Goal: Understand process/instructions

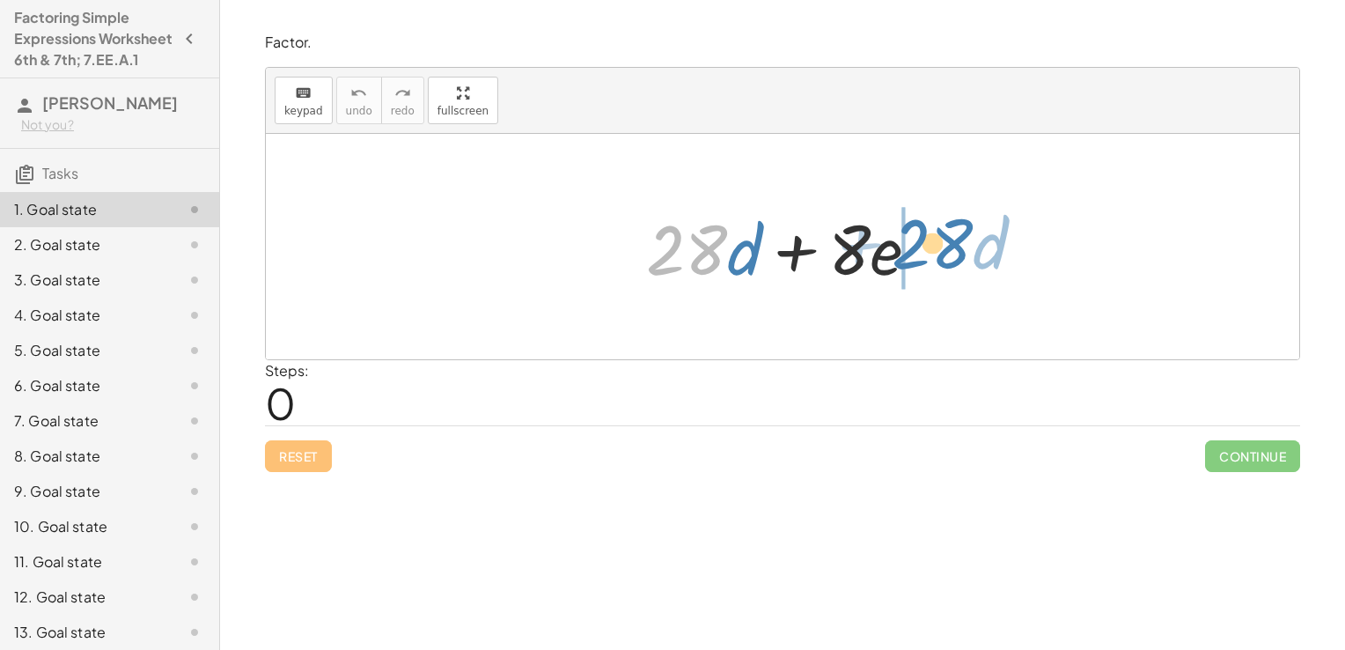
drag, startPoint x: 695, startPoint y: 240, endPoint x: 942, endPoint y: 234, distance: 247.4
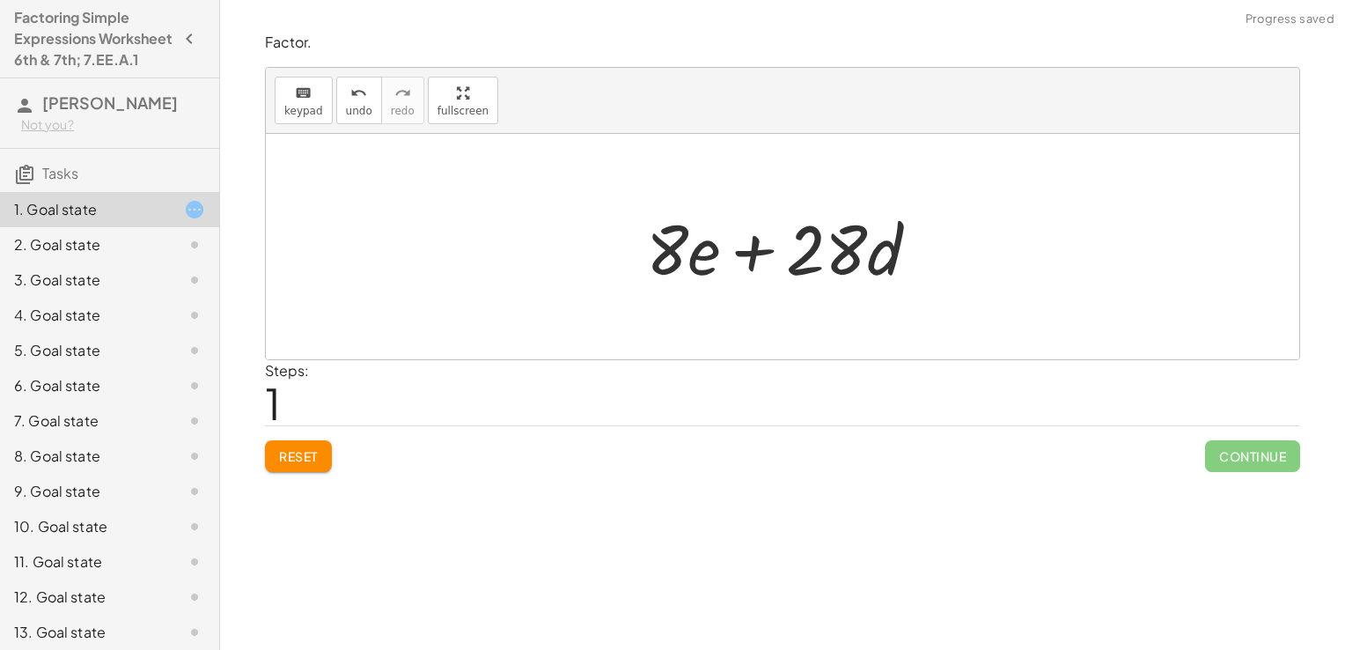
click at [746, 246] on div at bounding box center [789, 247] width 305 height 91
click at [842, 254] on div at bounding box center [789, 247] width 305 height 91
drag, startPoint x: 668, startPoint y: 255, endPoint x: 944, endPoint y: 263, distance: 275.7
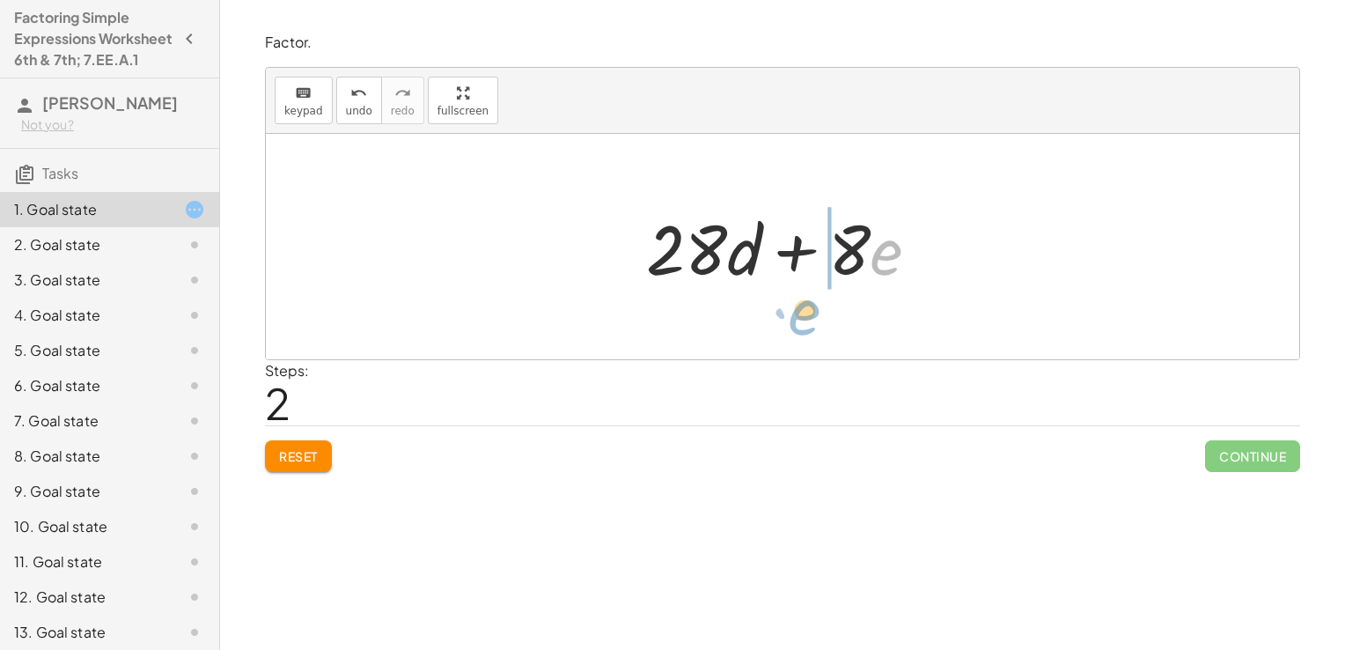
drag, startPoint x: 891, startPoint y: 266, endPoint x: 820, endPoint y: 324, distance: 92.0
click at [820, 324] on div "+ · 28 · d + · 8 · e + · 8 · e + · 28 · d · e + · 8 + · 28 · d + · 8 · e" at bounding box center [782, 246] width 1033 height 225
click at [842, 260] on div at bounding box center [789, 247] width 305 height 91
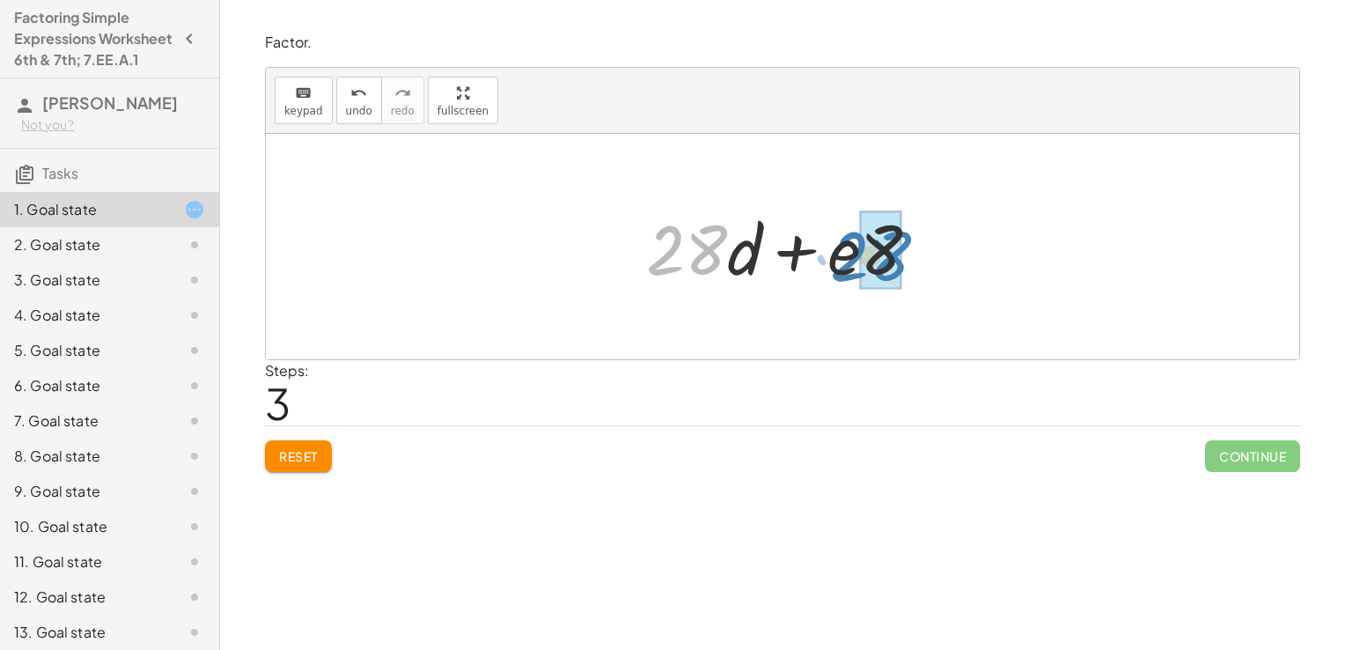
drag, startPoint x: 688, startPoint y: 253, endPoint x: 874, endPoint y: 259, distance: 186.7
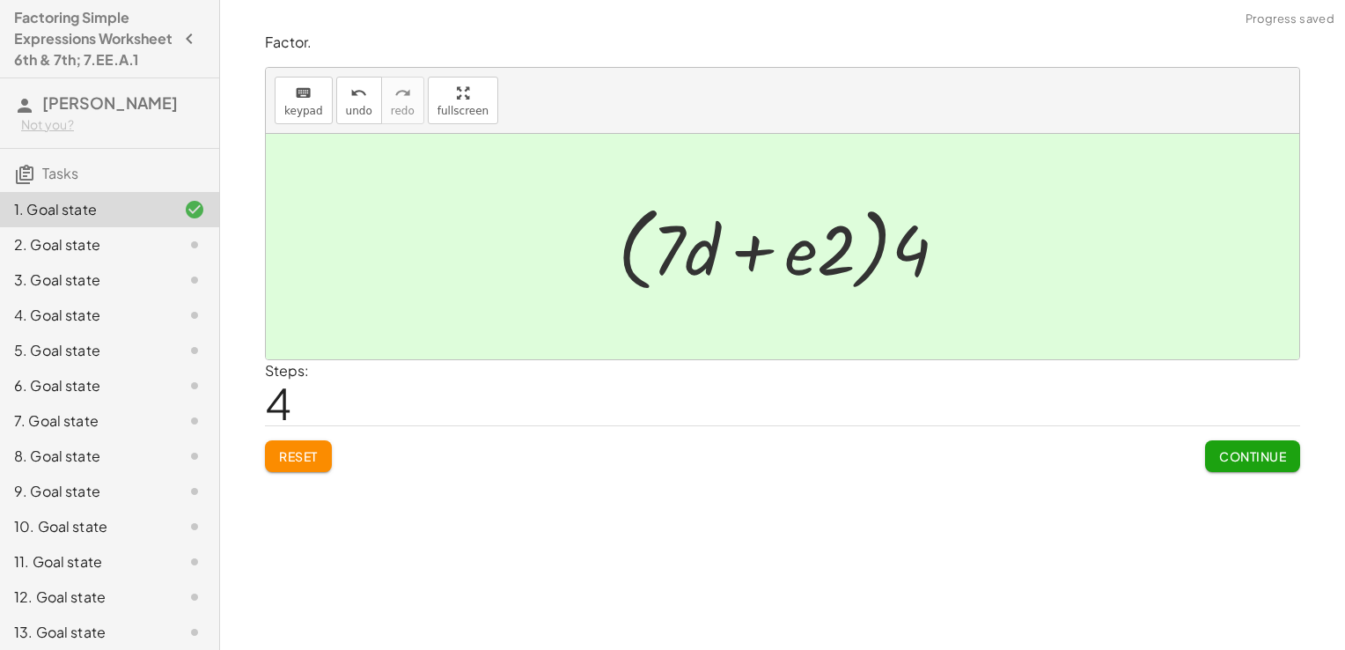
click at [1237, 454] on span "Continue" at bounding box center [1252, 456] width 67 height 16
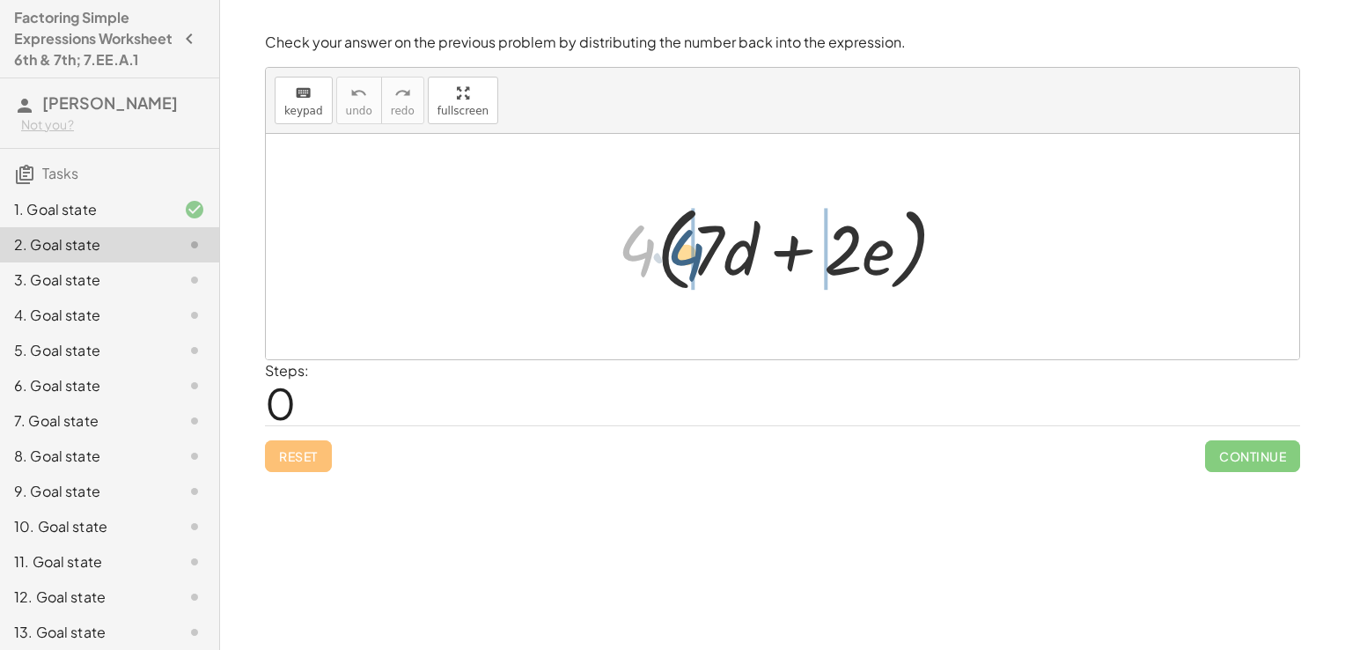
drag, startPoint x: 646, startPoint y: 250, endPoint x: 695, endPoint y: 255, distance: 48.7
click at [695, 255] on div at bounding box center [789, 246] width 361 height 101
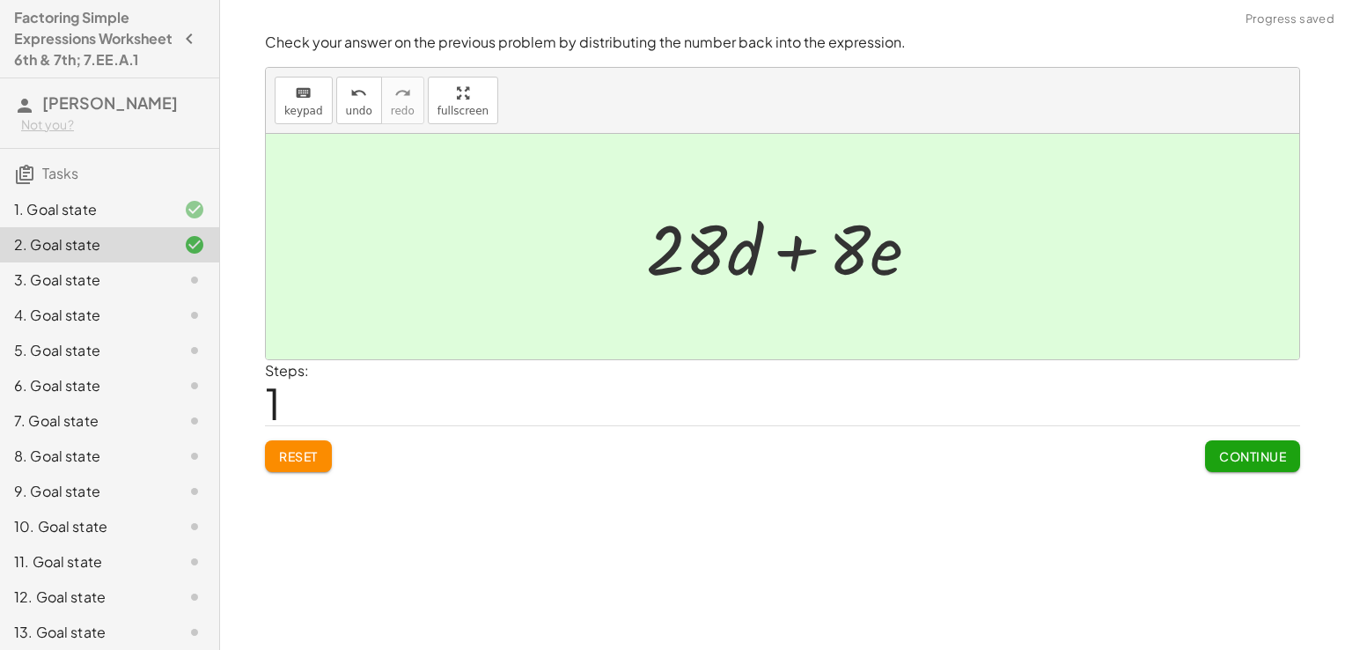
click at [1205, 454] on button "Continue" at bounding box center [1252, 456] width 95 height 32
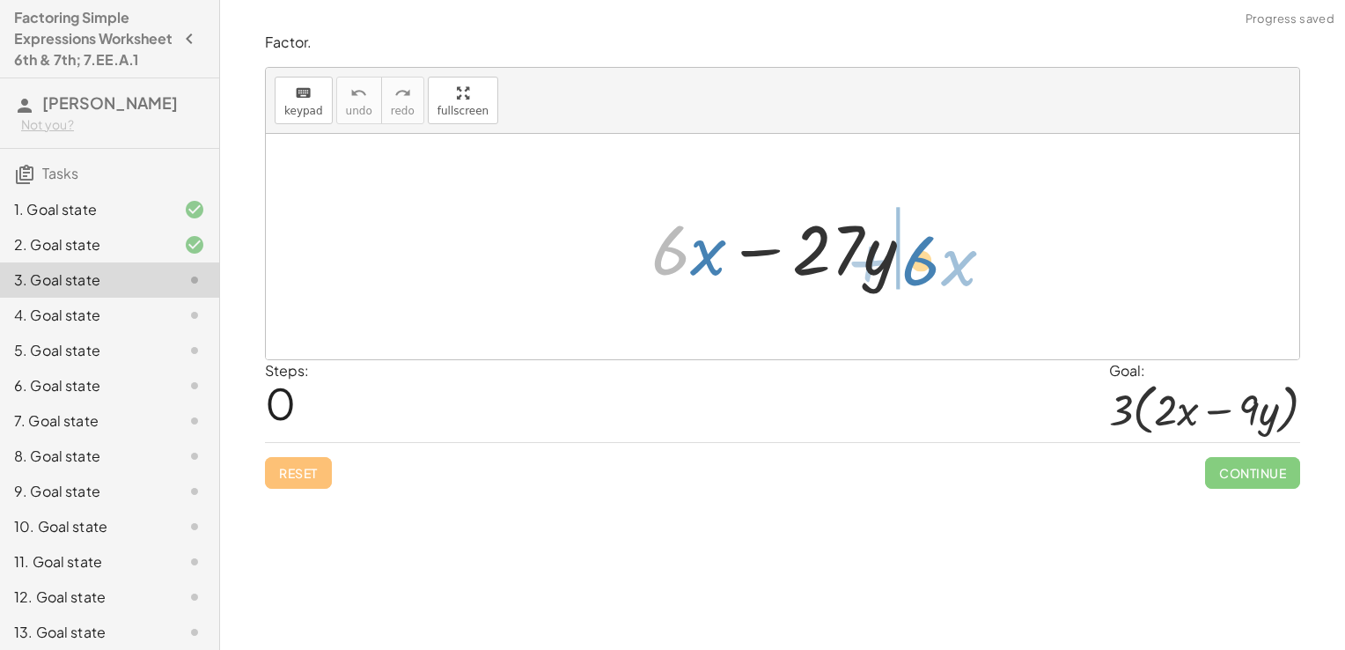
drag, startPoint x: 678, startPoint y: 256, endPoint x: 931, endPoint y: 266, distance: 253.7
click at [931, 266] on div at bounding box center [790, 247] width 294 height 91
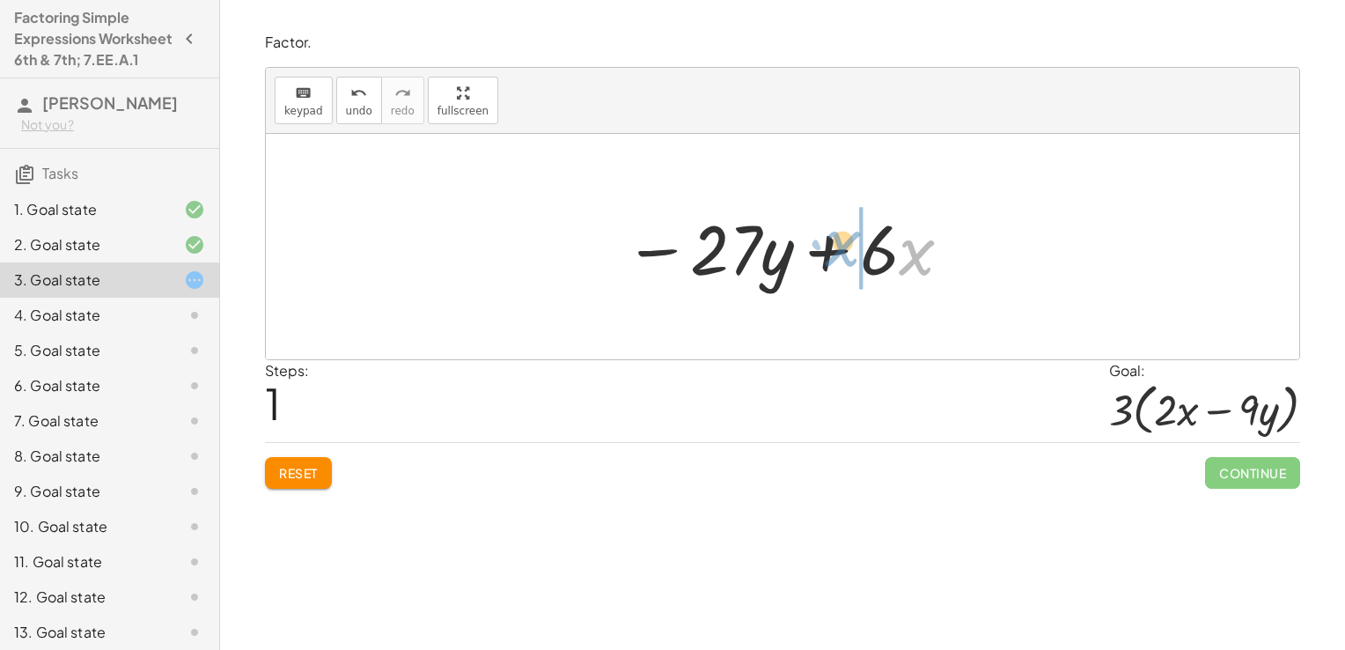
drag, startPoint x: 909, startPoint y: 257, endPoint x: 835, endPoint y: 249, distance: 74.4
click at [835, 249] on div at bounding box center [789, 247] width 348 height 91
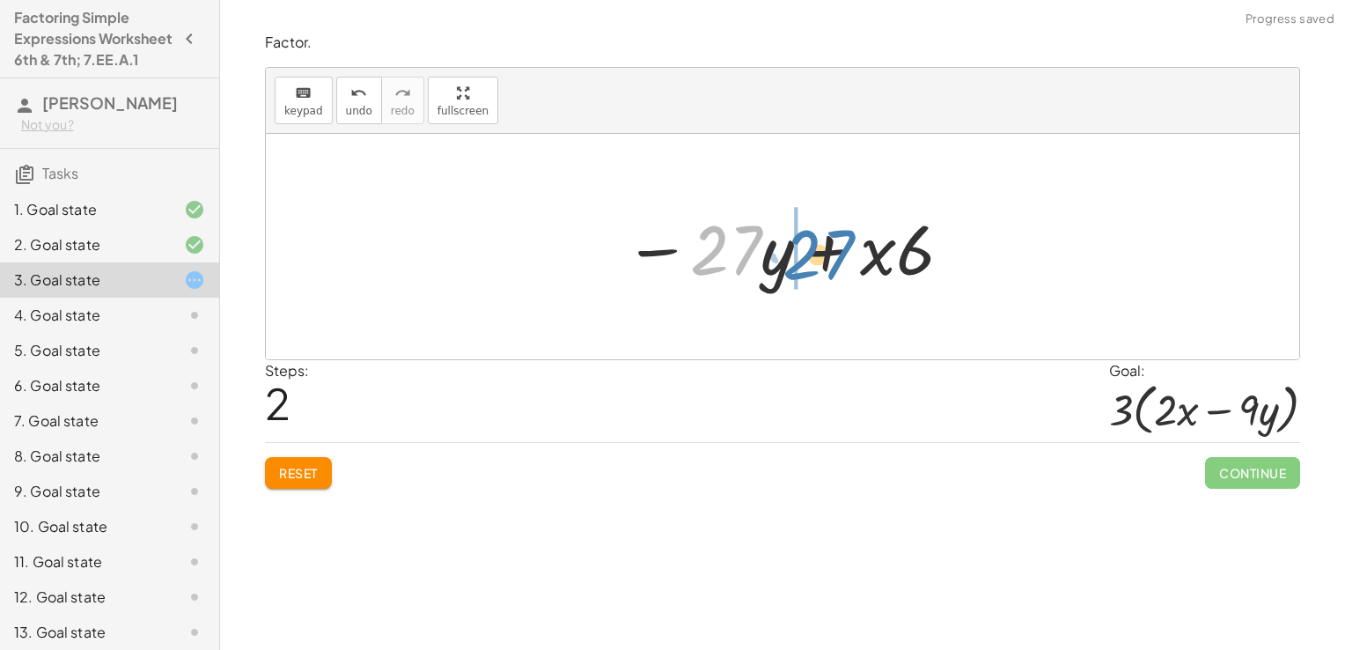
drag, startPoint x: 743, startPoint y: 259, endPoint x: 836, endPoint y: 262, distance: 93.4
click at [836, 262] on div at bounding box center [789, 247] width 348 height 91
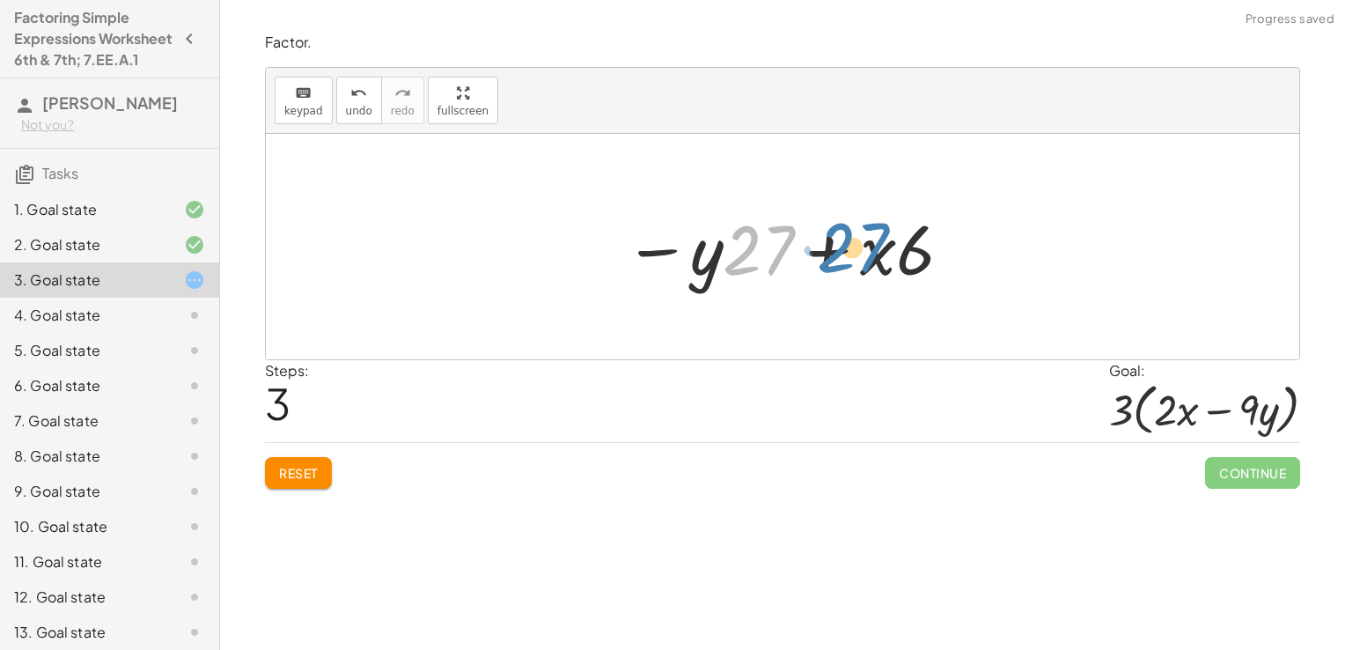
drag, startPoint x: 752, startPoint y: 251, endPoint x: 850, endPoint y: 248, distance: 98.6
click at [850, 248] on div at bounding box center [789, 247] width 348 height 91
drag, startPoint x: 890, startPoint y: 248, endPoint x: 813, endPoint y: 246, distance: 76.6
click at [813, 246] on div at bounding box center [789, 247] width 348 height 91
drag, startPoint x: 923, startPoint y: 252, endPoint x: 812, endPoint y: 250, distance: 110.9
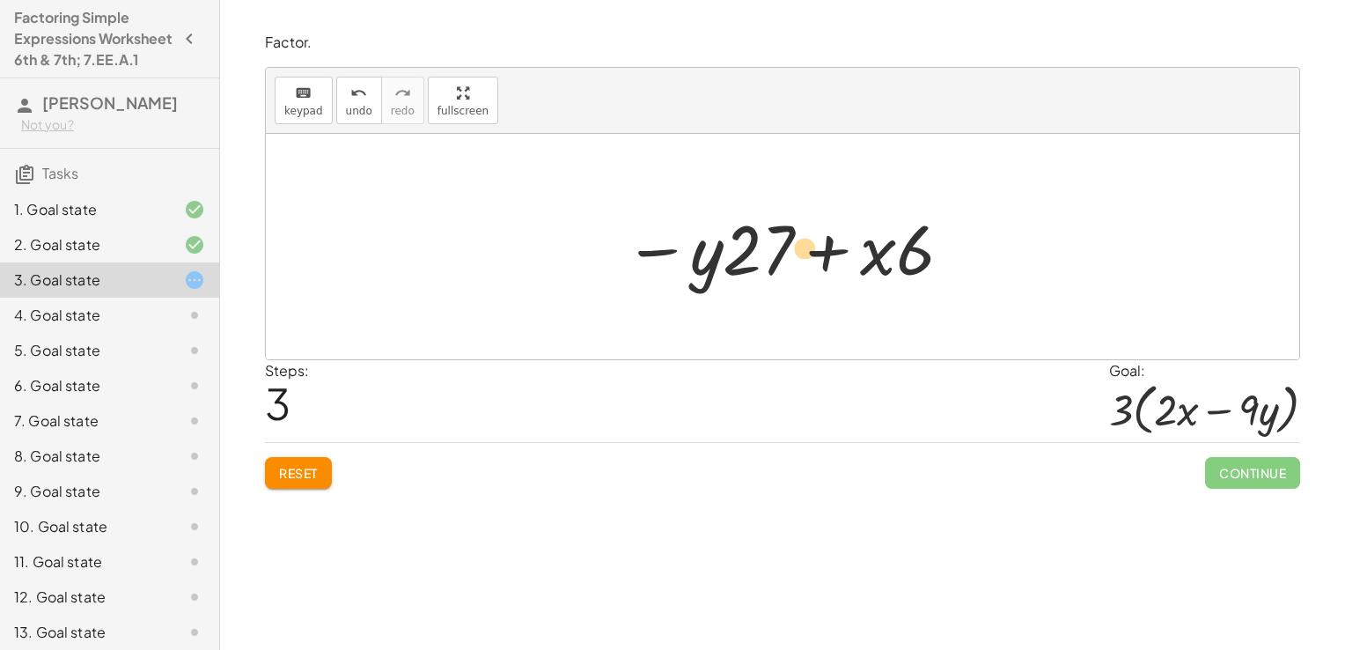
click at [812, 250] on div at bounding box center [789, 247] width 348 height 91
drag, startPoint x: 908, startPoint y: 262, endPoint x: 857, endPoint y: 268, distance: 51.4
click at [857, 268] on div at bounding box center [789, 247] width 348 height 91
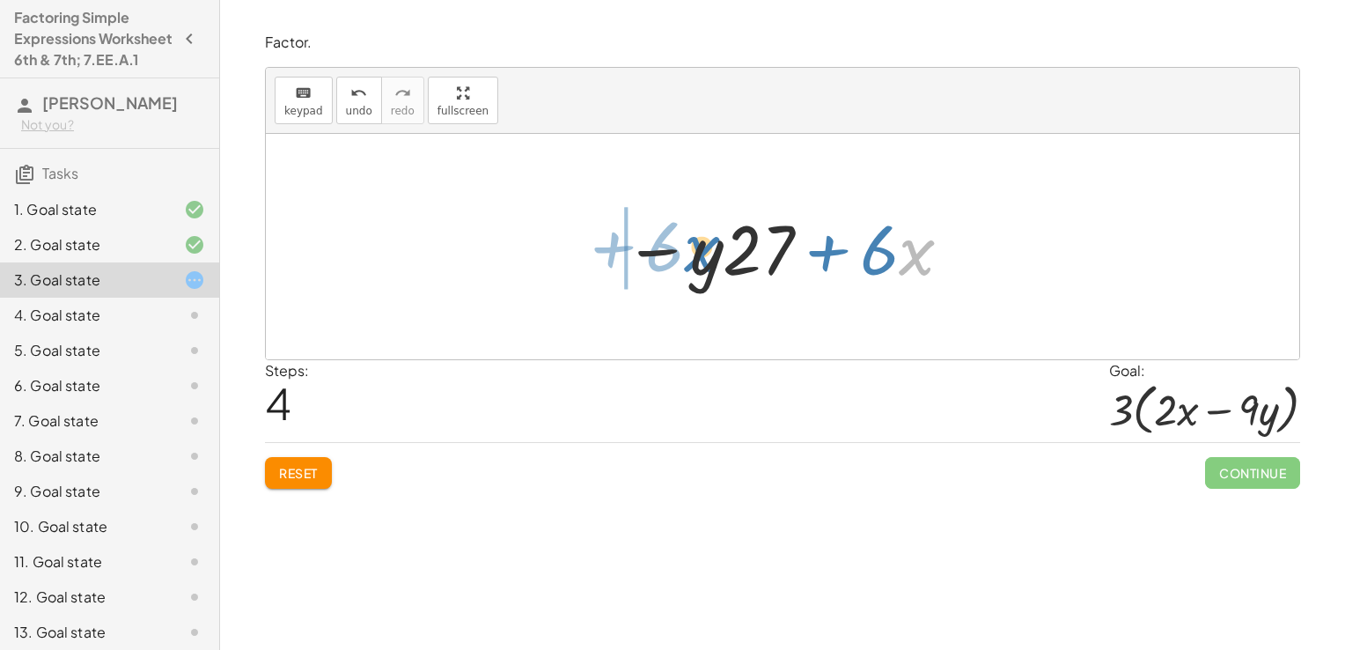
drag, startPoint x: 911, startPoint y: 267, endPoint x: 696, endPoint y: 263, distance: 214.8
click at [696, 263] on div at bounding box center [789, 247] width 348 height 91
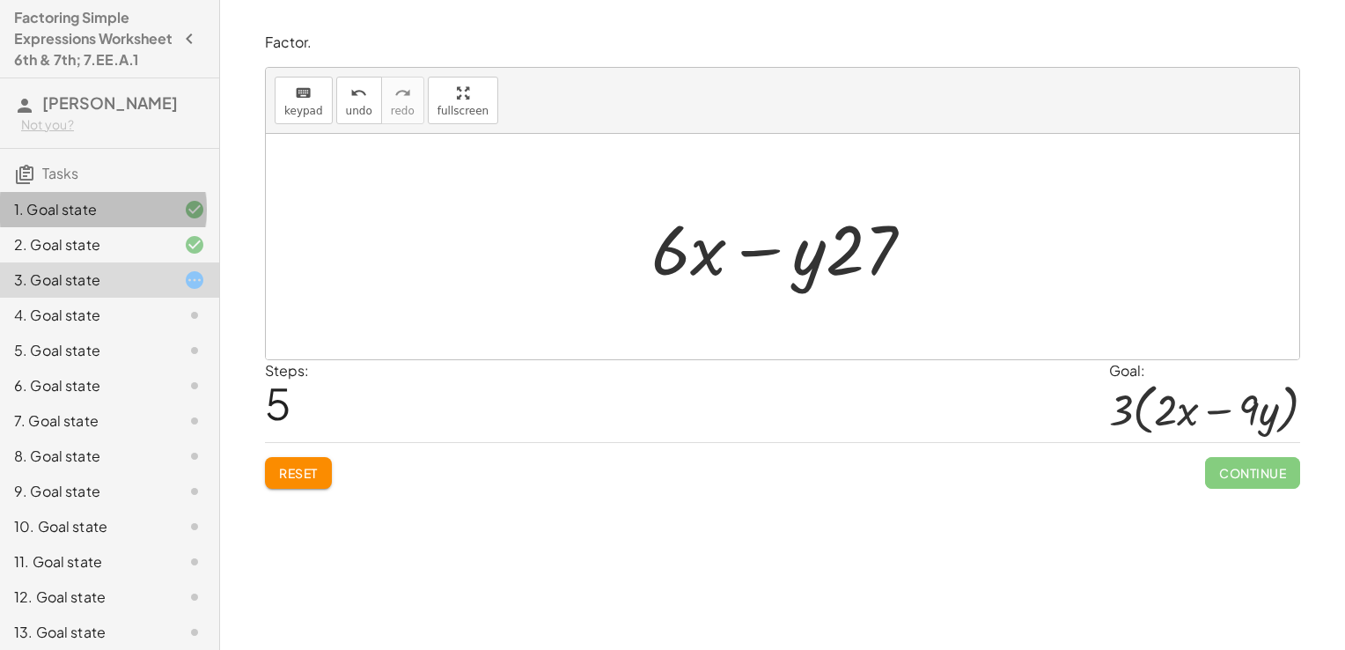
click at [86, 220] on div "1. Goal state" at bounding box center [85, 209] width 142 height 21
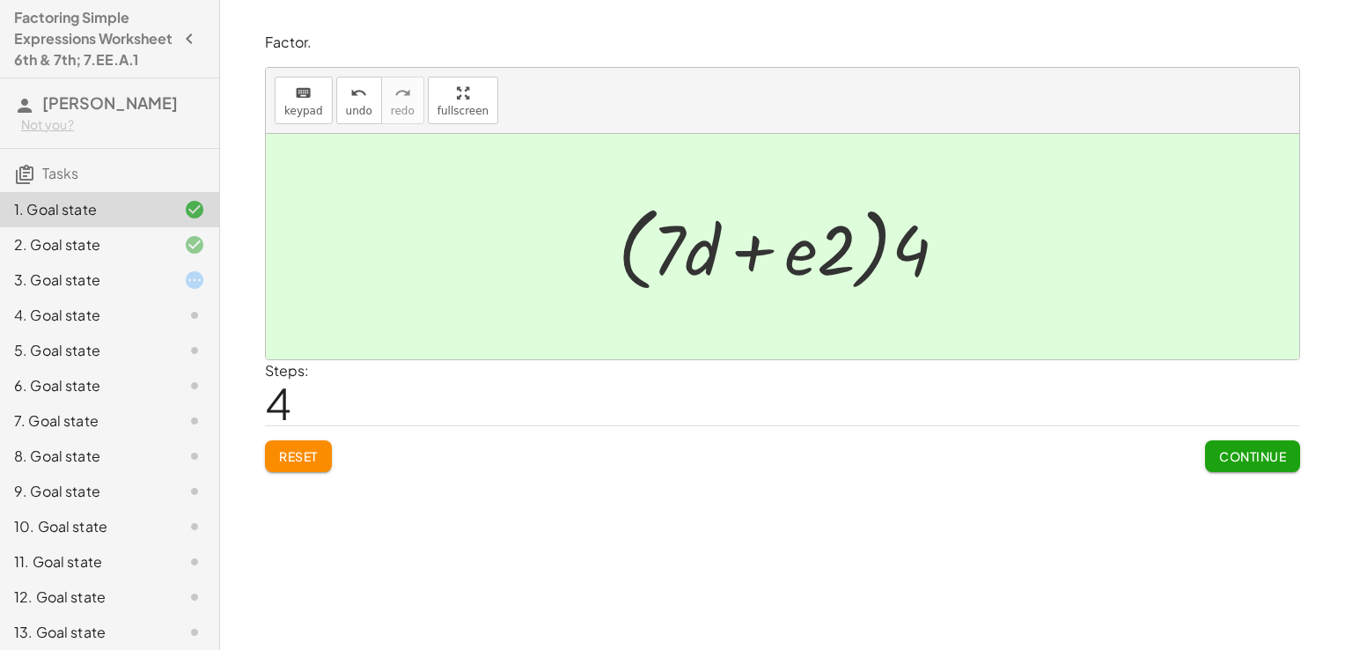
click at [110, 291] on div "3. Goal state" at bounding box center [85, 279] width 142 height 21
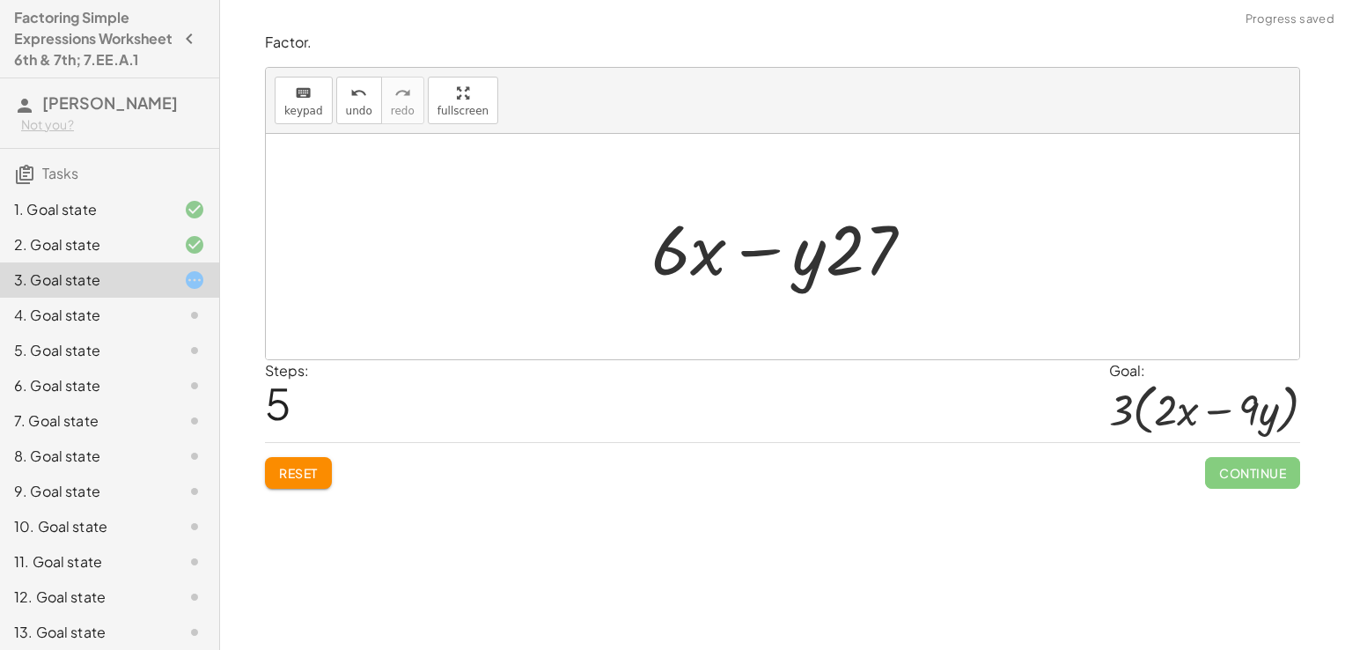
click at [77, 220] on div "1. Goal state" at bounding box center [85, 209] width 142 height 21
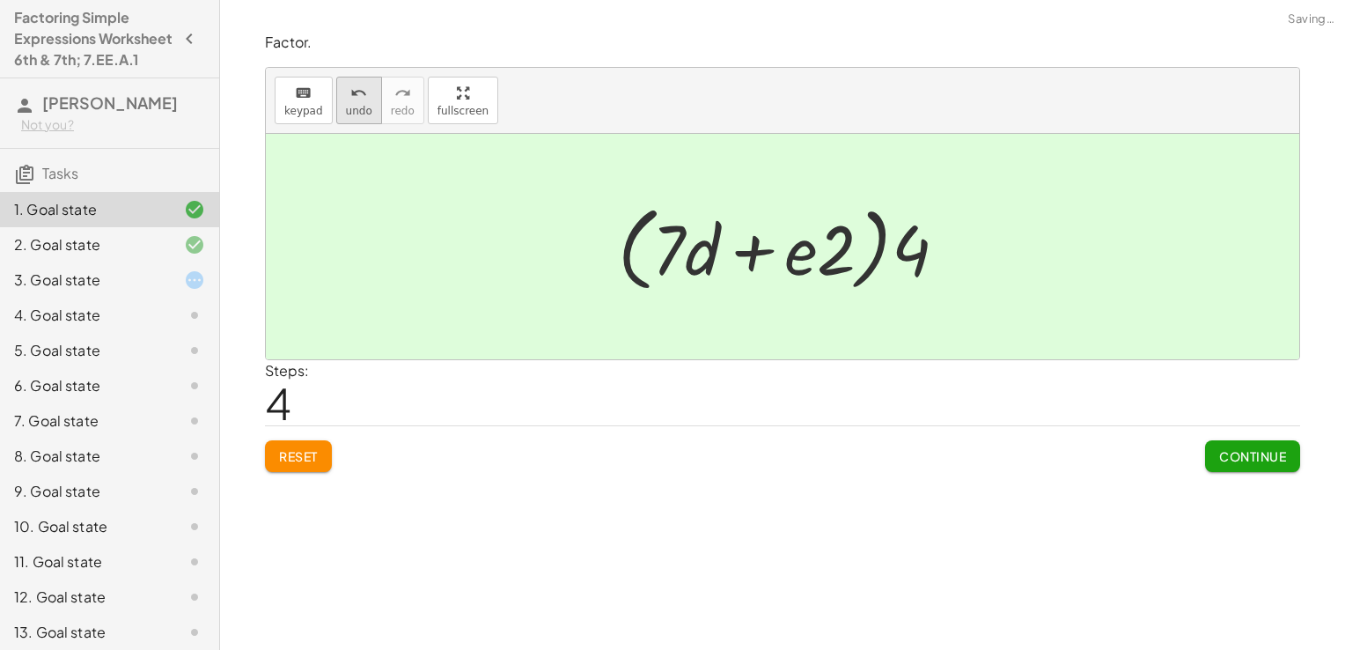
click at [346, 91] on div "undo" at bounding box center [359, 92] width 26 height 21
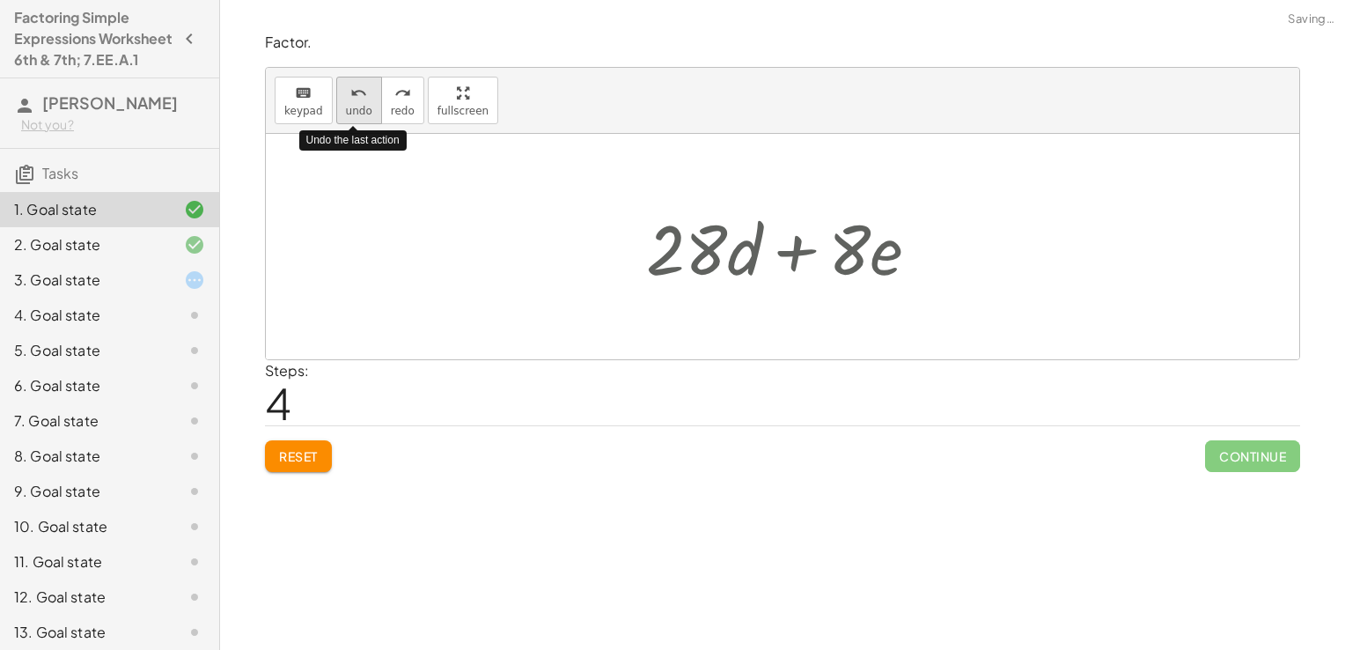
click at [352, 105] on span "undo" at bounding box center [359, 111] width 26 height 12
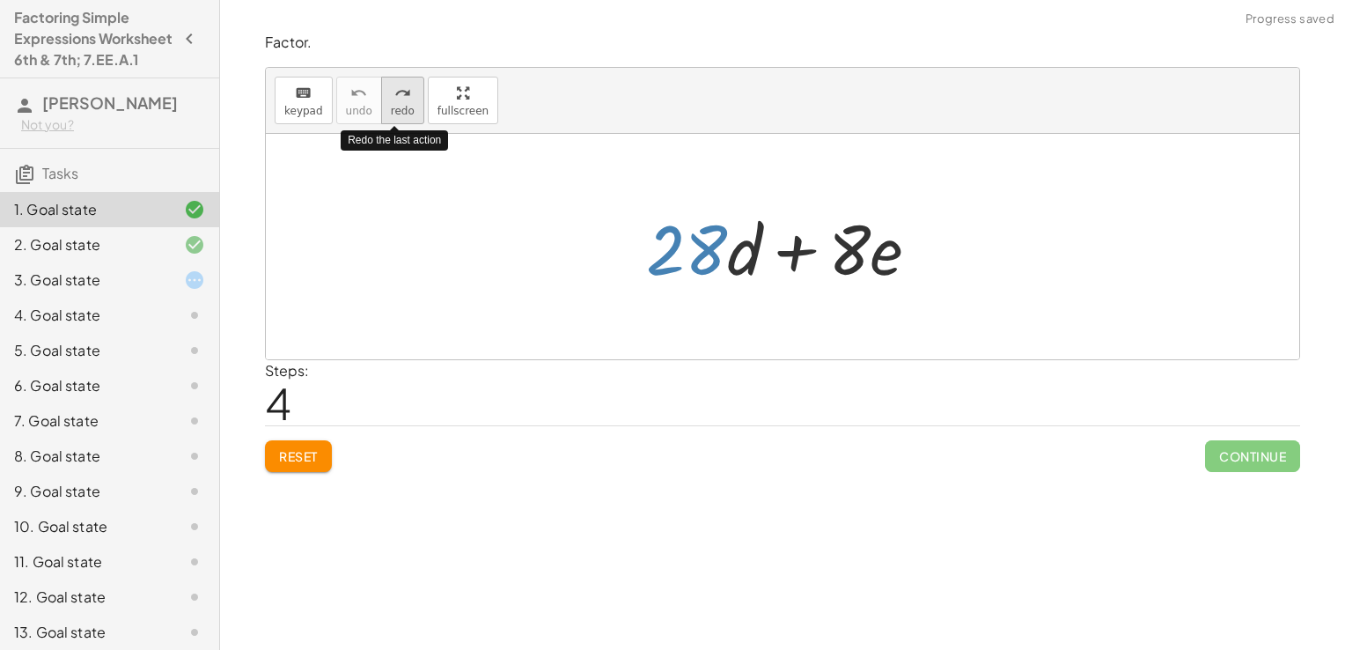
click at [387, 101] on button "redo redo" at bounding box center [402, 101] width 43 height 48
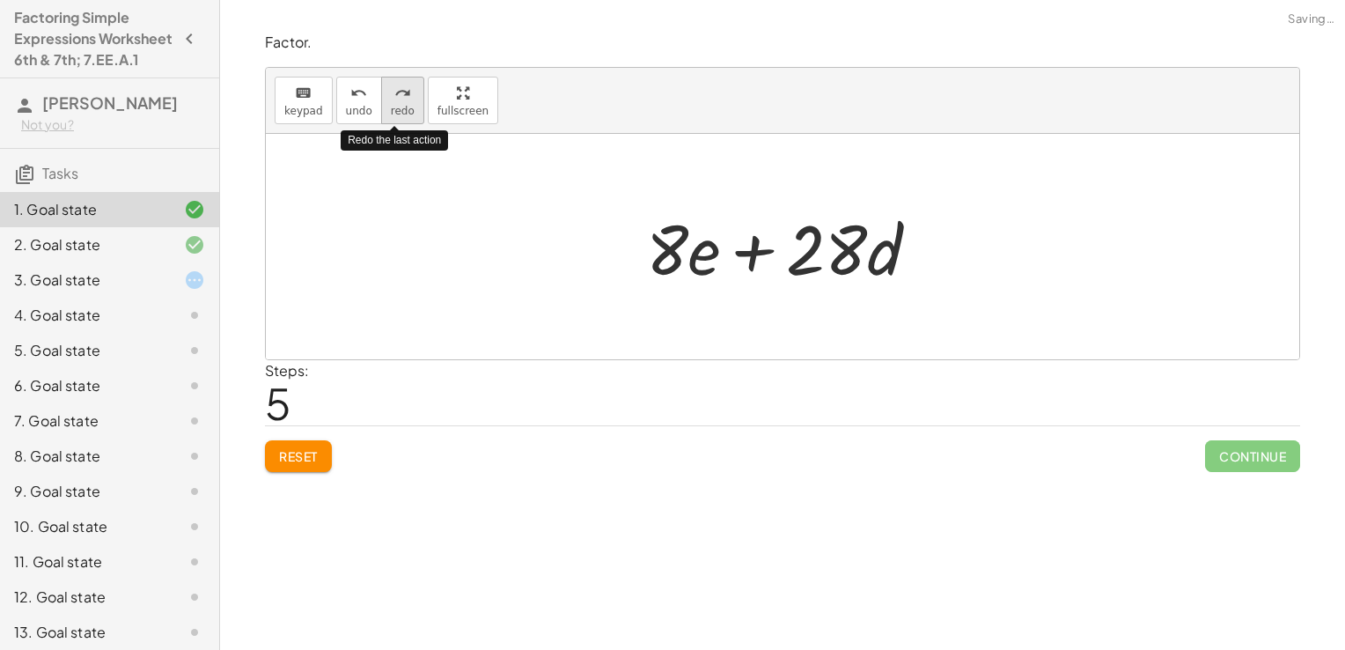
click at [387, 101] on button "redo redo" at bounding box center [402, 101] width 43 height 48
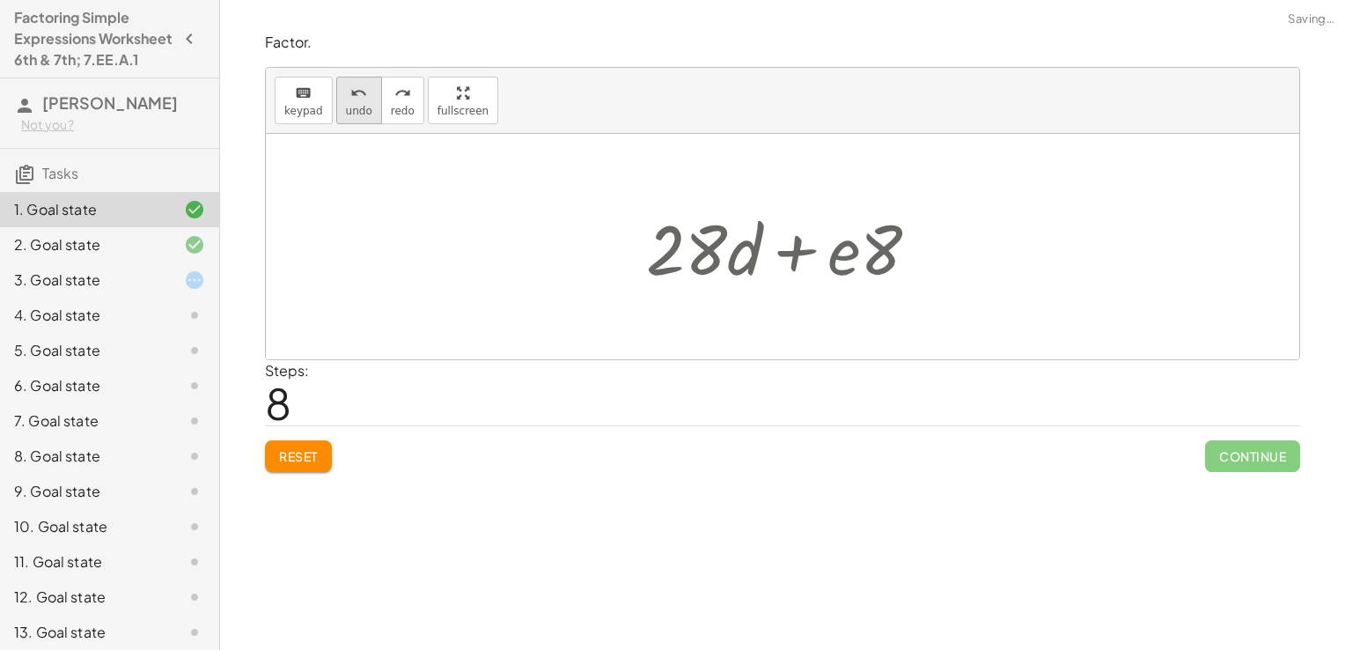
click at [353, 94] on icon "undo" at bounding box center [358, 93] width 17 height 21
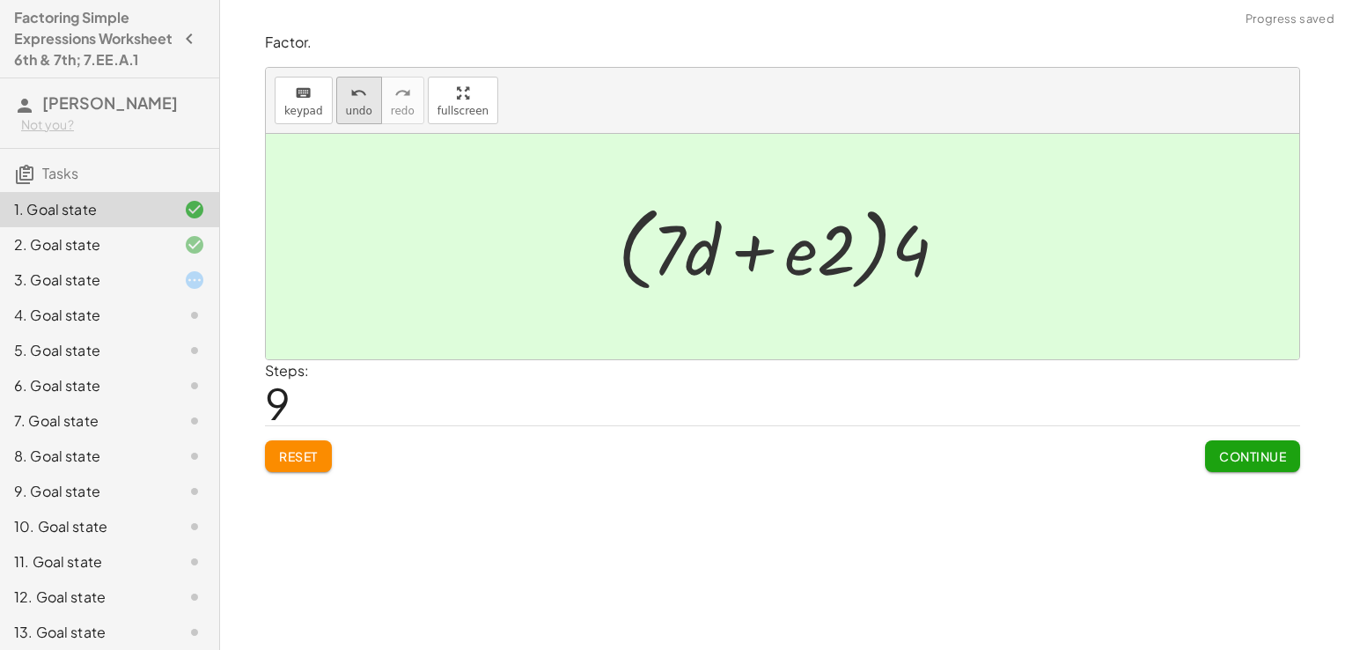
click at [356, 99] on icon "undo" at bounding box center [358, 93] width 17 height 21
click at [70, 291] on div "3. Goal state" at bounding box center [85, 279] width 142 height 21
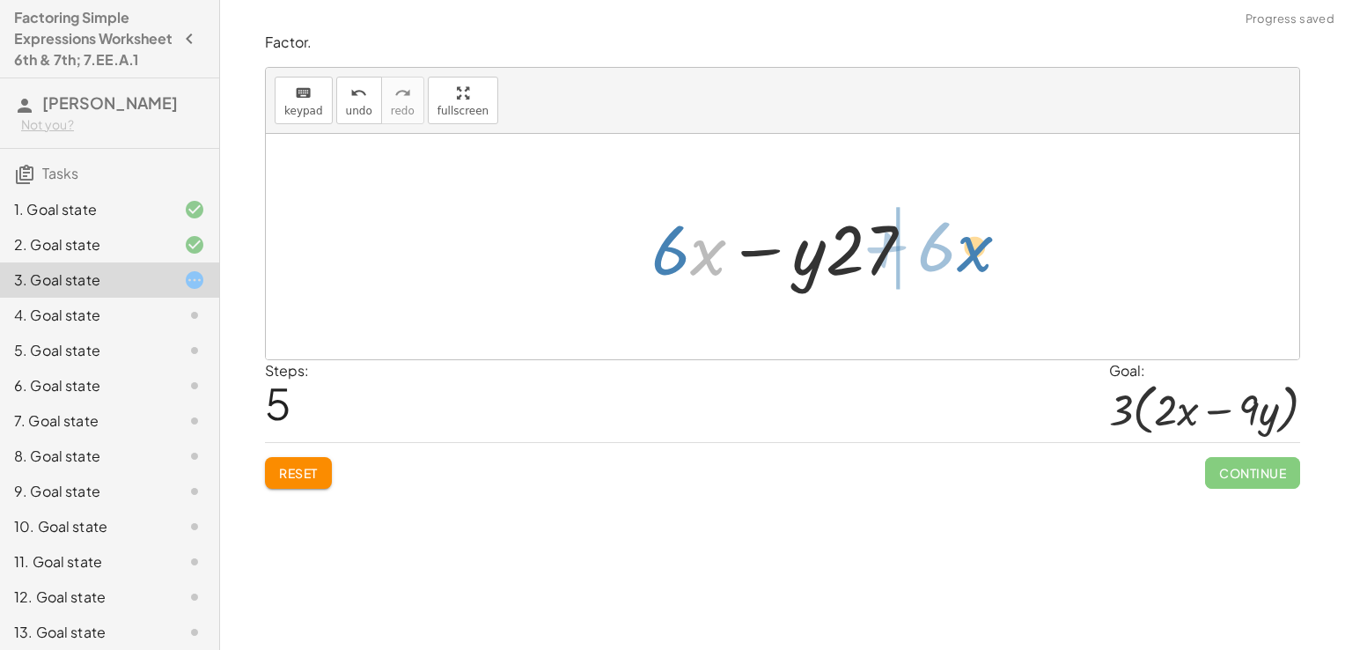
drag, startPoint x: 695, startPoint y: 252, endPoint x: 975, endPoint y: 248, distance: 280.0
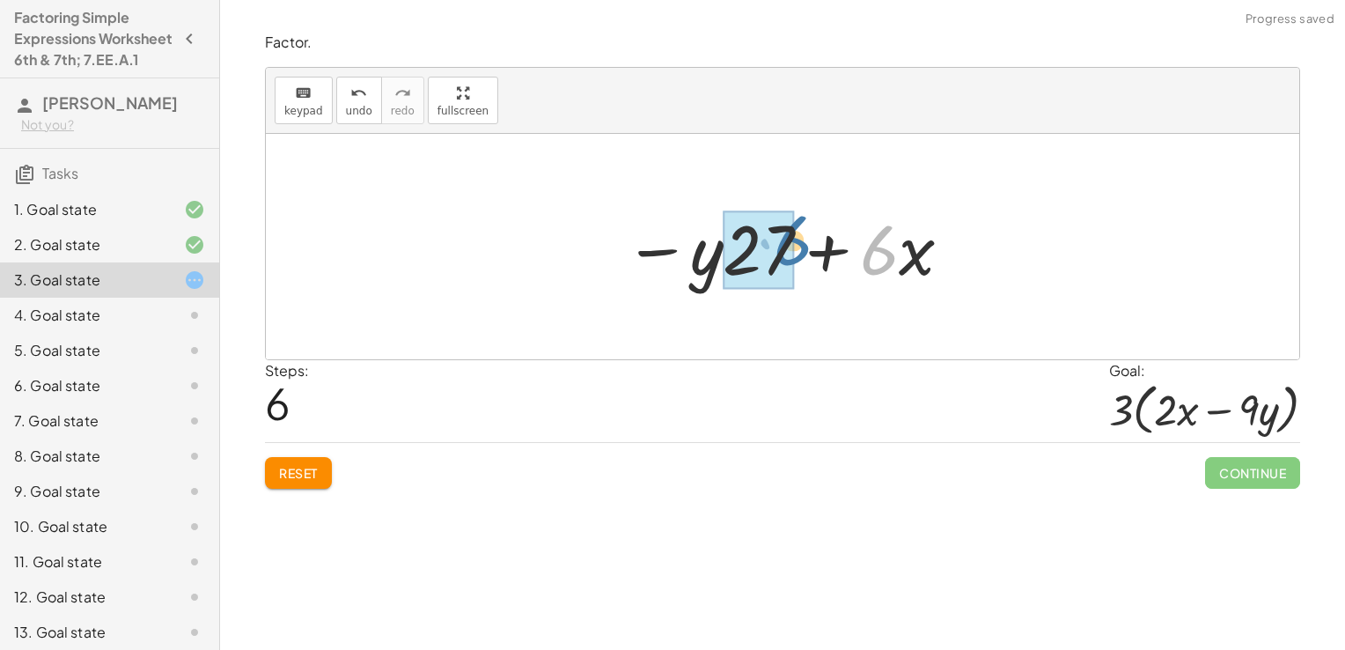
drag, startPoint x: 884, startPoint y: 259, endPoint x: 799, endPoint y: 252, distance: 84.8
click at [799, 252] on div at bounding box center [789, 247] width 348 height 91
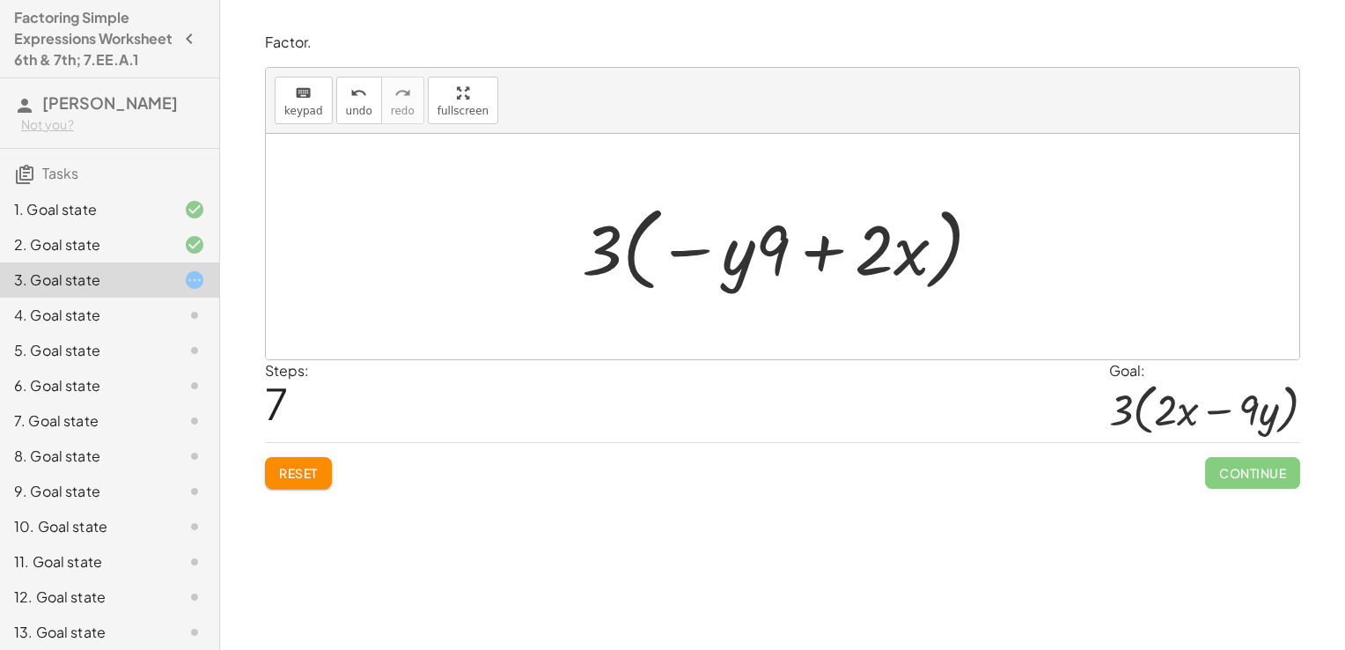
click at [282, 466] on span "Reset" at bounding box center [298, 473] width 39 height 16
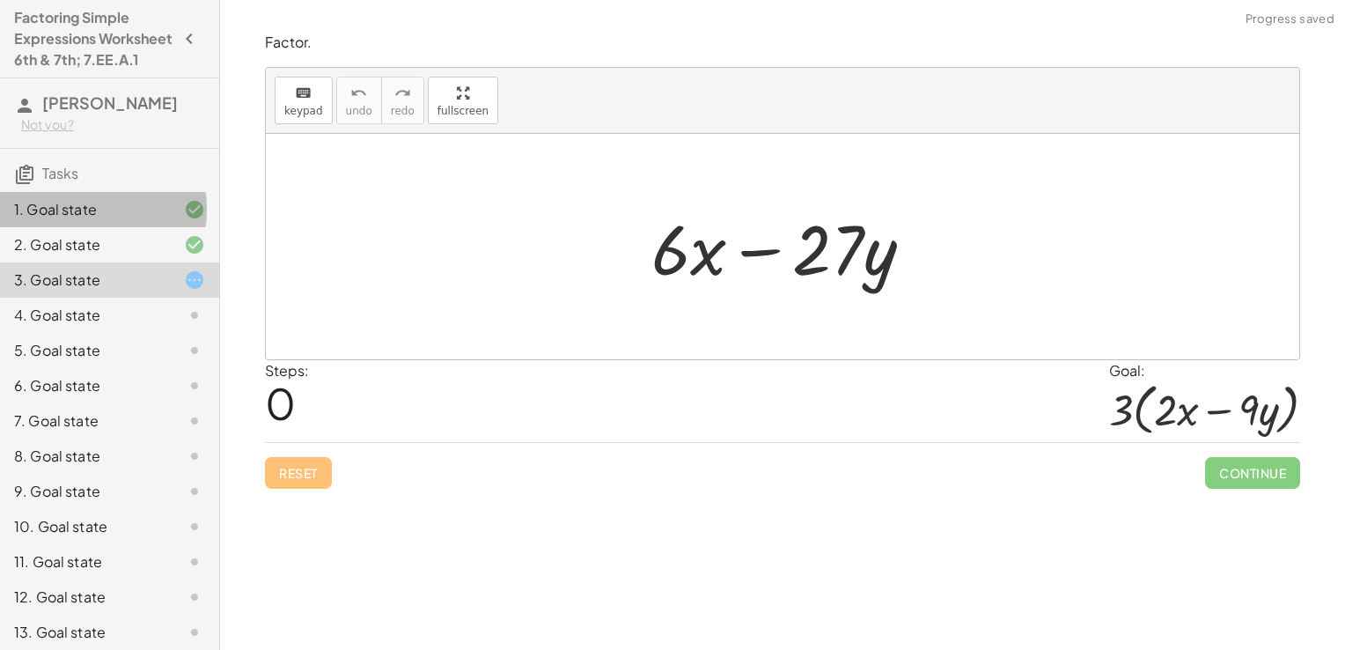
click at [72, 220] on div "1. Goal state" at bounding box center [85, 209] width 142 height 21
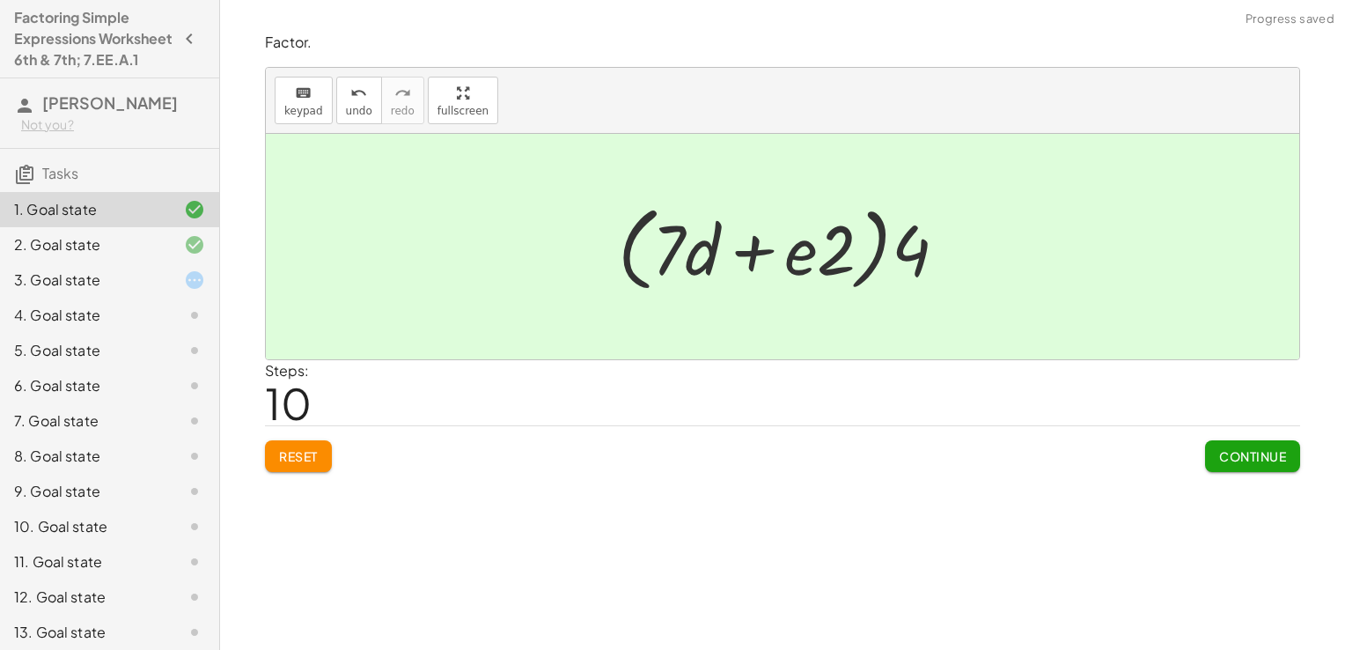
click at [95, 298] on div "2. Goal state" at bounding box center [109, 315] width 219 height 35
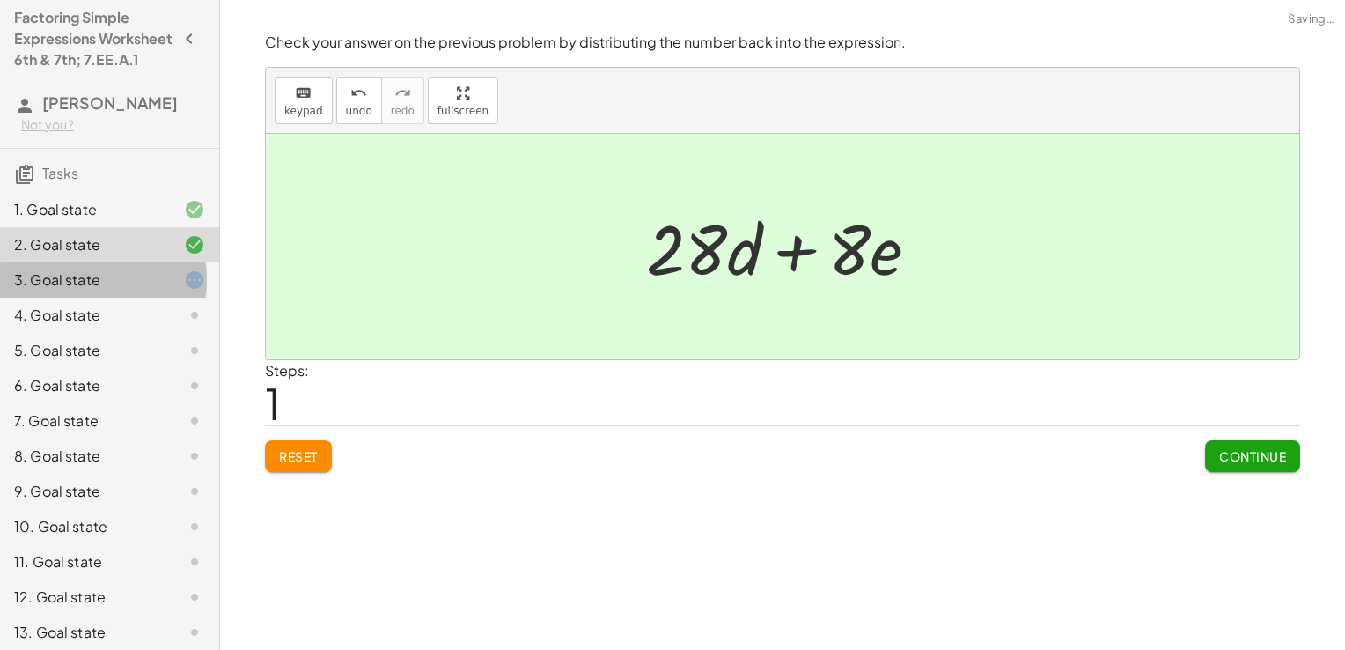
click at [98, 291] on div "3. Goal state" at bounding box center [85, 279] width 142 height 21
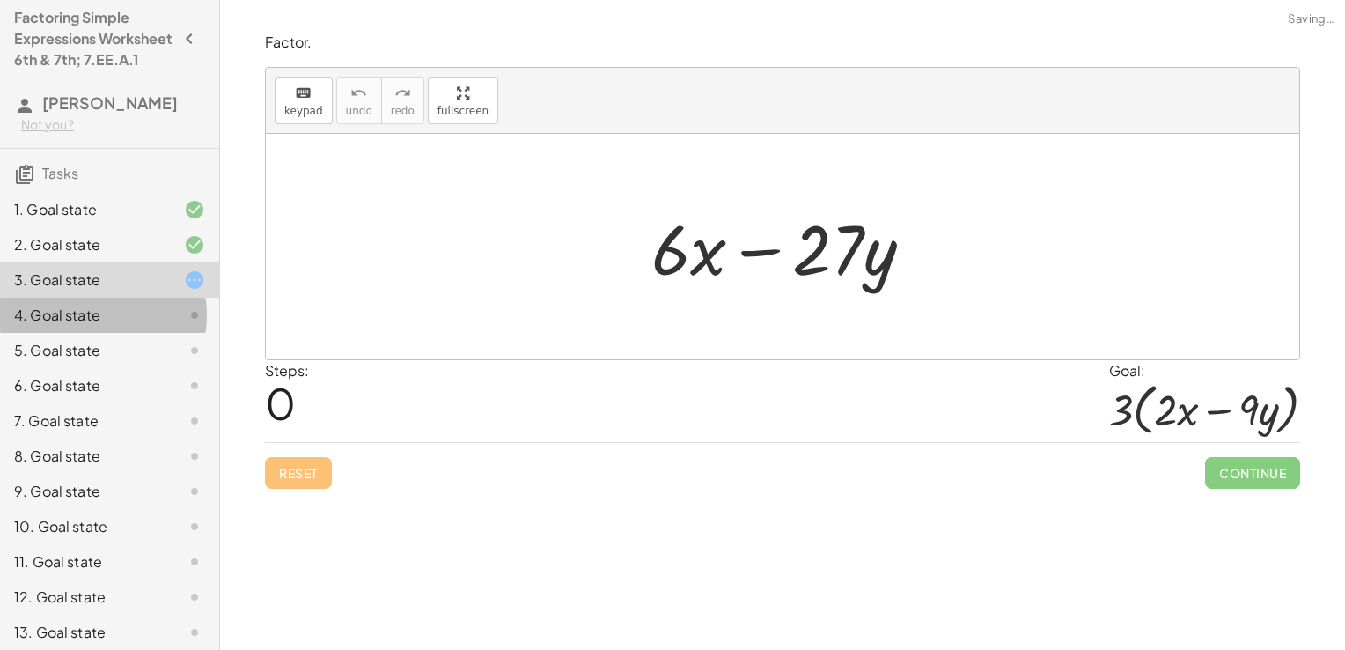
click at [105, 326] on div "4. Goal state" at bounding box center [85, 315] width 142 height 21
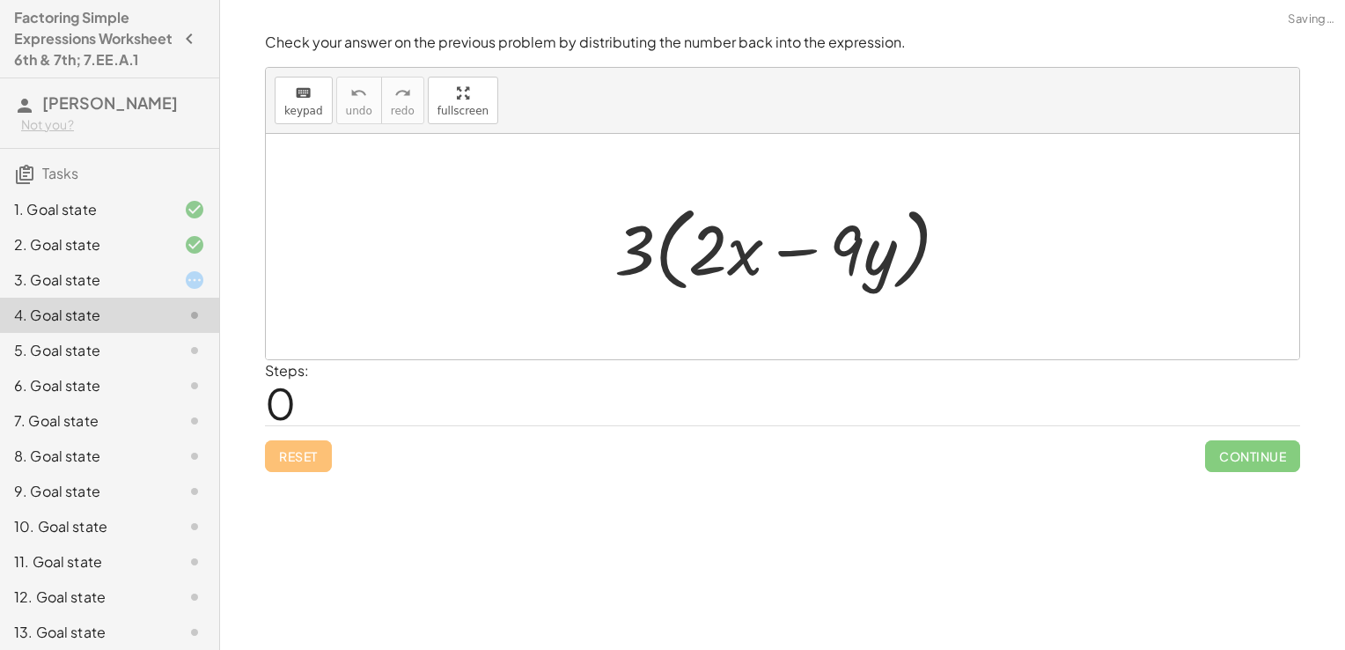
click at [104, 291] on div "3. Goal state" at bounding box center [85, 279] width 142 height 21
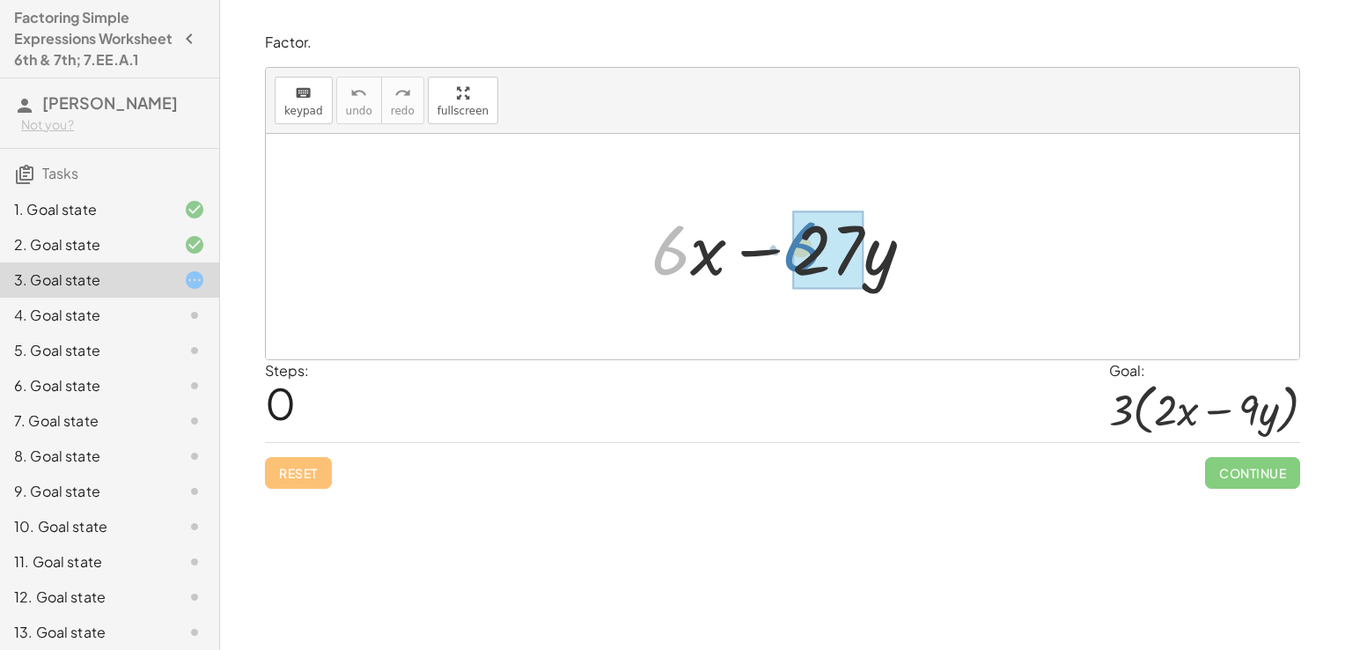
drag, startPoint x: 668, startPoint y: 262, endPoint x: 809, endPoint y: 261, distance: 140.9
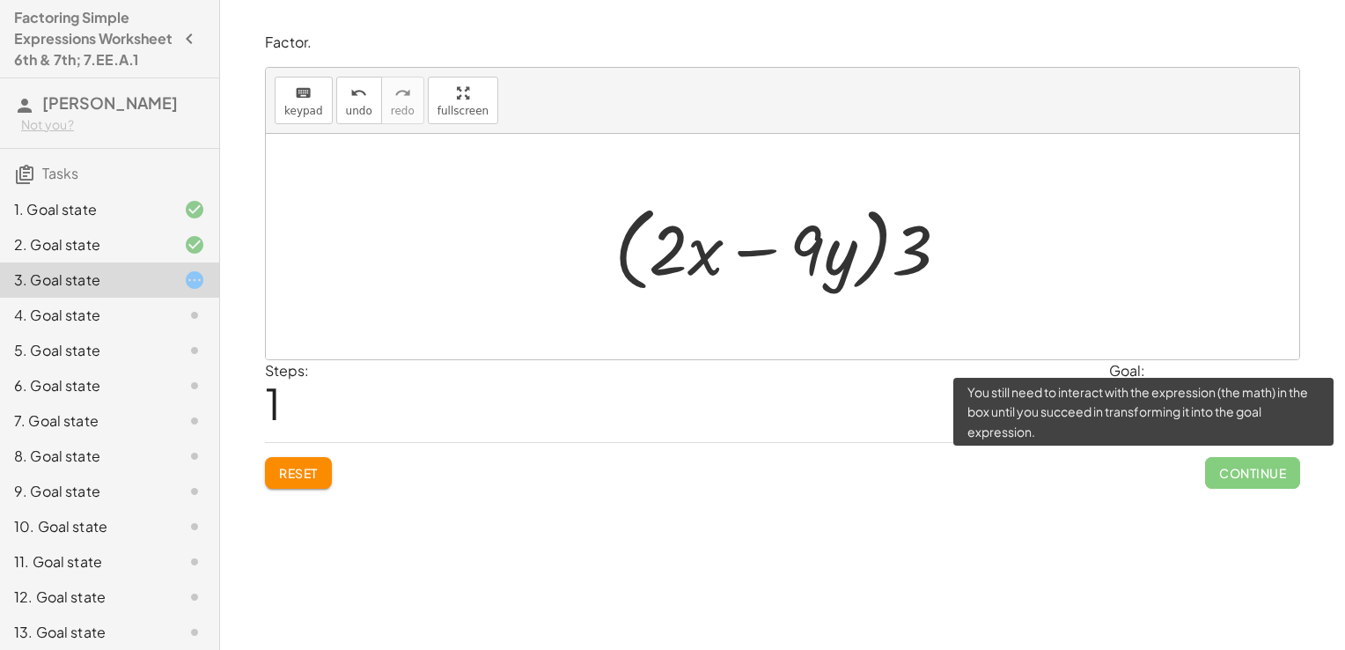
click at [1255, 472] on span "Continue" at bounding box center [1252, 473] width 95 height 32
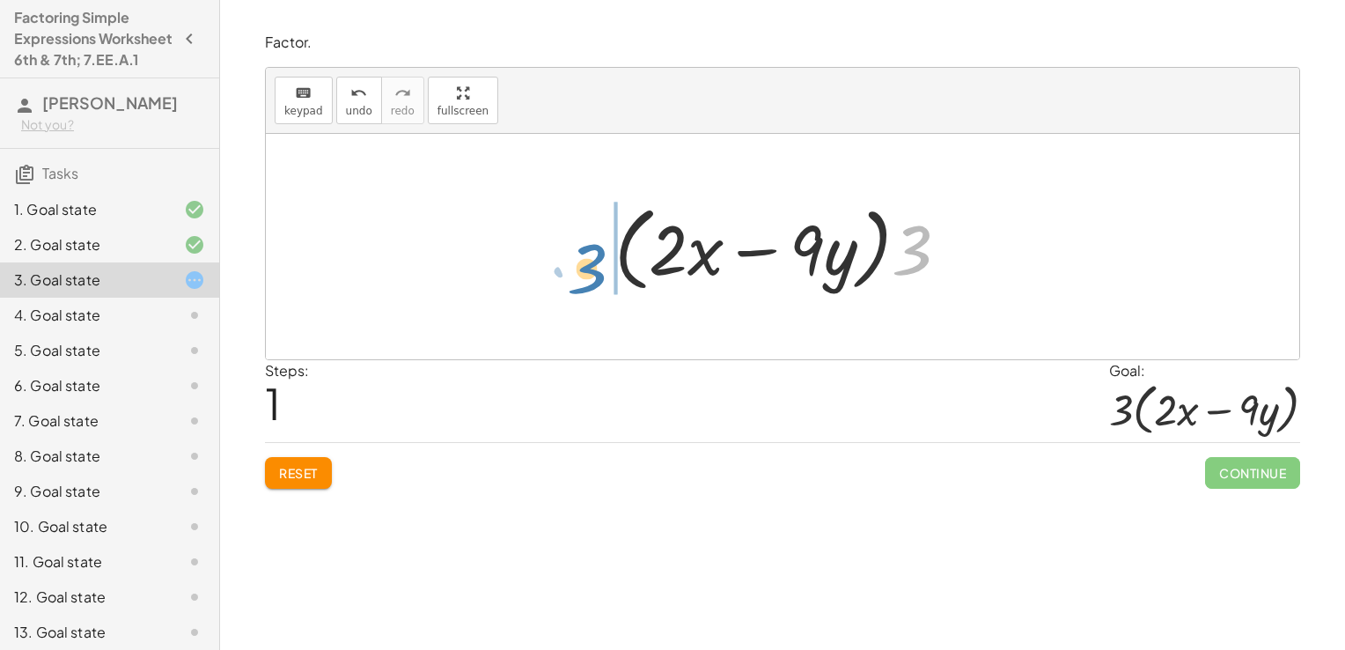
drag, startPoint x: 920, startPoint y: 259, endPoint x: 592, endPoint y: 271, distance: 327.7
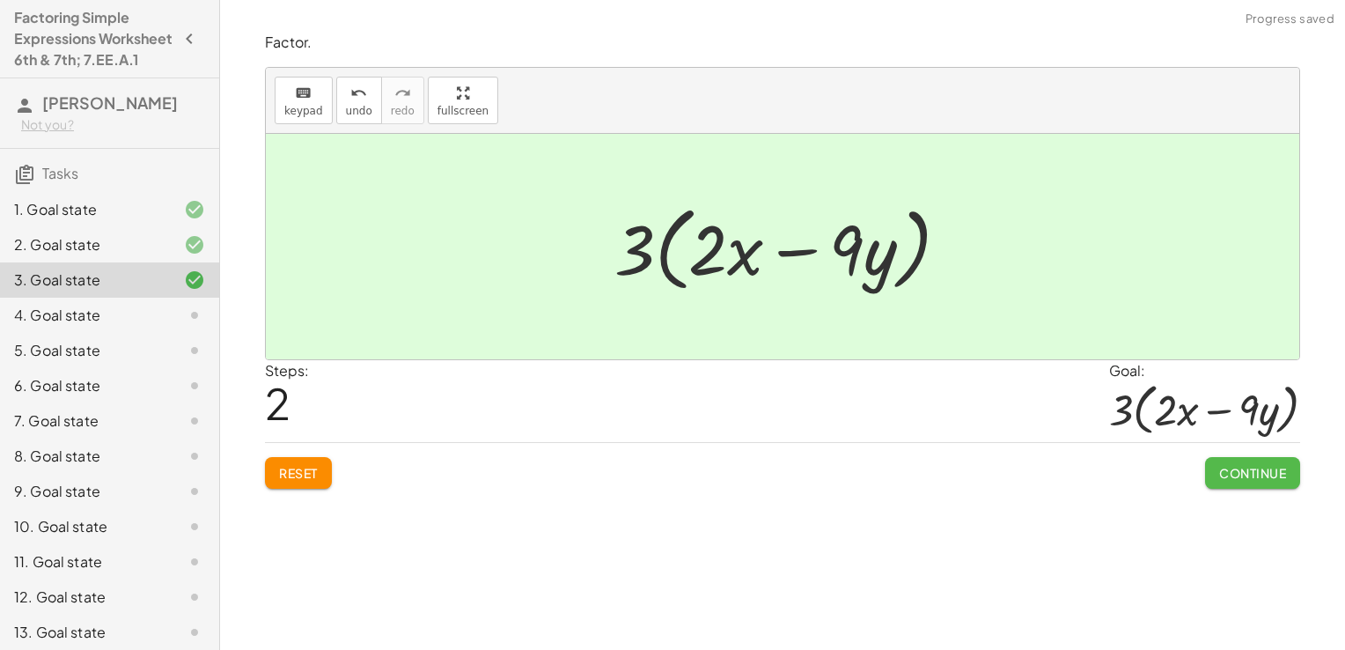
click at [1236, 478] on span "Continue" at bounding box center [1252, 473] width 67 height 16
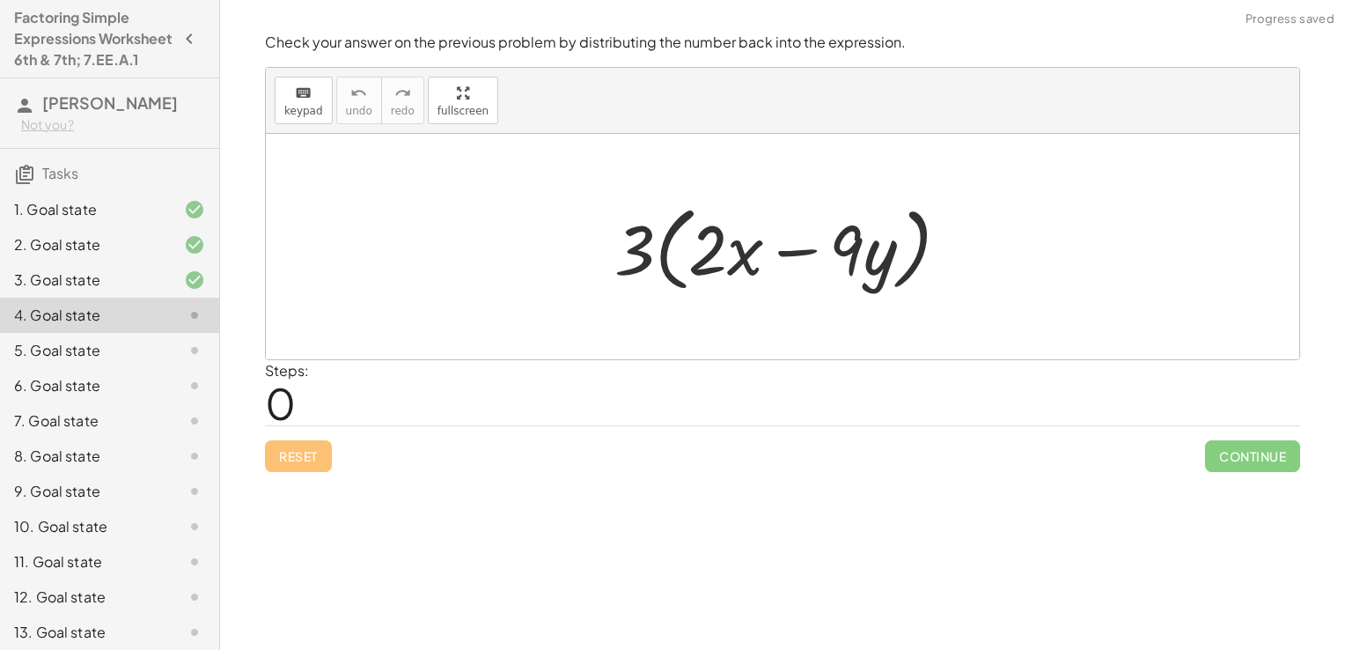
click at [663, 259] on div at bounding box center [789, 246] width 366 height 101
drag, startPoint x: 638, startPoint y: 254, endPoint x: 683, endPoint y: 261, distance: 45.4
click at [683, 261] on div at bounding box center [789, 246] width 366 height 101
drag, startPoint x: 641, startPoint y: 251, endPoint x: 704, endPoint y: 254, distance: 63.5
click at [704, 254] on div at bounding box center [789, 246] width 366 height 101
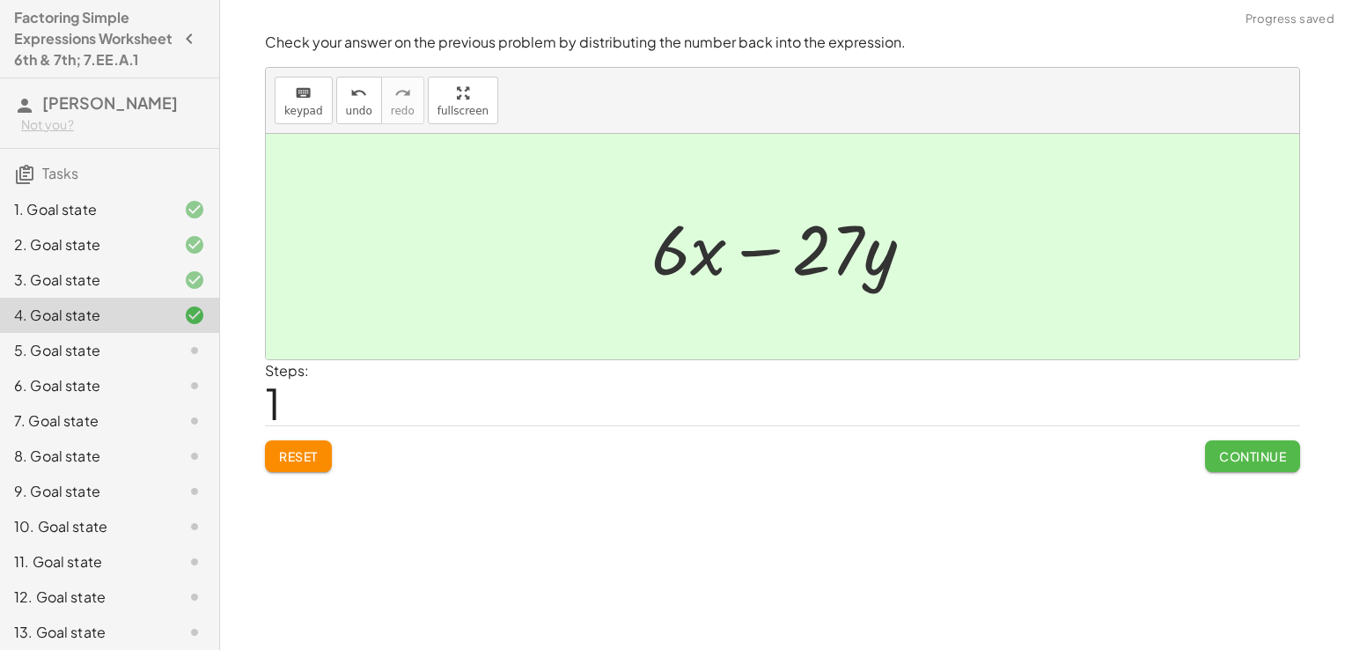
click at [1215, 460] on button "Continue" at bounding box center [1252, 456] width 95 height 32
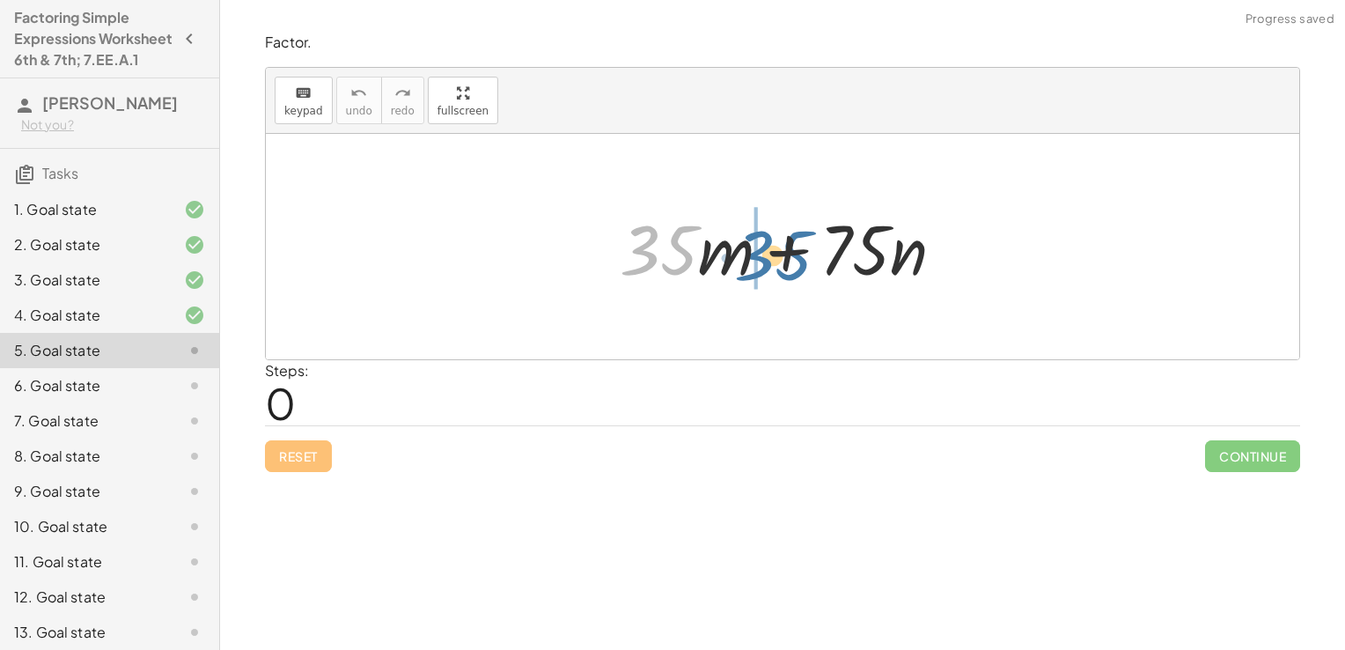
drag, startPoint x: 653, startPoint y: 256, endPoint x: 770, endPoint y: 261, distance: 117.2
click at [770, 261] on div at bounding box center [789, 247] width 356 height 91
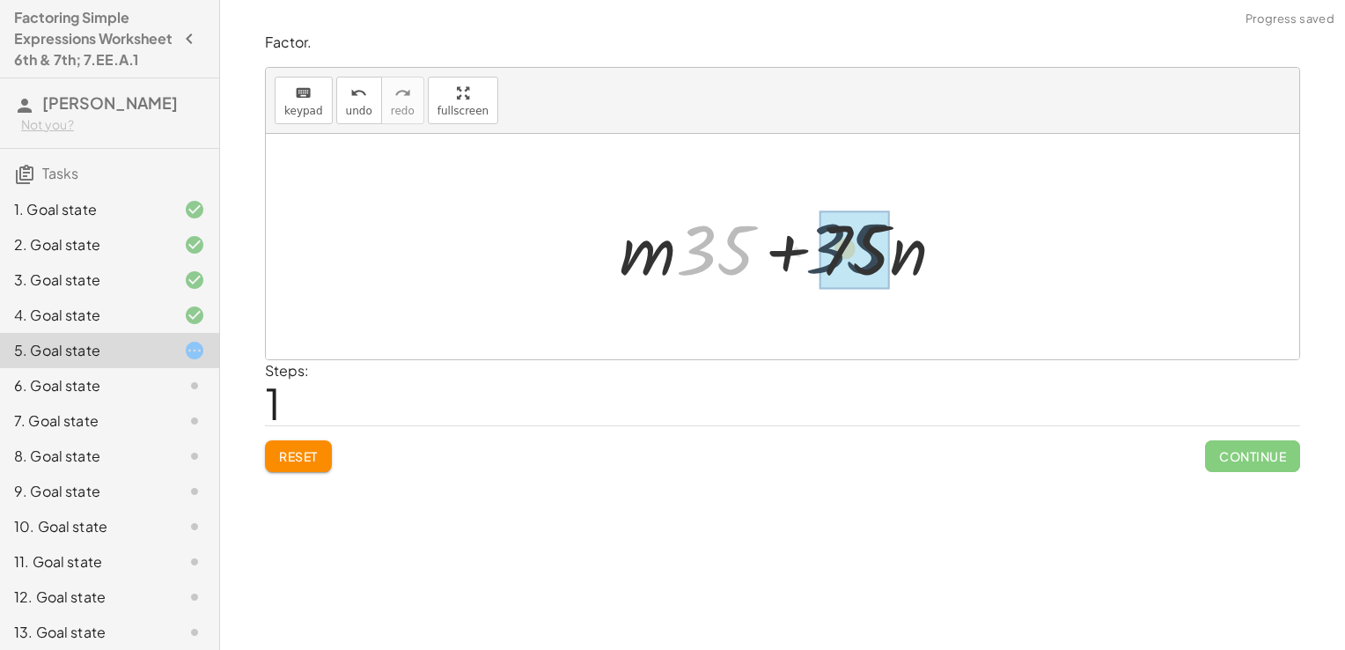
drag, startPoint x: 721, startPoint y: 249, endPoint x: 817, endPoint y: 247, distance: 96.0
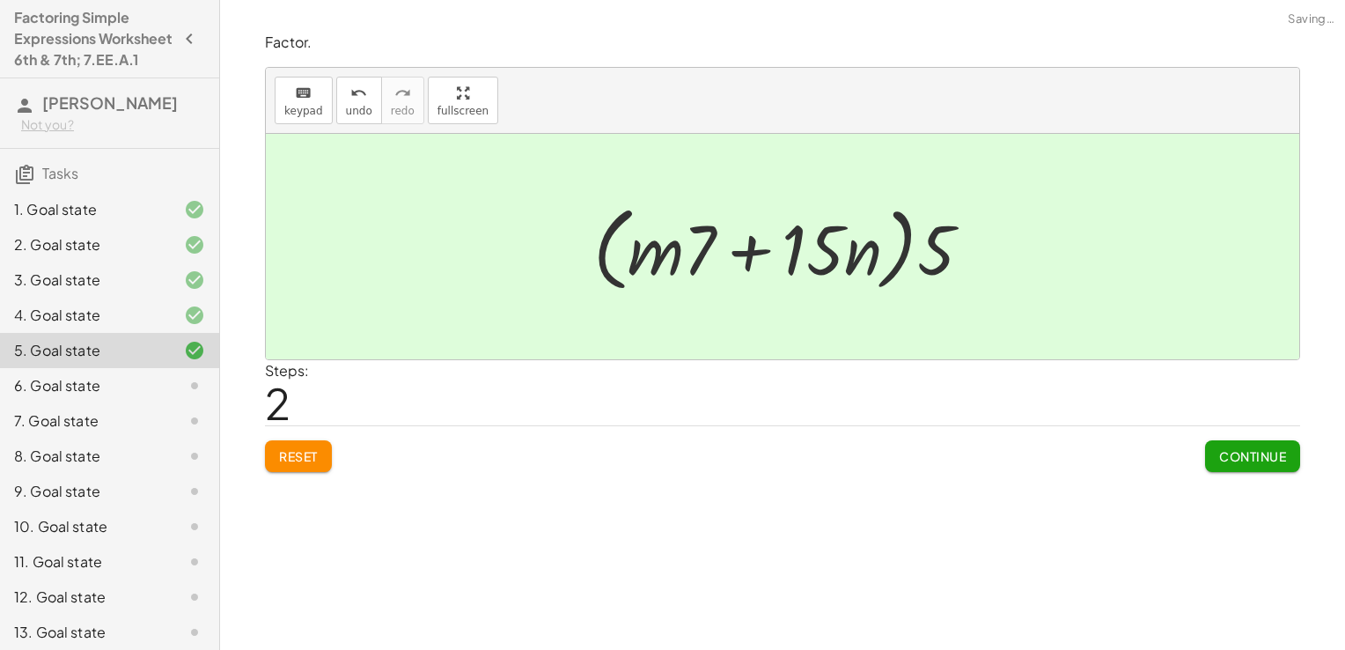
click at [1215, 450] on button "Continue" at bounding box center [1252, 456] width 95 height 32
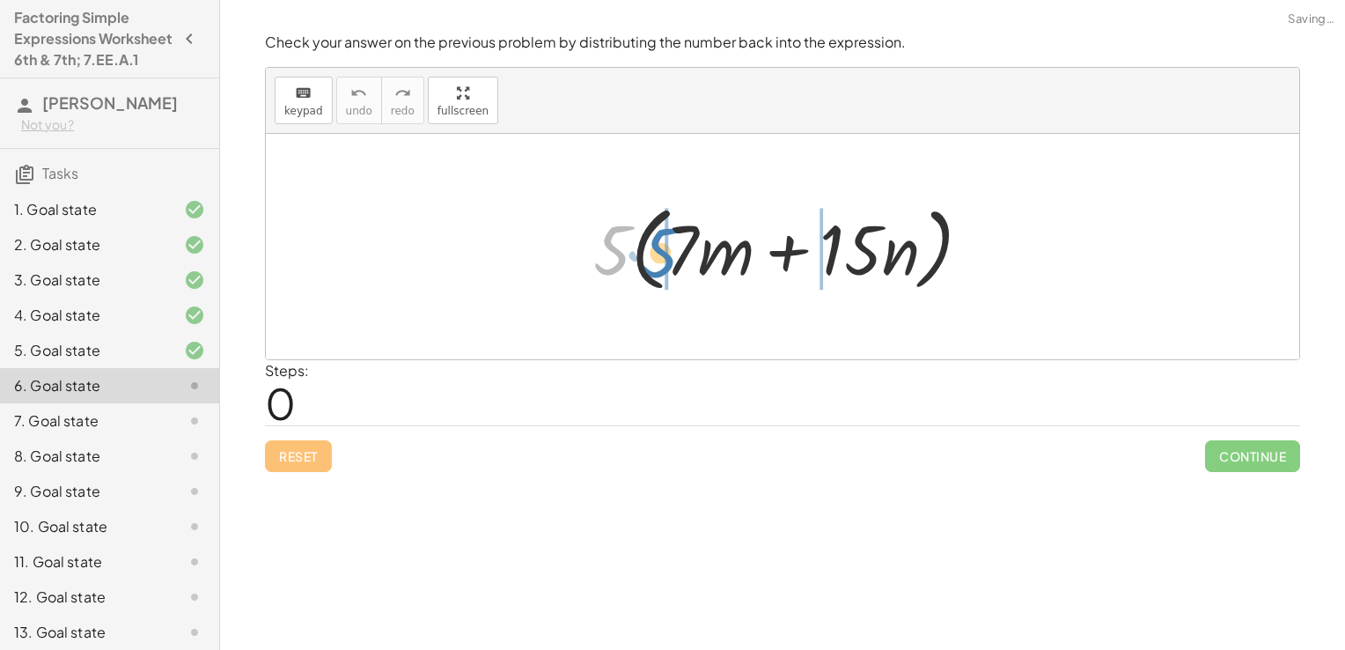
drag, startPoint x: 620, startPoint y: 250, endPoint x: 669, endPoint y: 253, distance: 49.4
click at [669, 253] on div at bounding box center [790, 246] width 410 height 101
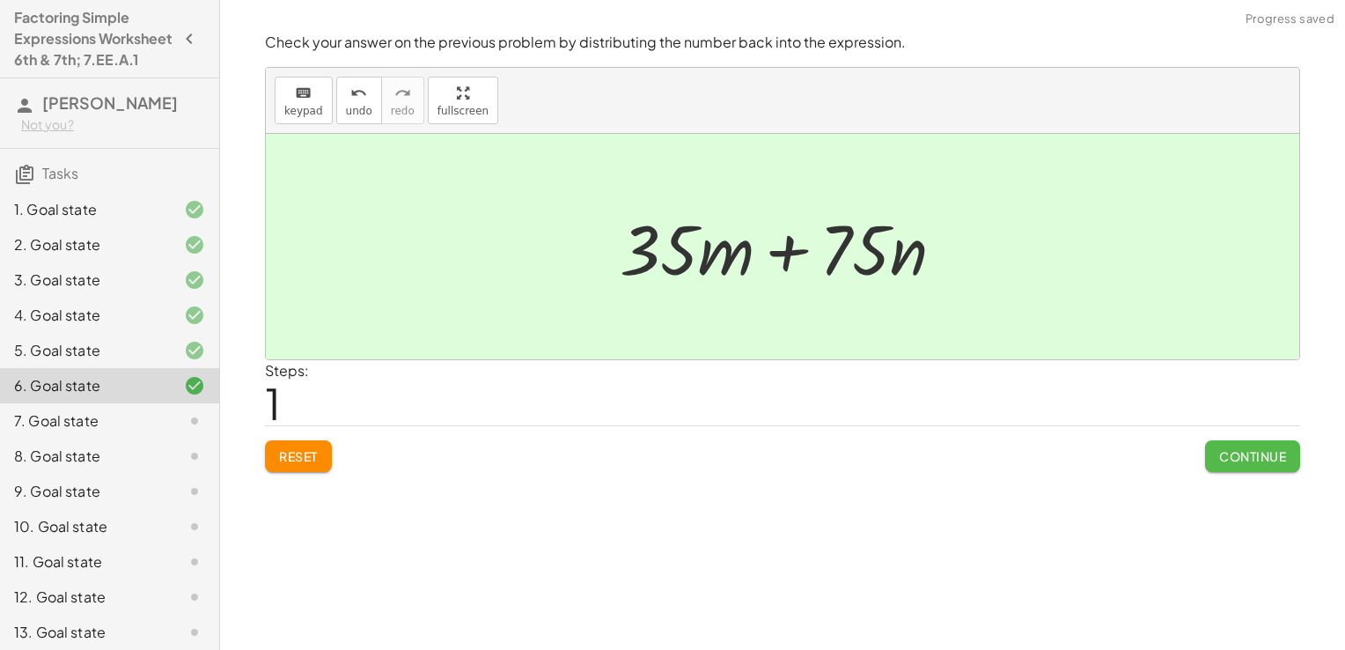
click at [1257, 467] on button "Continue" at bounding box center [1252, 456] width 95 height 32
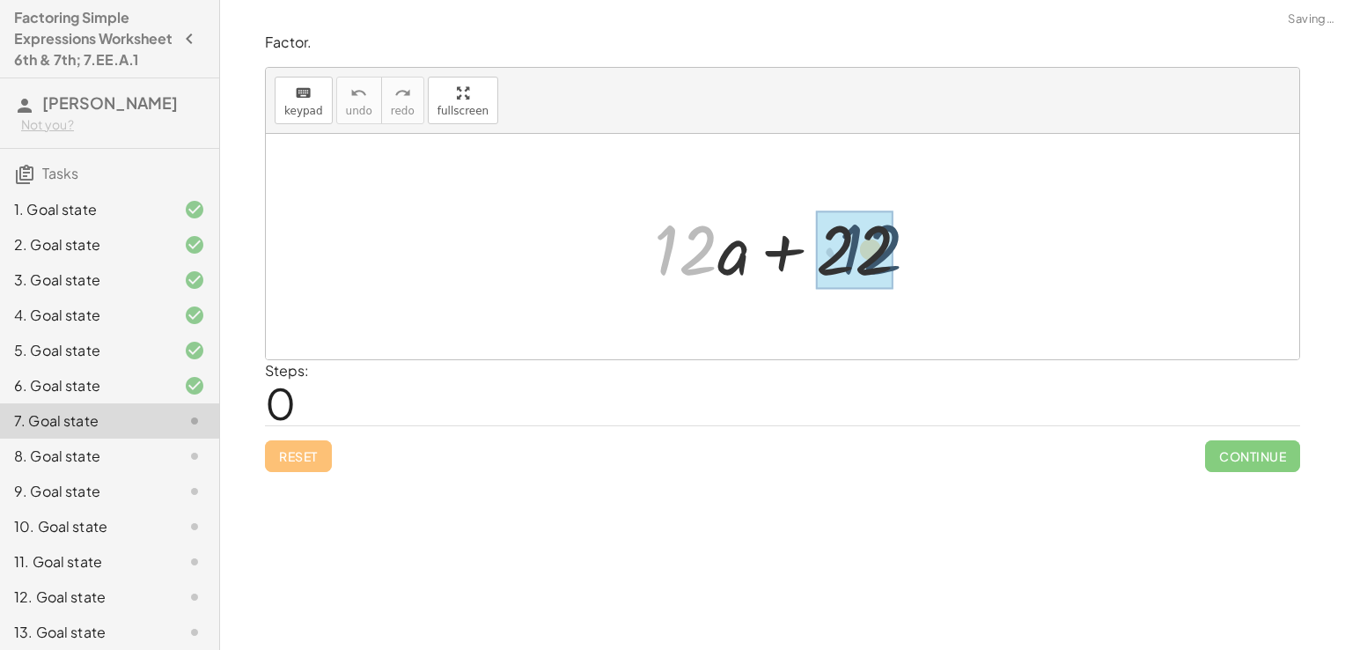
drag, startPoint x: 680, startPoint y: 252, endPoint x: 871, endPoint y: 252, distance: 190.1
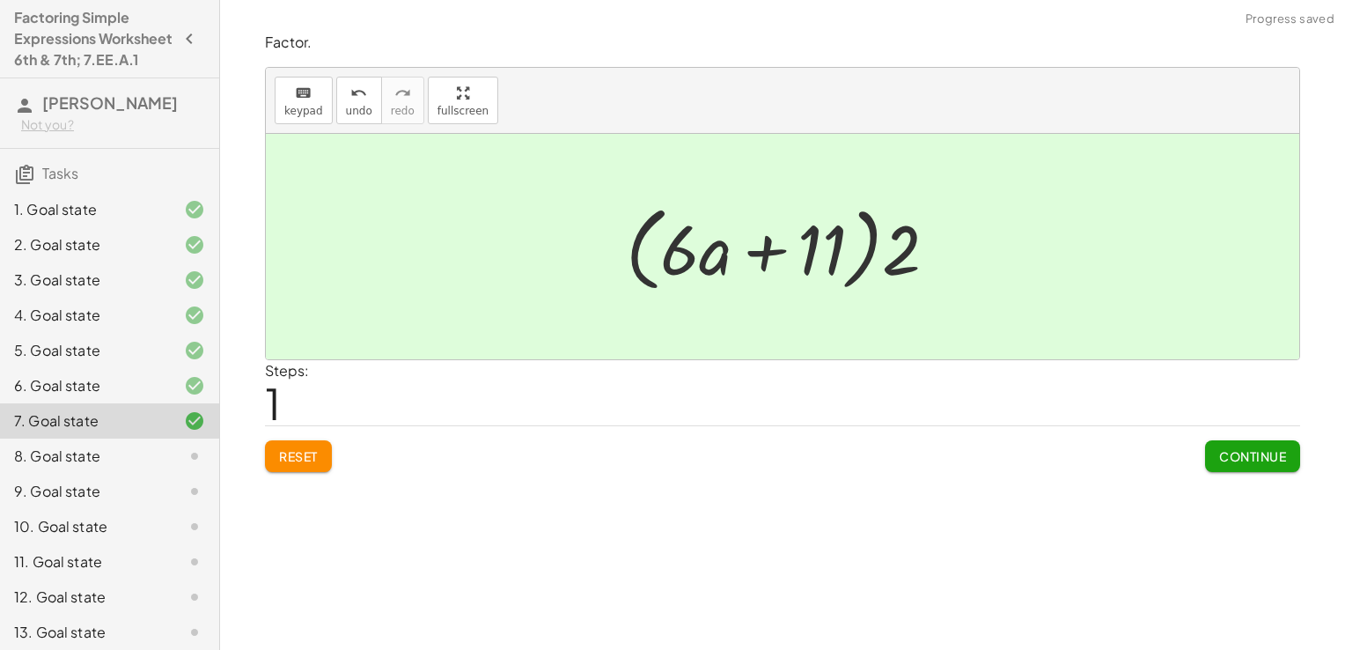
click at [1223, 454] on span "Continue" at bounding box center [1252, 456] width 67 height 16
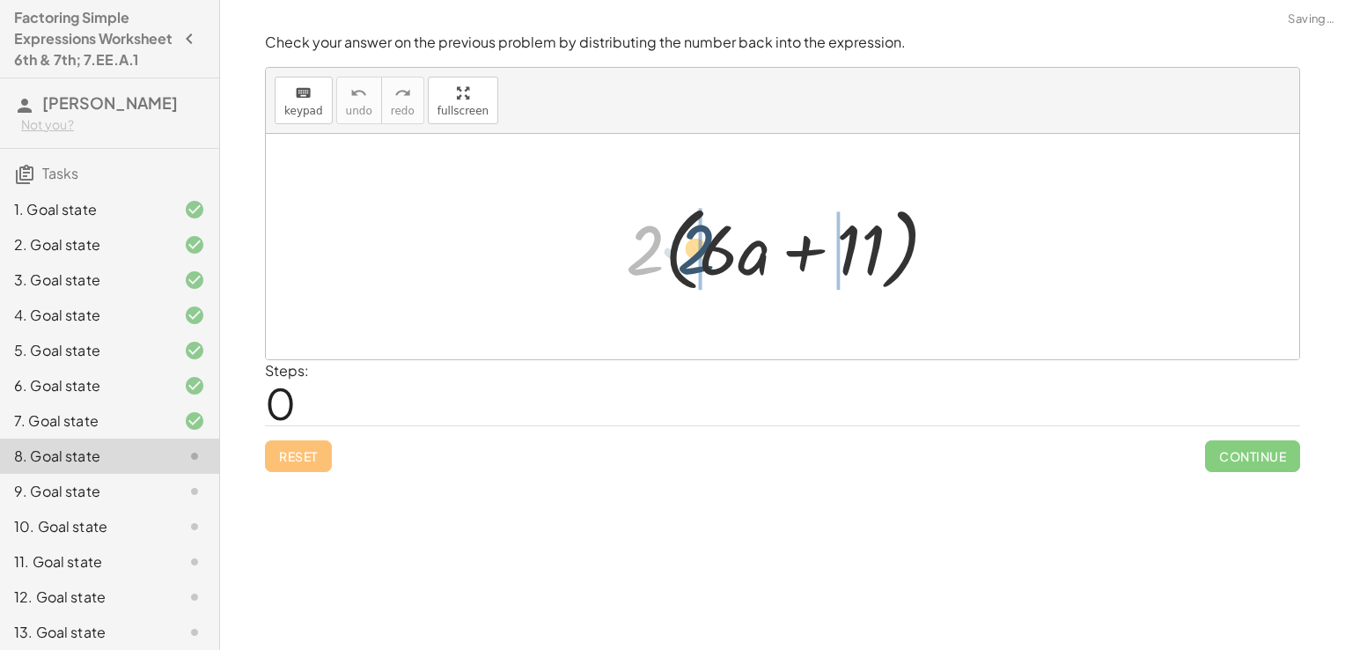
drag, startPoint x: 648, startPoint y: 266, endPoint x: 697, endPoint y: 264, distance: 49.3
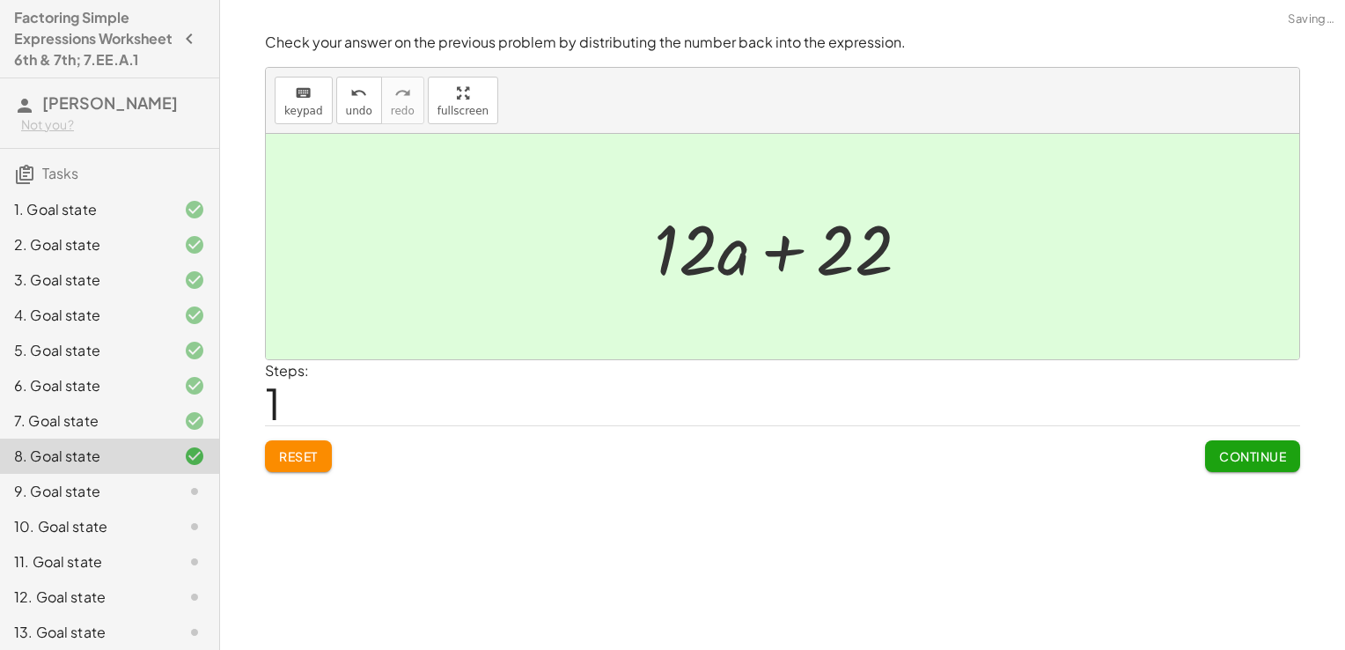
click at [1222, 454] on span "Continue" at bounding box center [1252, 456] width 67 height 16
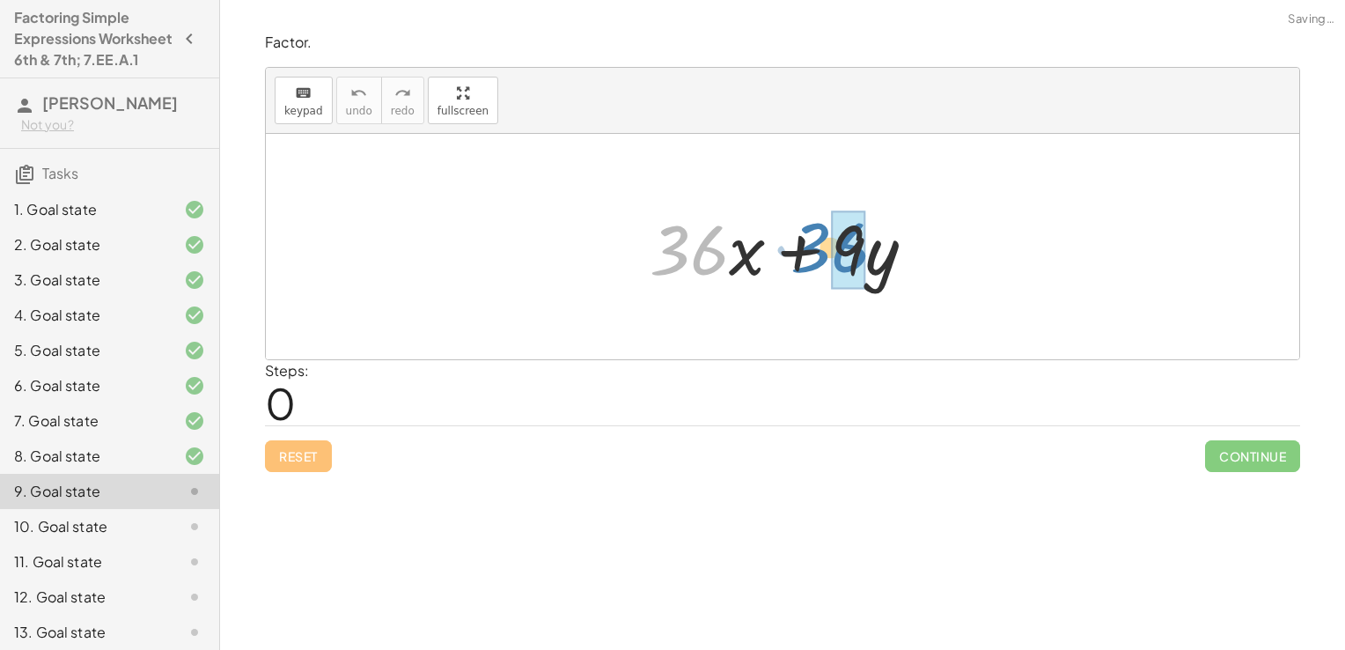
drag, startPoint x: 694, startPoint y: 245, endPoint x: 837, endPoint y: 242, distance: 143.5
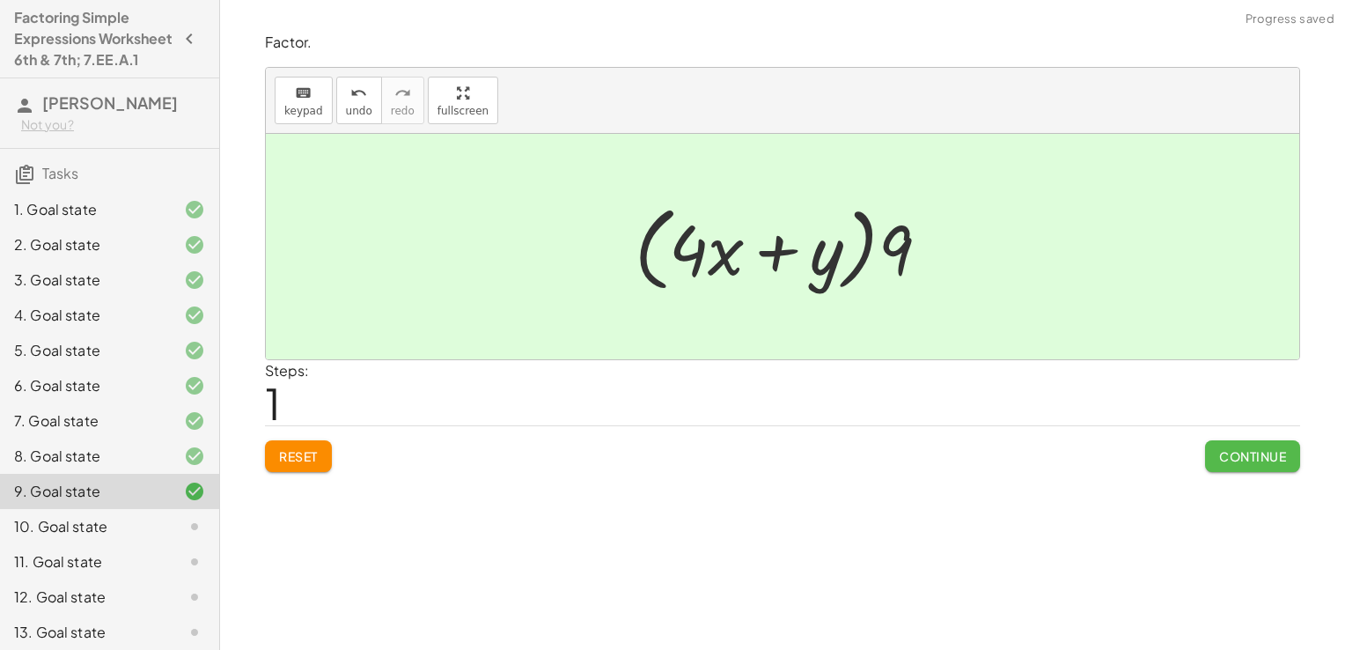
click at [1243, 448] on span "Continue" at bounding box center [1252, 456] width 67 height 16
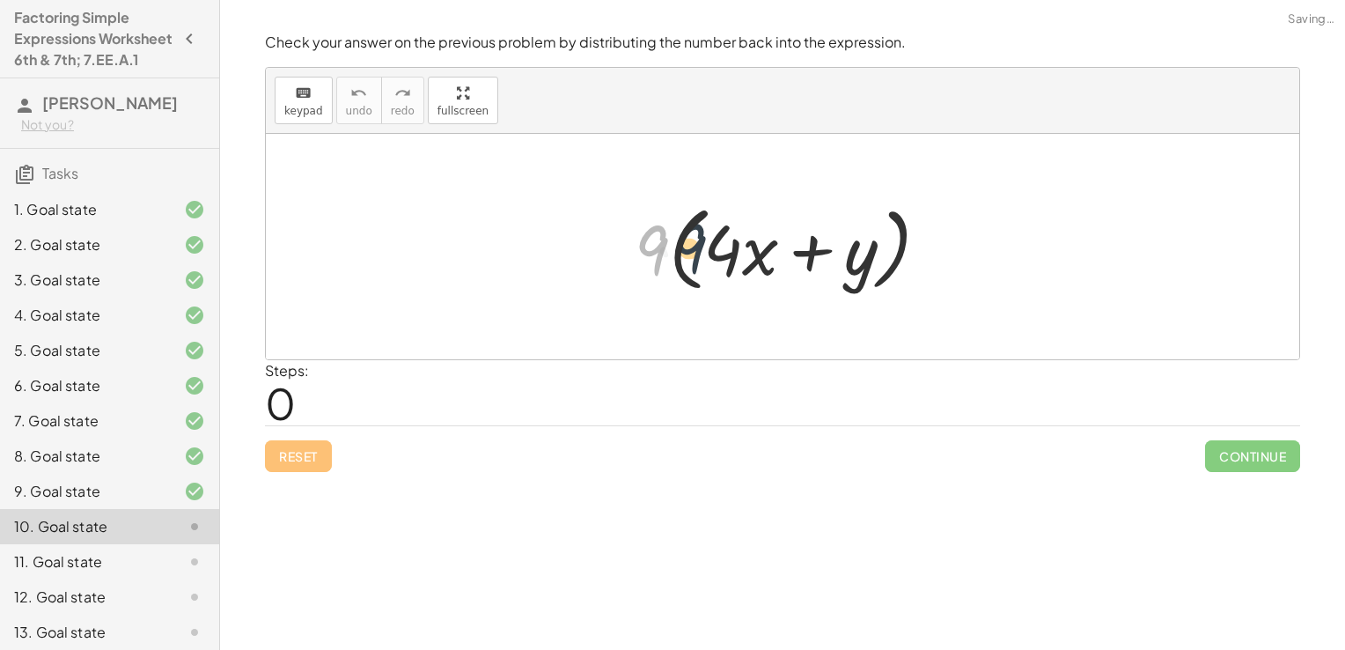
drag, startPoint x: 655, startPoint y: 255, endPoint x: 695, endPoint y: 254, distance: 40.5
click at [695, 254] on div at bounding box center [789, 246] width 327 height 101
drag, startPoint x: 641, startPoint y: 250, endPoint x: 690, endPoint y: 254, distance: 49.4
click at [690, 254] on div at bounding box center [789, 246] width 327 height 101
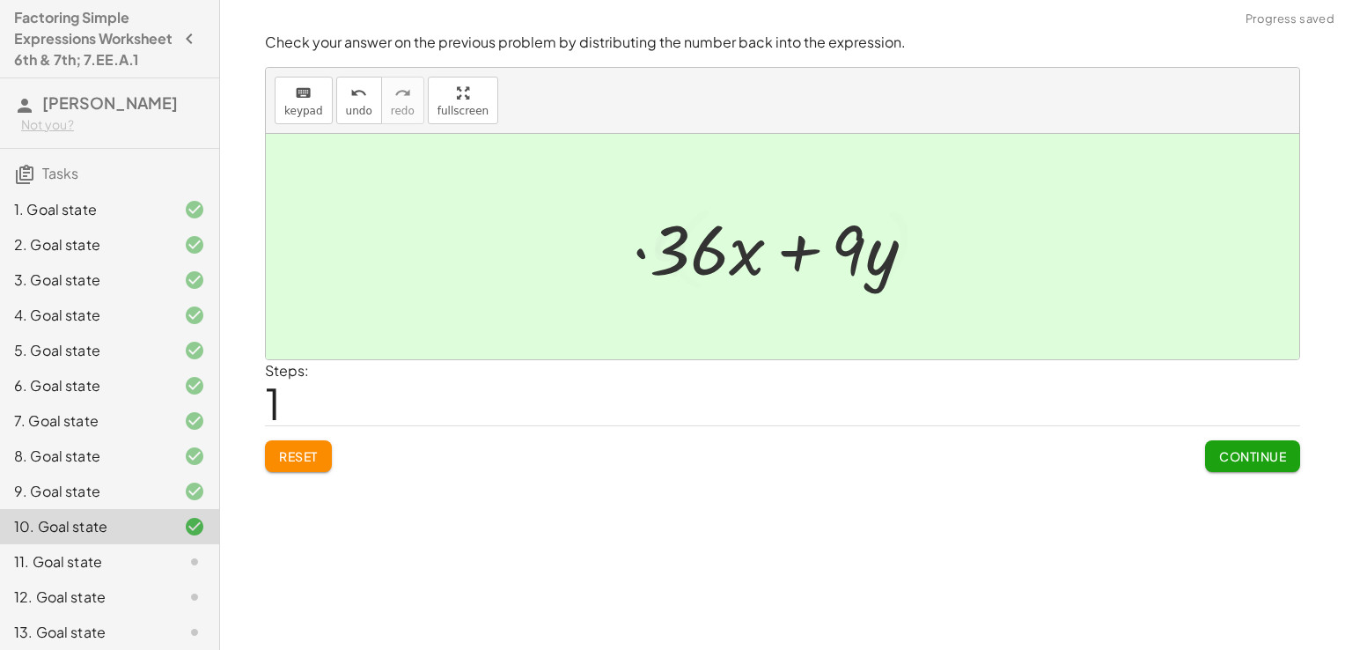
click at [1232, 450] on span "Continue" at bounding box center [1252, 456] width 67 height 16
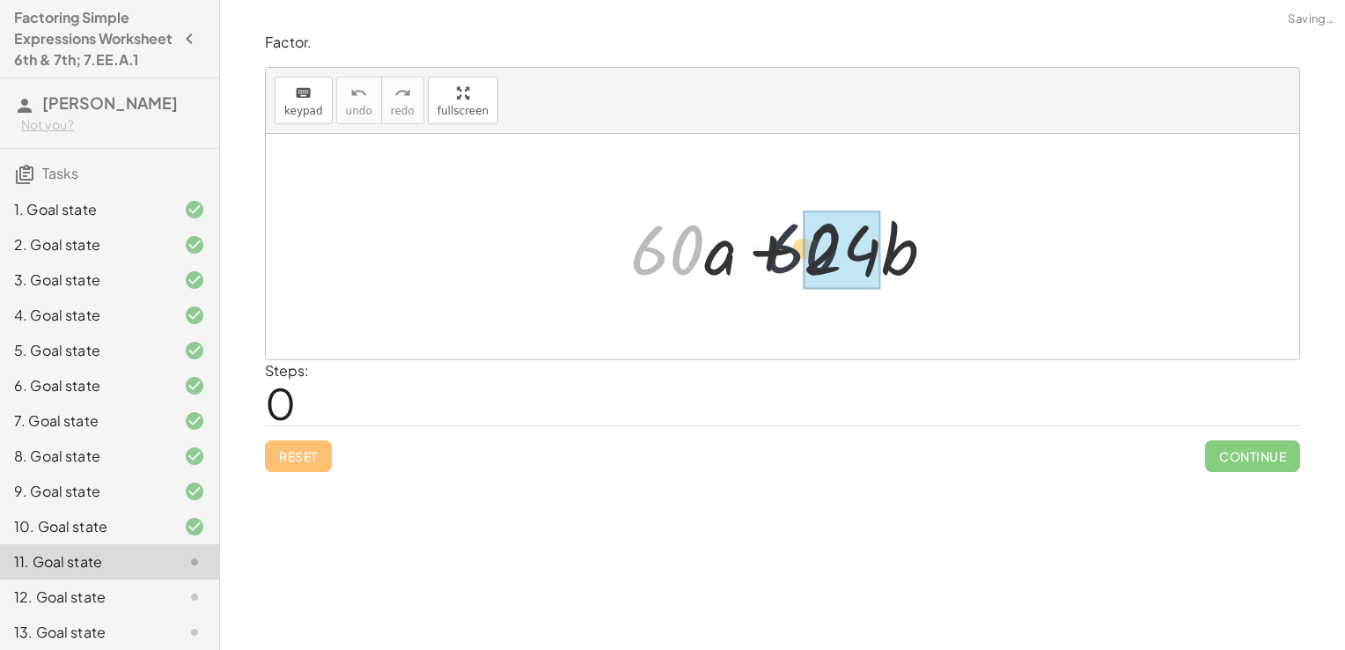
drag, startPoint x: 655, startPoint y: 259, endPoint x: 810, endPoint y: 259, distance: 154.9
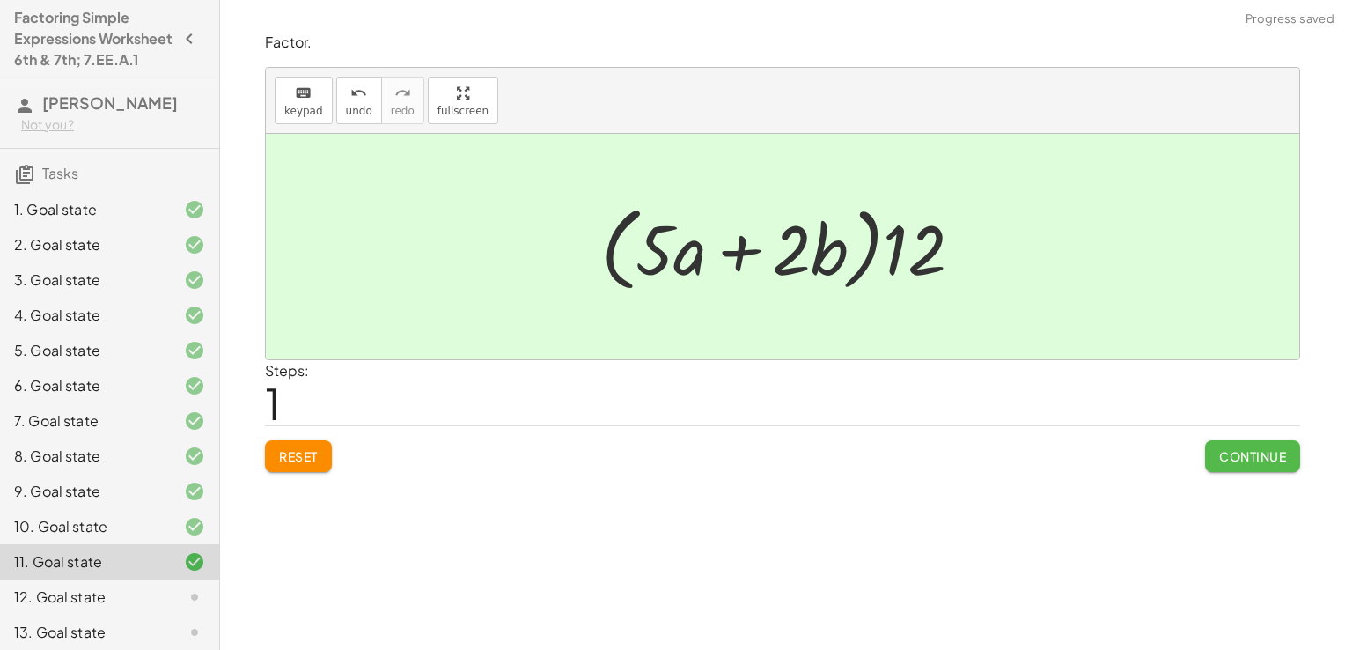
click at [1214, 449] on button "Continue" at bounding box center [1252, 456] width 95 height 32
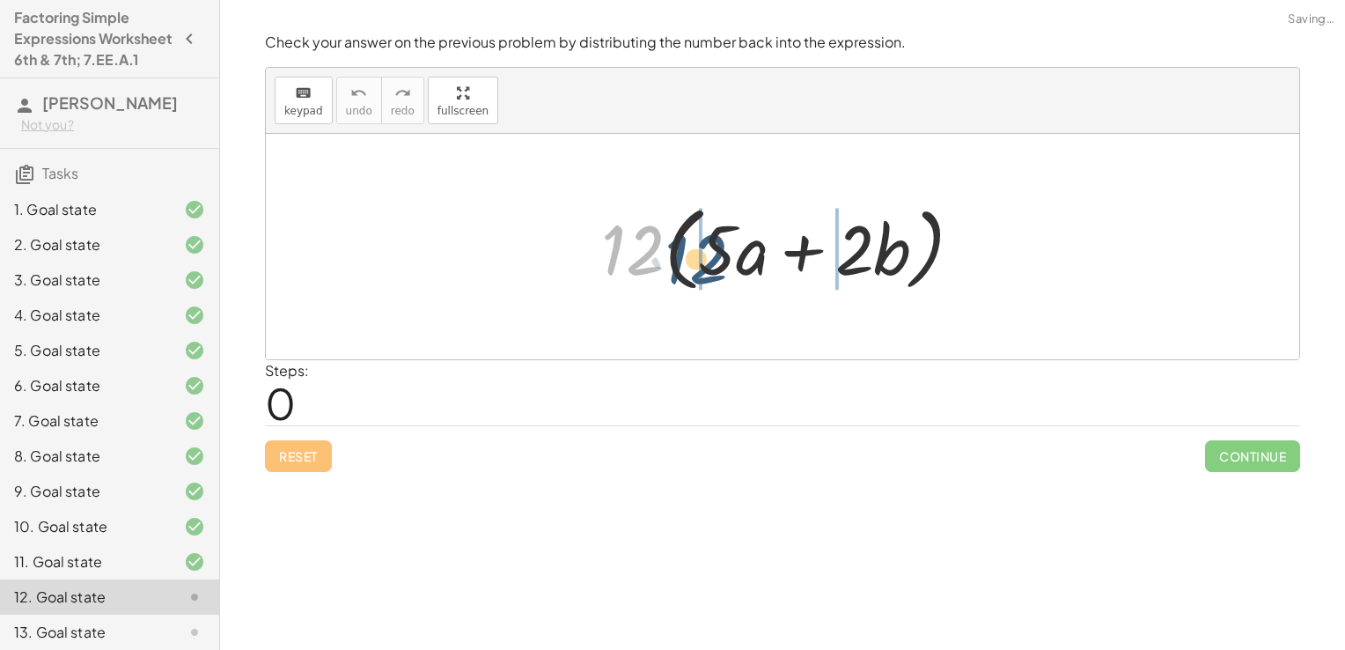
drag, startPoint x: 623, startPoint y: 264, endPoint x: 687, endPoint y: 273, distance: 64.0
click at [687, 273] on div at bounding box center [789, 246] width 394 height 101
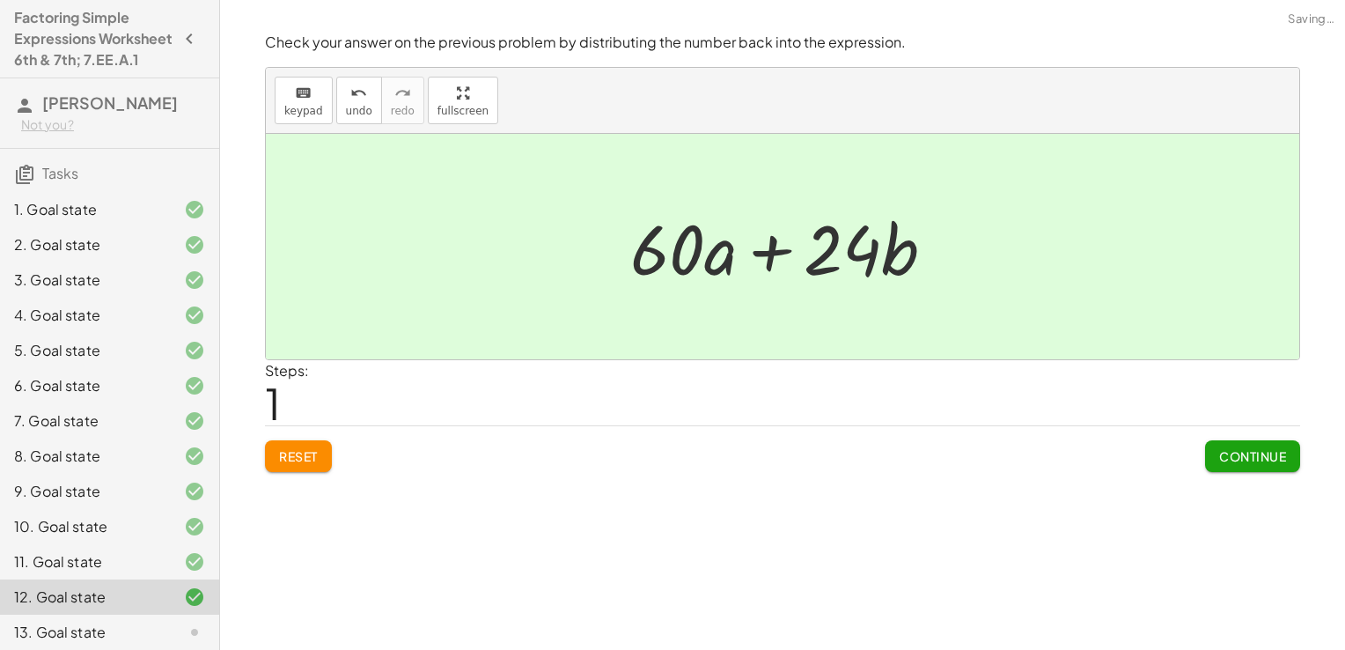
click at [1231, 452] on span "Continue" at bounding box center [1252, 456] width 67 height 16
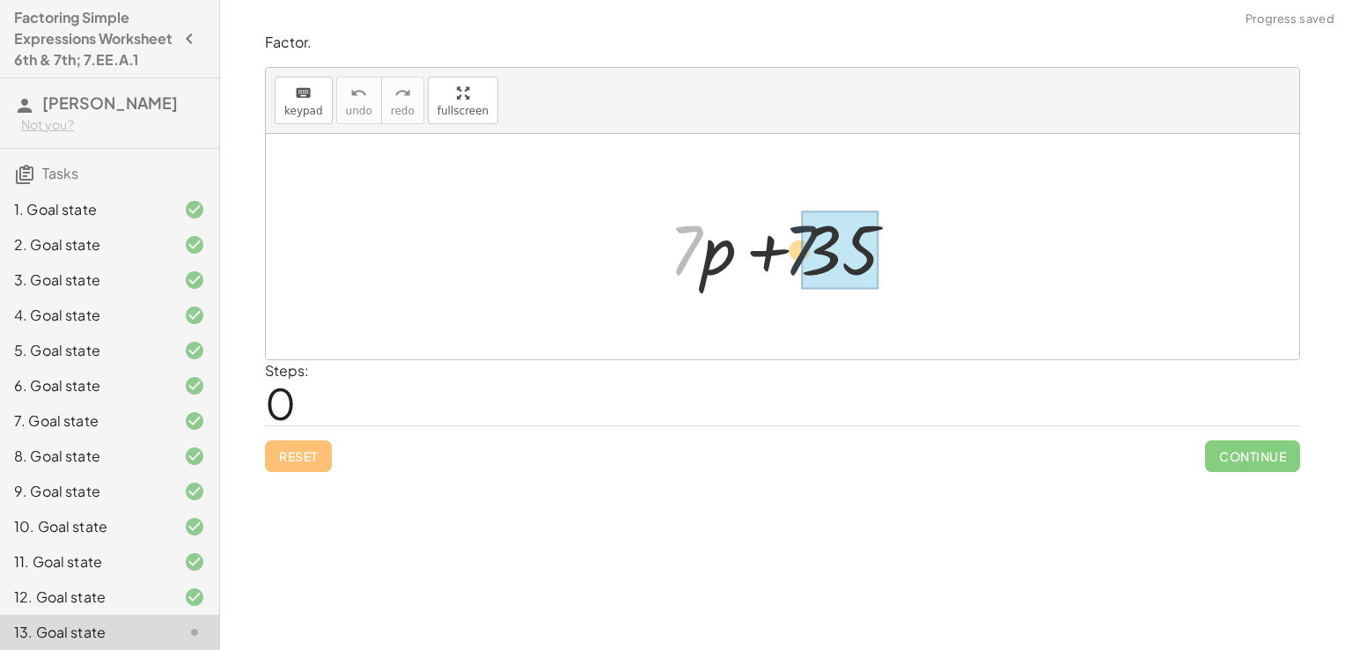
drag, startPoint x: 680, startPoint y: 246, endPoint x: 827, endPoint y: 249, distance: 146.2
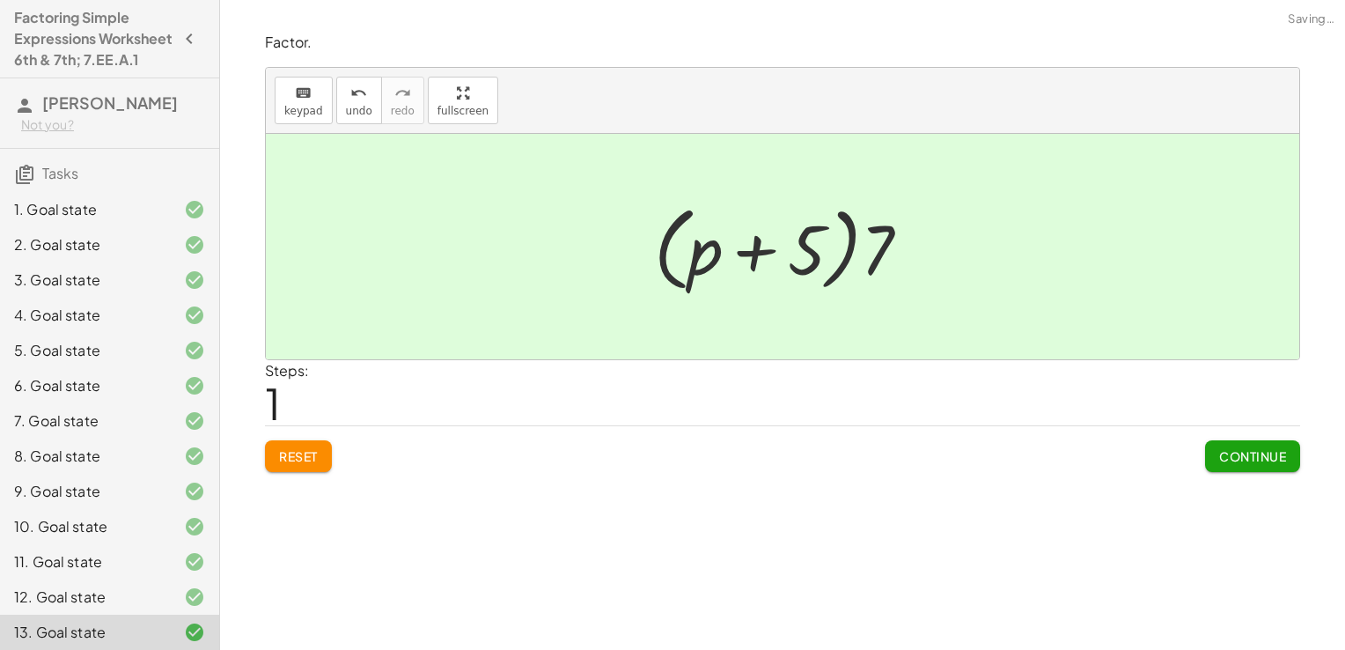
click at [1225, 443] on button "Continue" at bounding box center [1252, 456] width 95 height 32
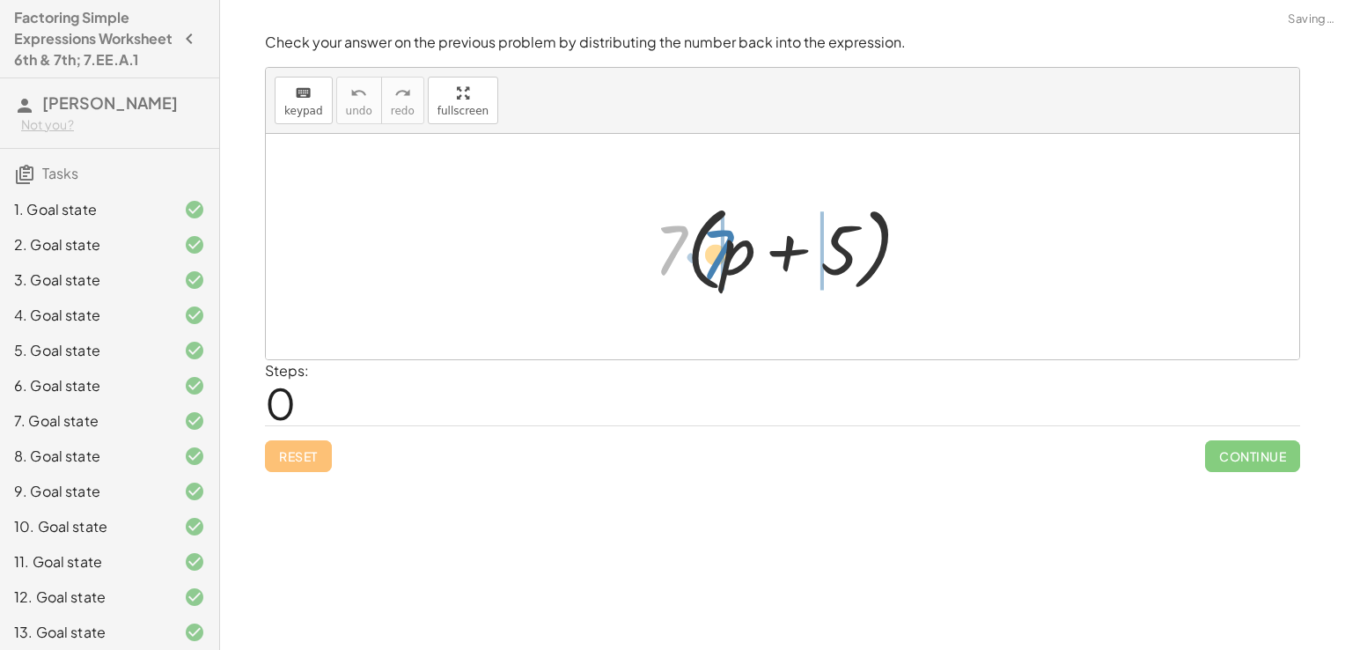
drag, startPoint x: 669, startPoint y: 254, endPoint x: 717, endPoint y: 259, distance: 47.7
click at [717, 259] on div at bounding box center [789, 246] width 288 height 101
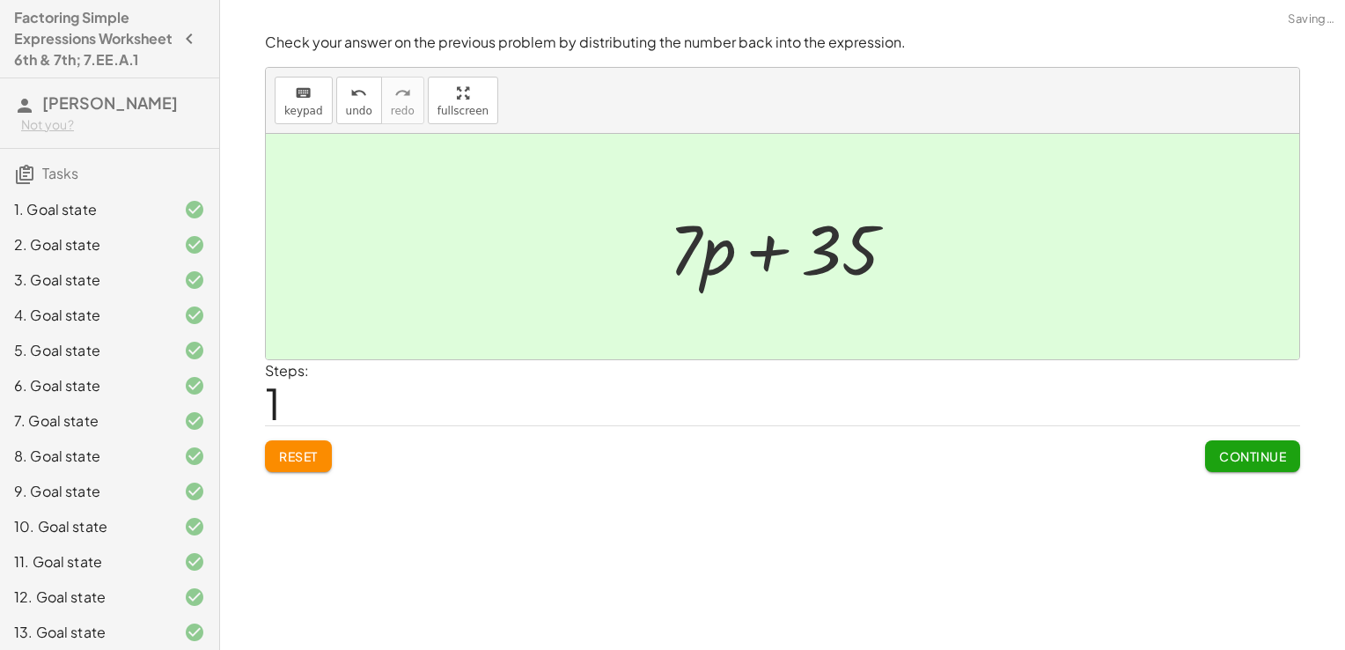
click at [1264, 462] on span "Continue" at bounding box center [1252, 456] width 67 height 16
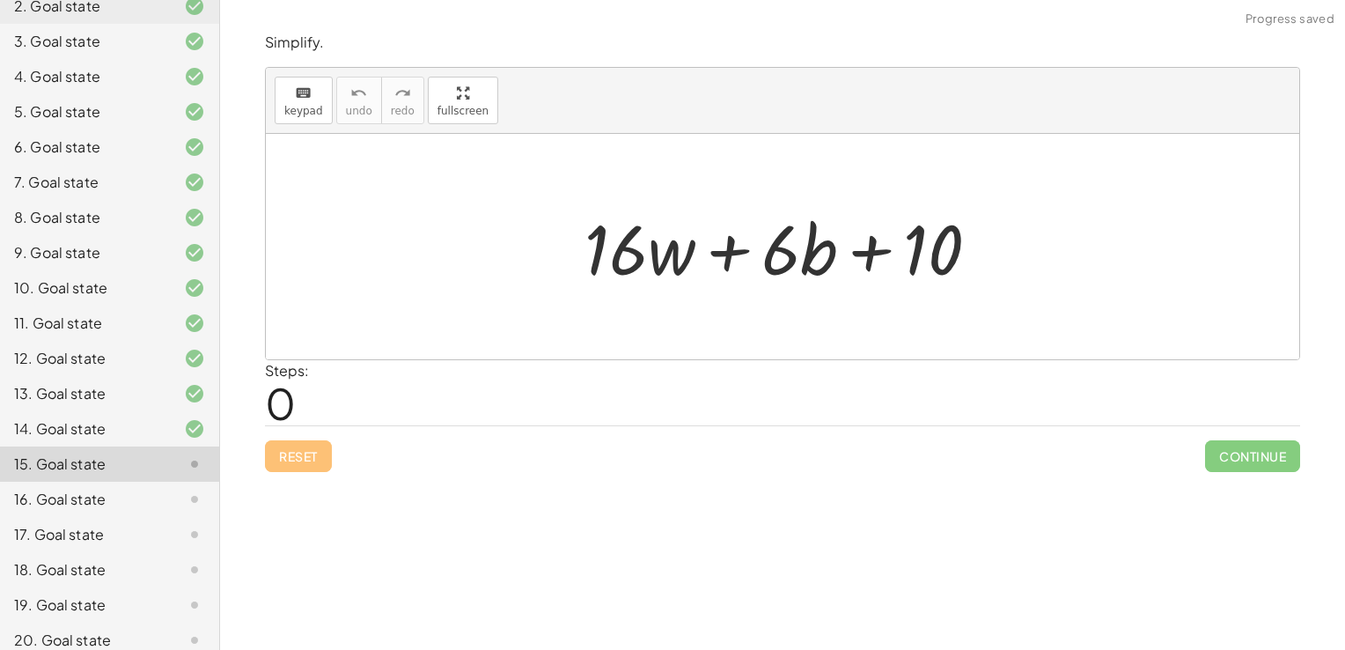
scroll to position [248, 0]
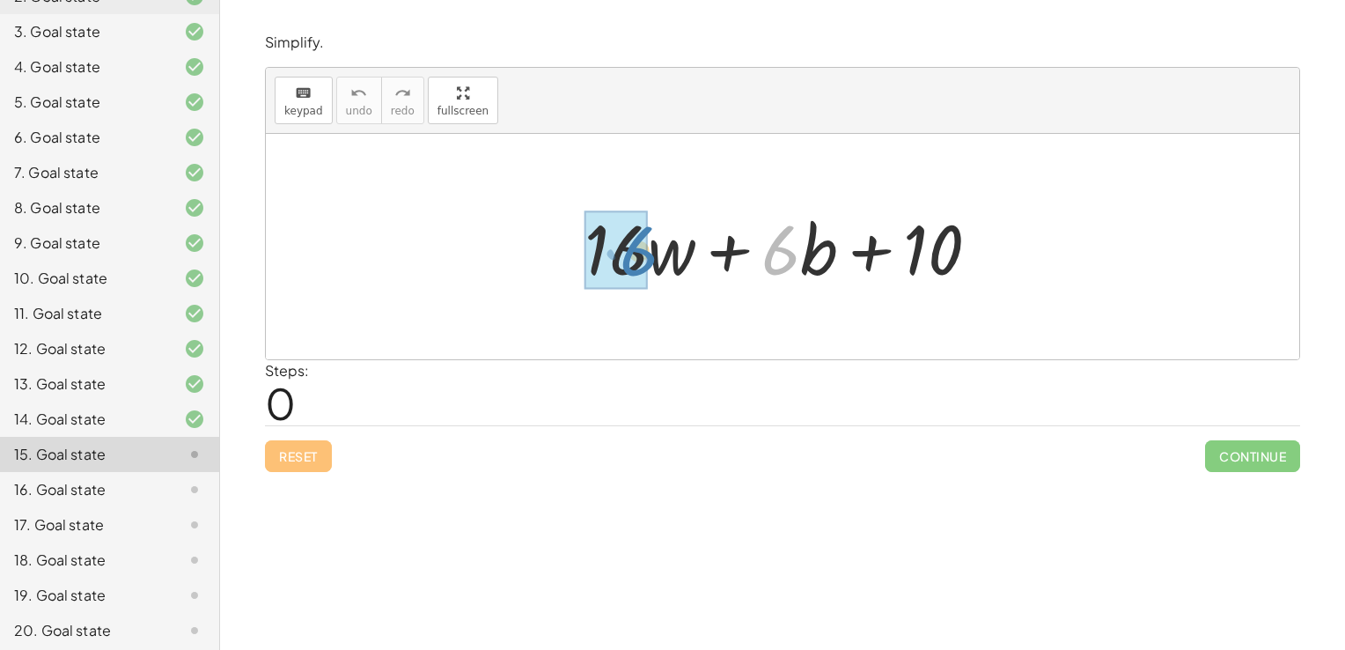
drag, startPoint x: 782, startPoint y: 246, endPoint x: 638, endPoint y: 247, distance: 143.5
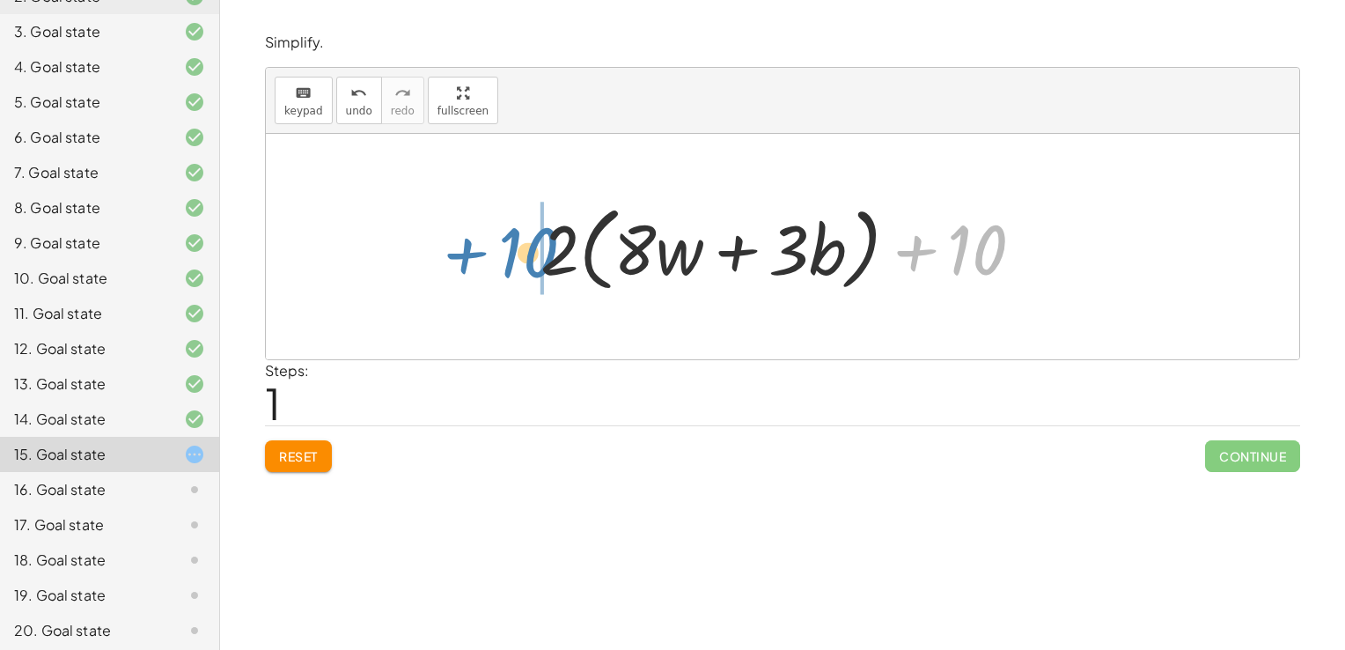
drag, startPoint x: 961, startPoint y: 254, endPoint x: 512, endPoint y: 256, distance: 449.0
click at [512, 256] on div "+ · 16 · w + · 6 · b + 10 + · 2 · 8 · w + · 2 · 3 · b + 10 + 10 + · w + · · b +…" at bounding box center [782, 246] width 1033 height 225
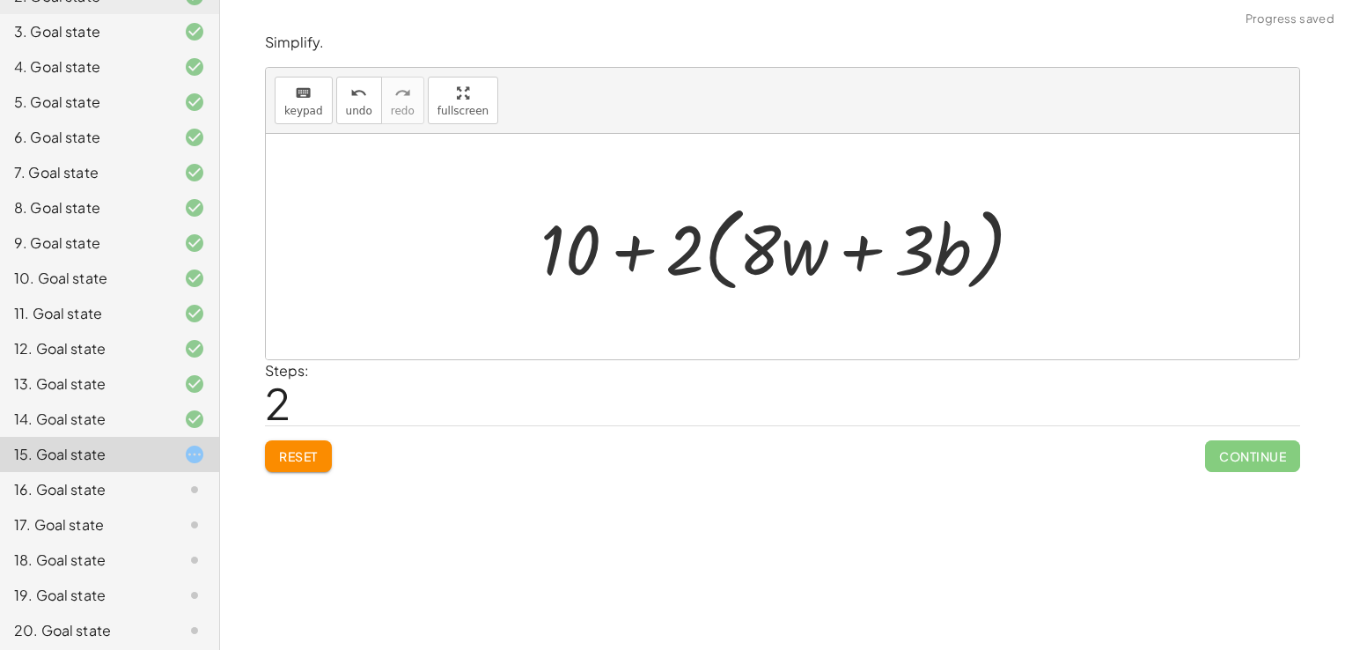
click at [635, 255] on div at bounding box center [789, 246] width 515 height 101
click at [678, 232] on div at bounding box center [789, 246] width 515 height 101
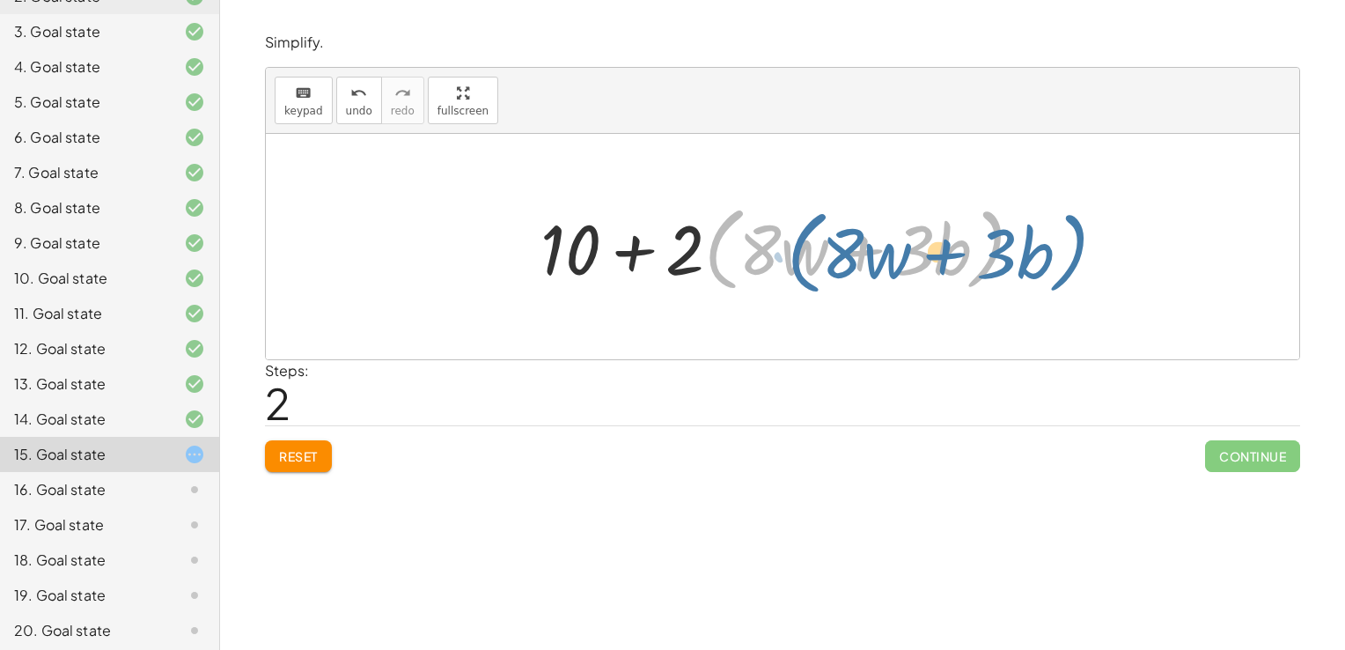
drag, startPoint x: 705, startPoint y: 245, endPoint x: 840, endPoint y: 245, distance: 134.7
click at [840, 245] on div at bounding box center [789, 246] width 515 height 101
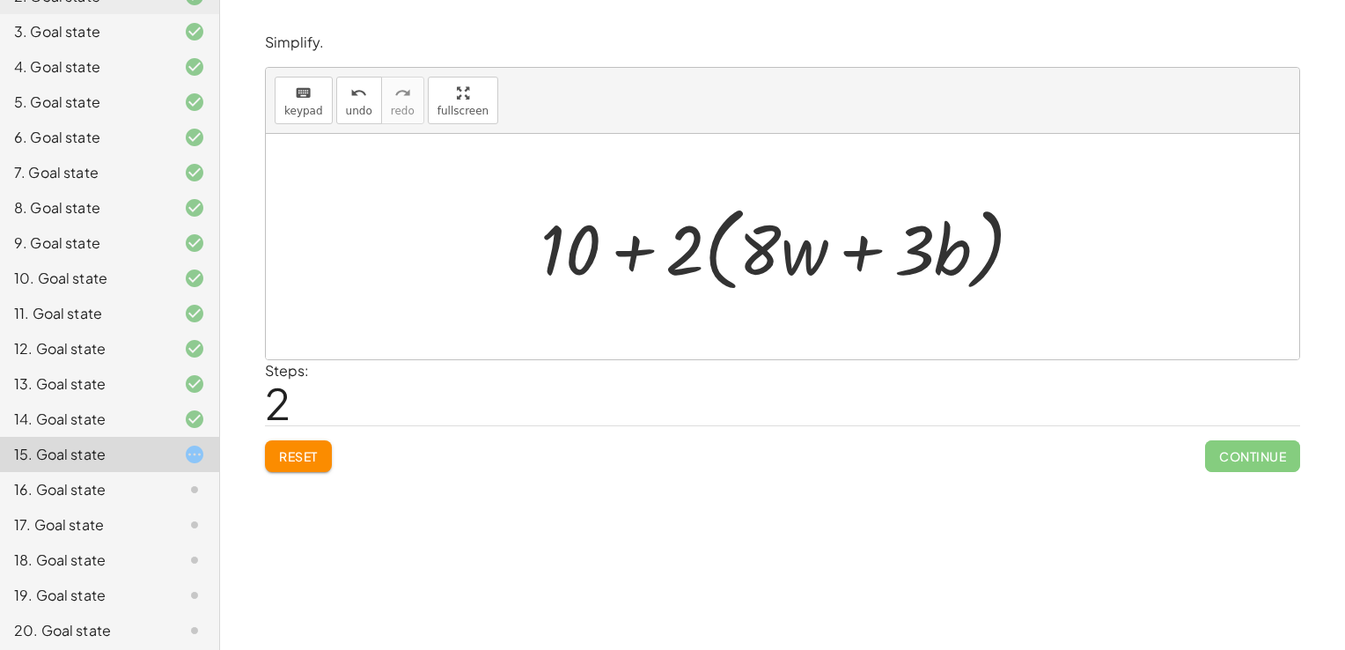
click at [674, 254] on div at bounding box center [789, 246] width 515 height 101
drag, startPoint x: 580, startPoint y: 255, endPoint x: 602, endPoint y: 256, distance: 22.0
click at [602, 256] on div at bounding box center [789, 246] width 515 height 101
click at [634, 256] on div at bounding box center [789, 246] width 515 height 101
click at [638, 256] on div at bounding box center [789, 246] width 515 height 101
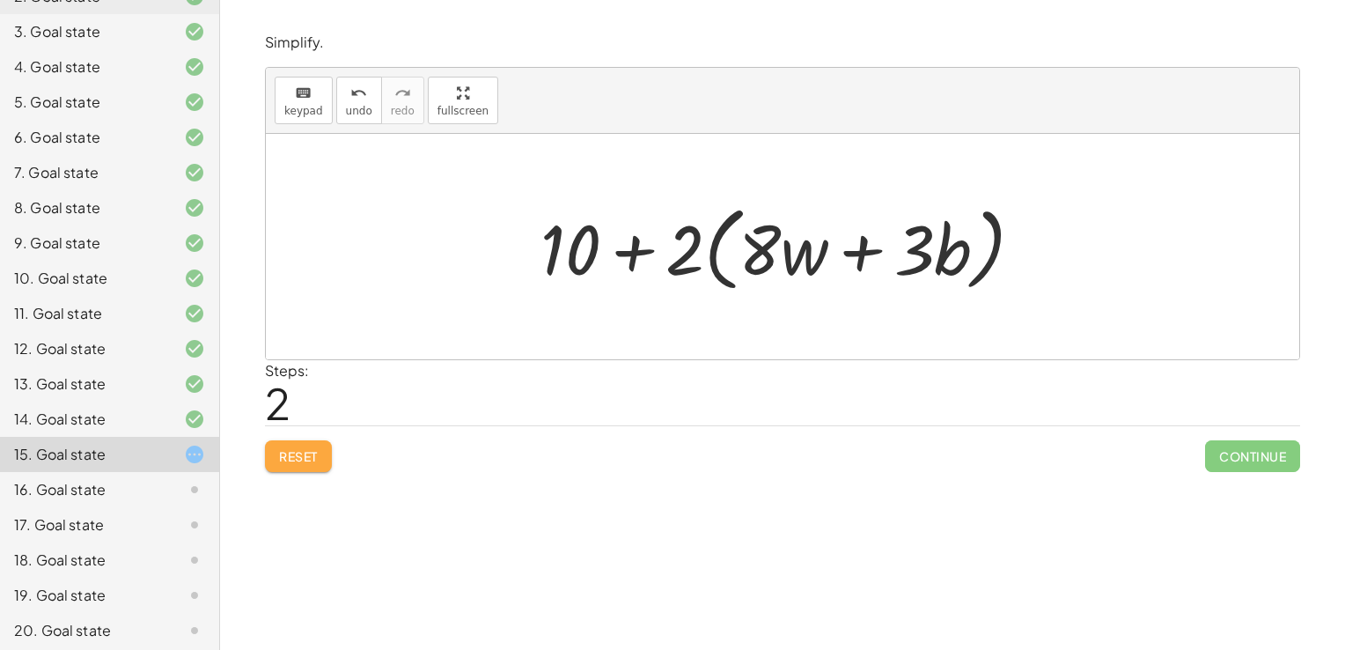
click at [300, 448] on span "Reset" at bounding box center [298, 456] width 39 height 16
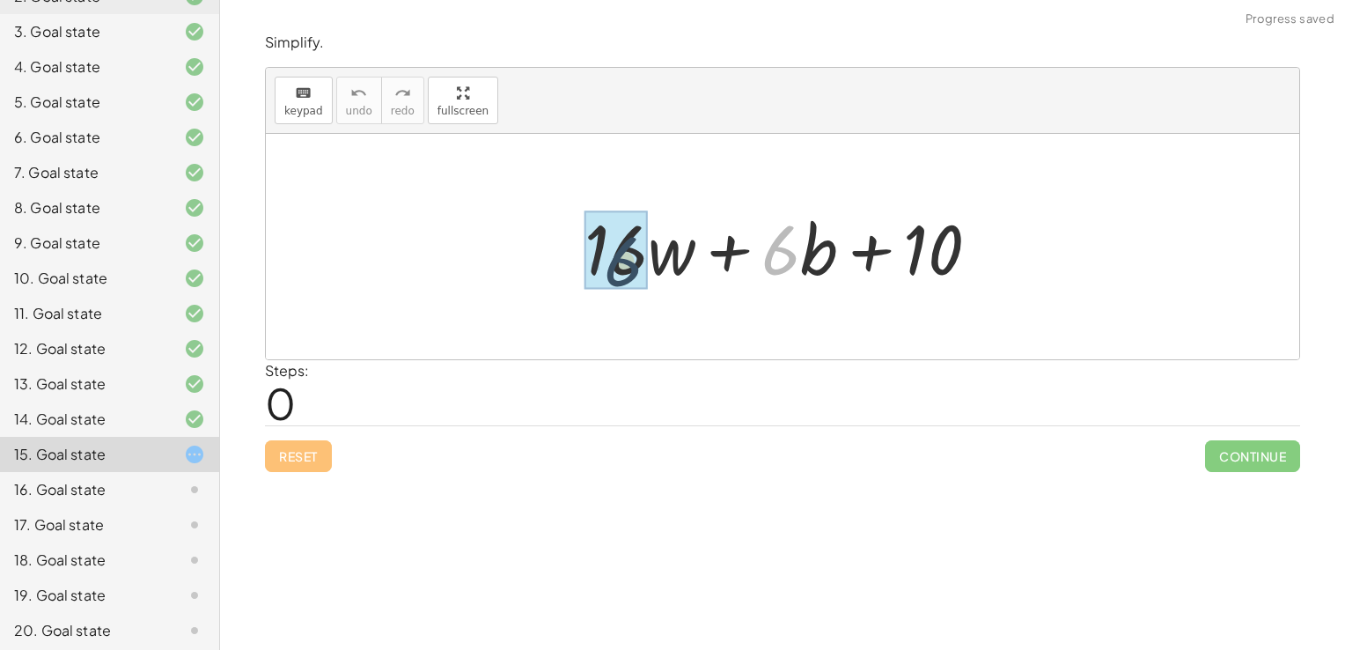
drag, startPoint x: 777, startPoint y: 252, endPoint x: 586, endPoint y: 263, distance: 191.4
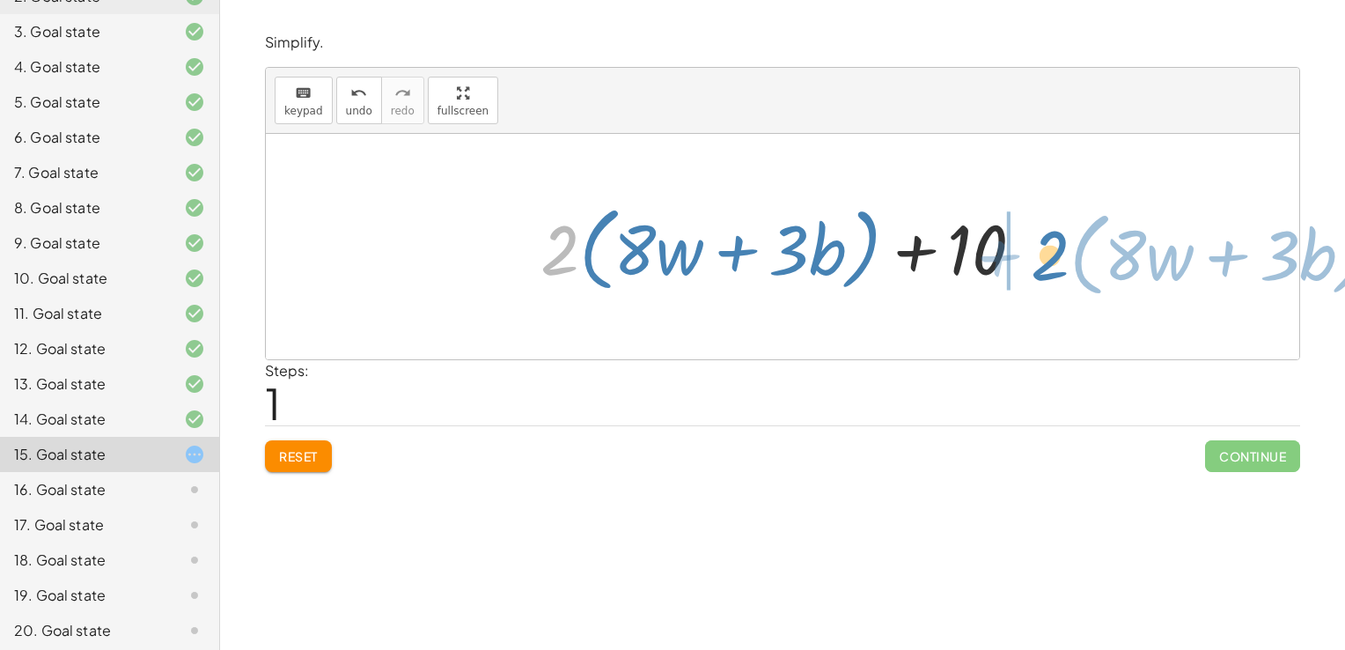
drag, startPoint x: 552, startPoint y: 261, endPoint x: 1030, endPoint y: 266, distance: 478.0
click at [1030, 266] on div at bounding box center [789, 246] width 515 height 101
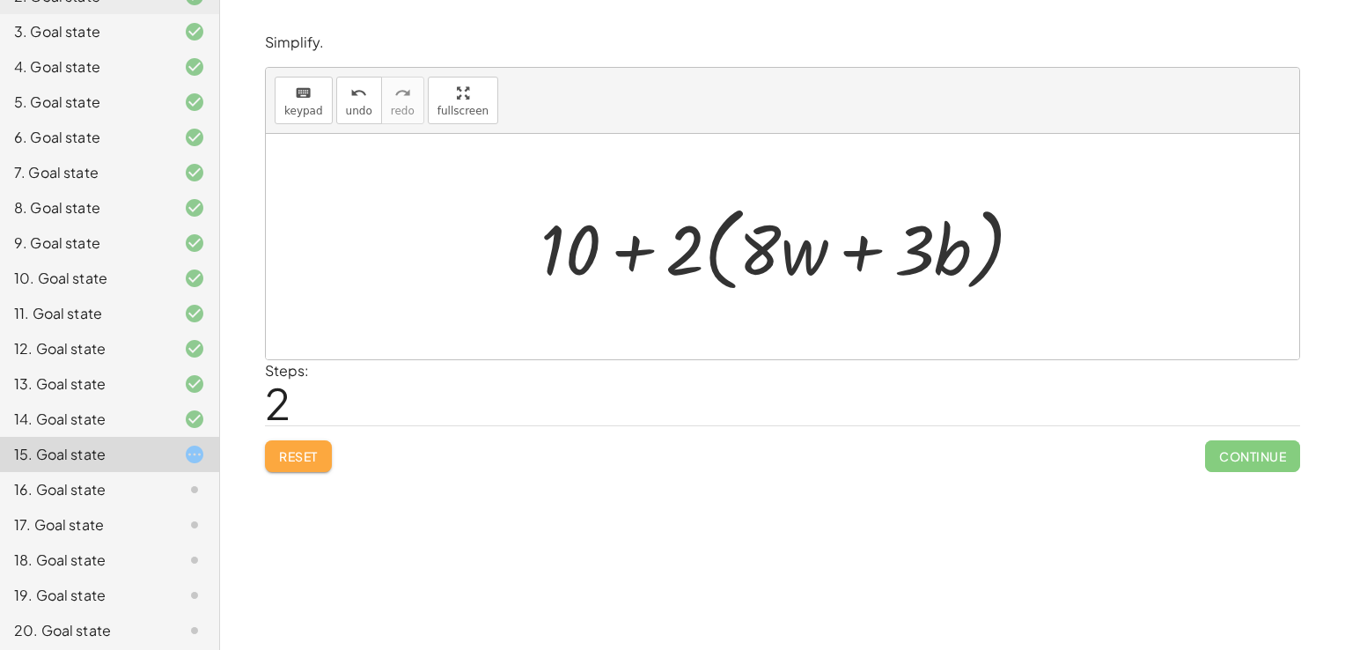
click at [304, 460] on span "Reset" at bounding box center [298, 456] width 39 height 16
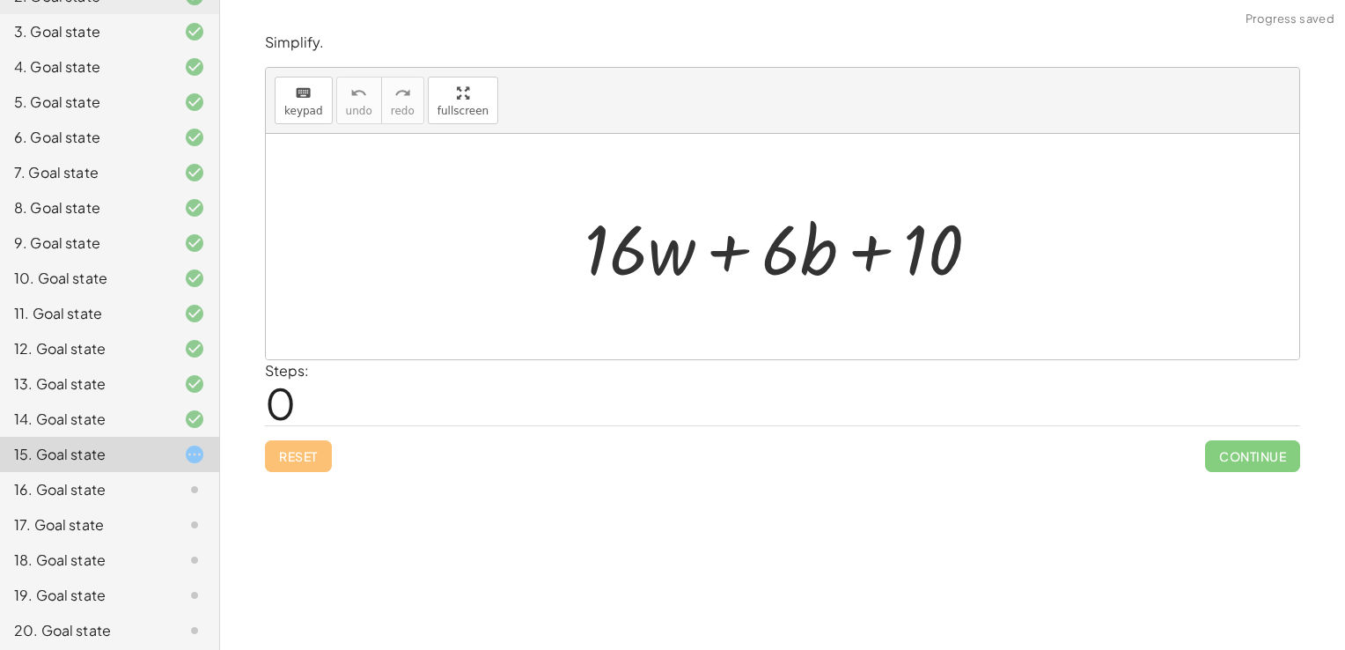
scroll to position [344, 0]
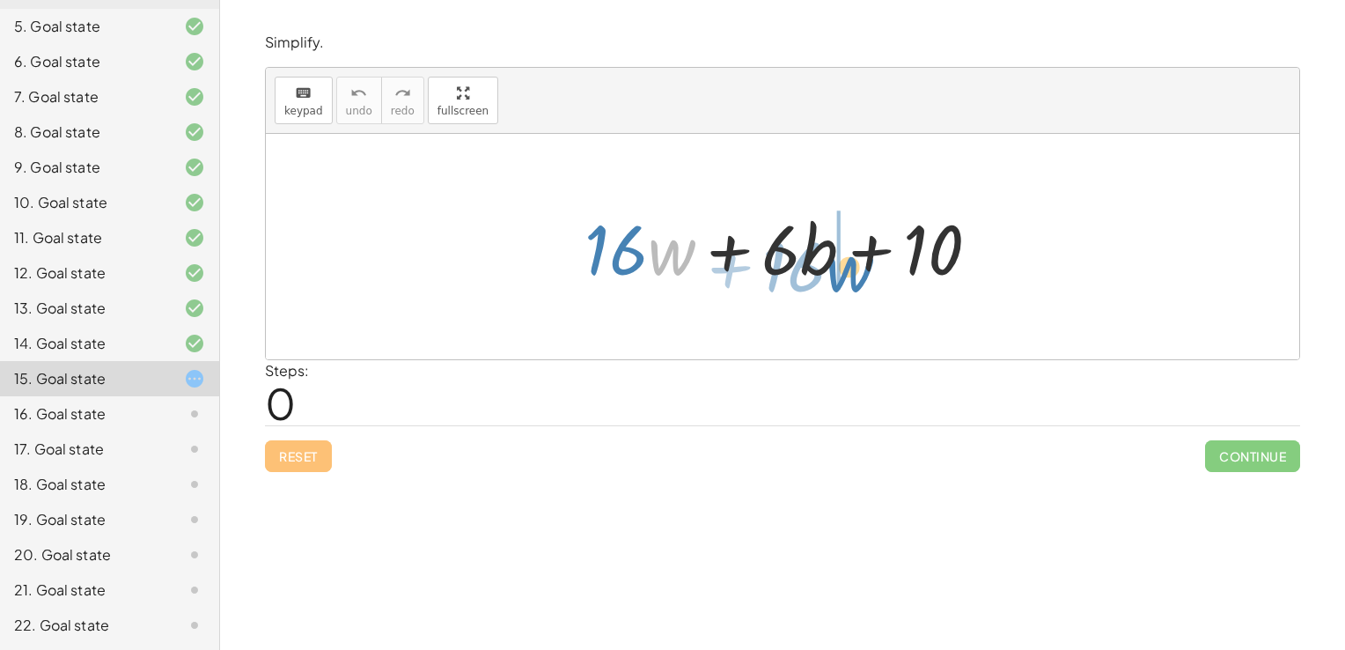
drag, startPoint x: 654, startPoint y: 256, endPoint x: 833, endPoint y: 269, distance: 179.2
click at [833, 269] on div at bounding box center [789, 247] width 426 height 91
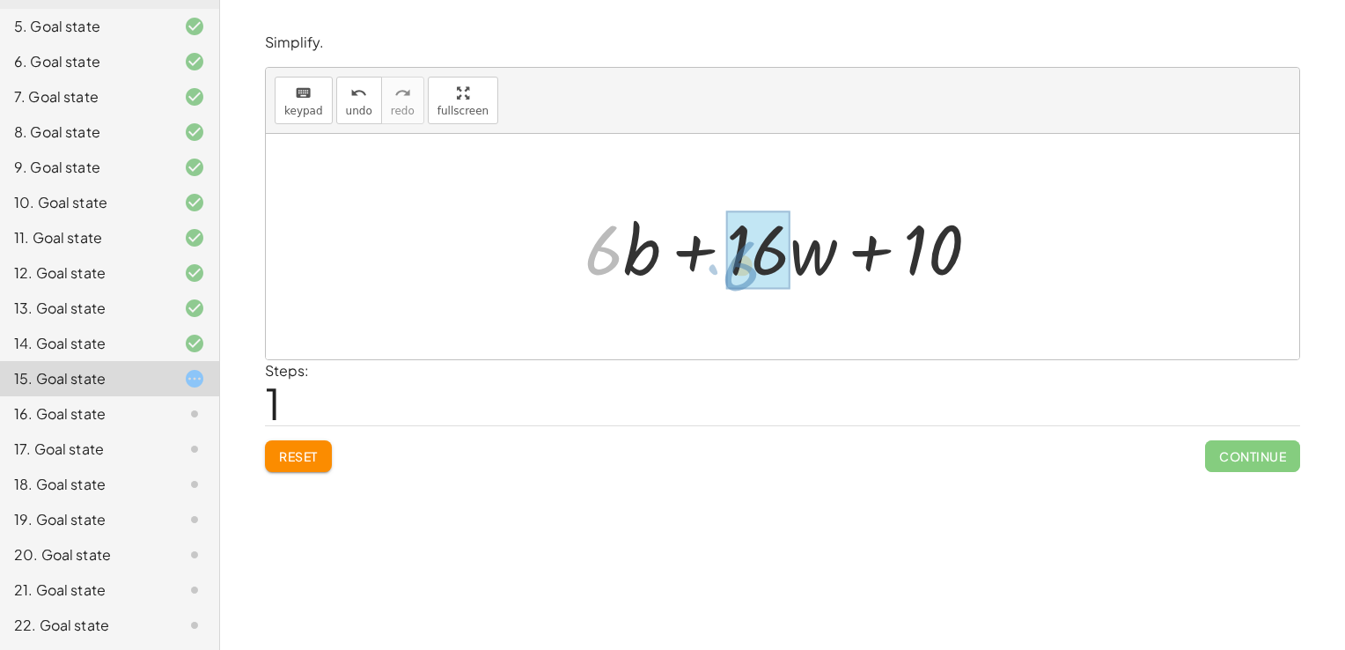
drag, startPoint x: 599, startPoint y: 251, endPoint x: 738, endPoint y: 267, distance: 139.1
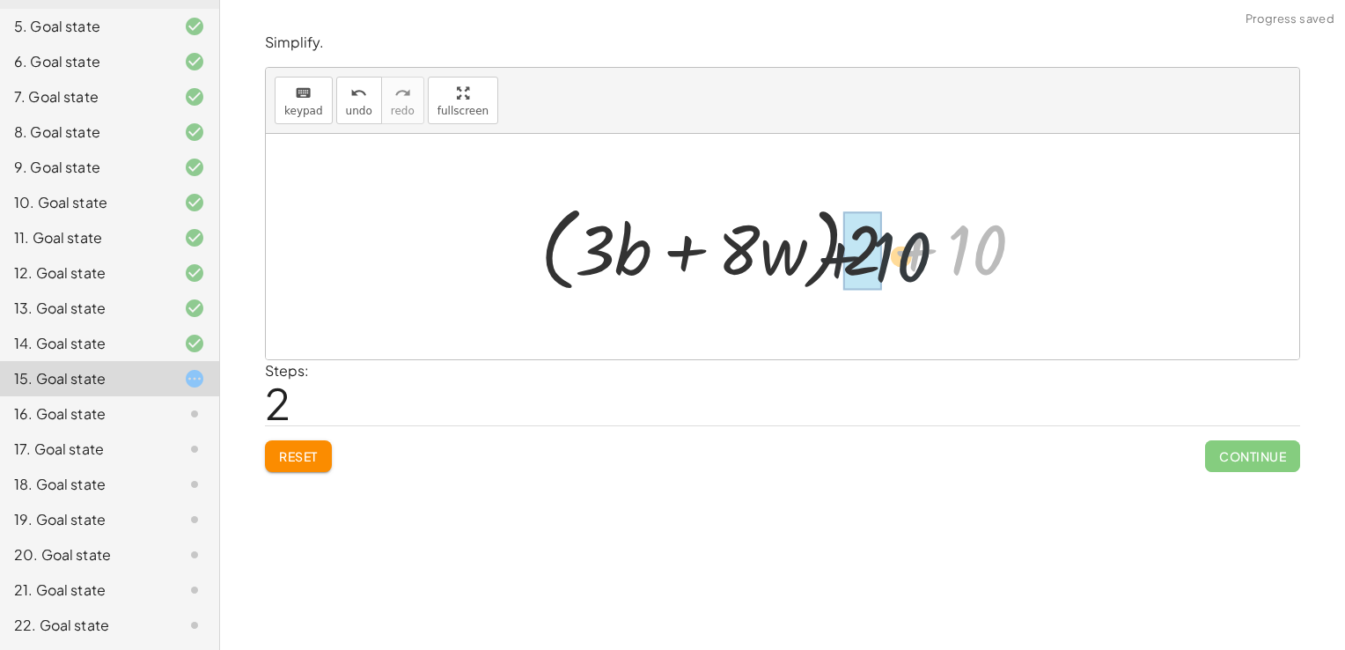
drag, startPoint x: 977, startPoint y: 254, endPoint x: 871, endPoint y: 266, distance: 107.1
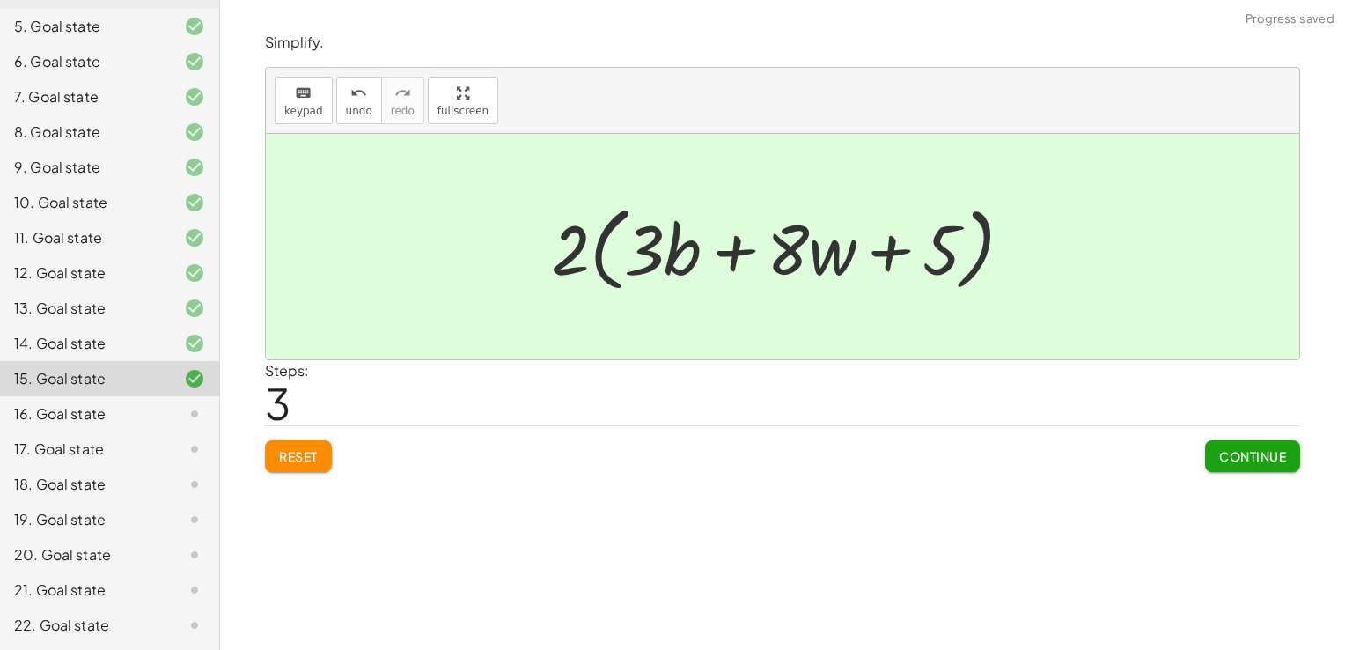
click at [1244, 458] on span "Continue" at bounding box center [1252, 456] width 67 height 16
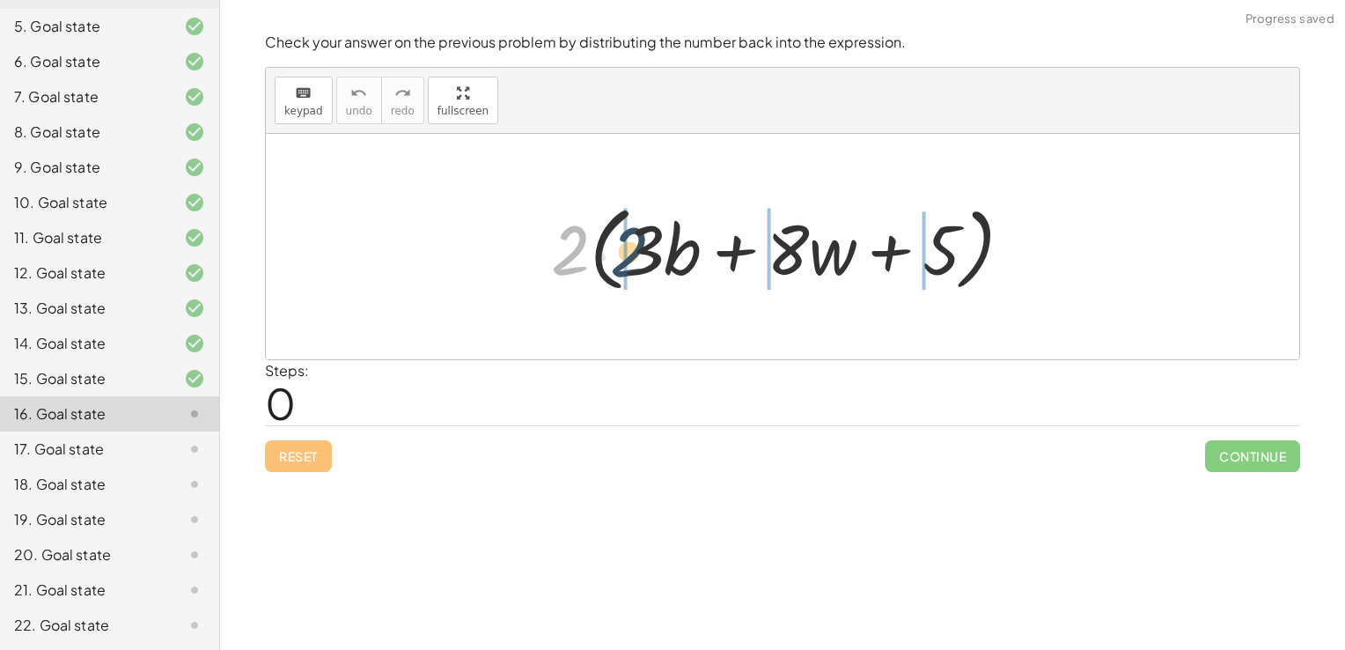
drag, startPoint x: 573, startPoint y: 251, endPoint x: 622, endPoint y: 251, distance: 49.3
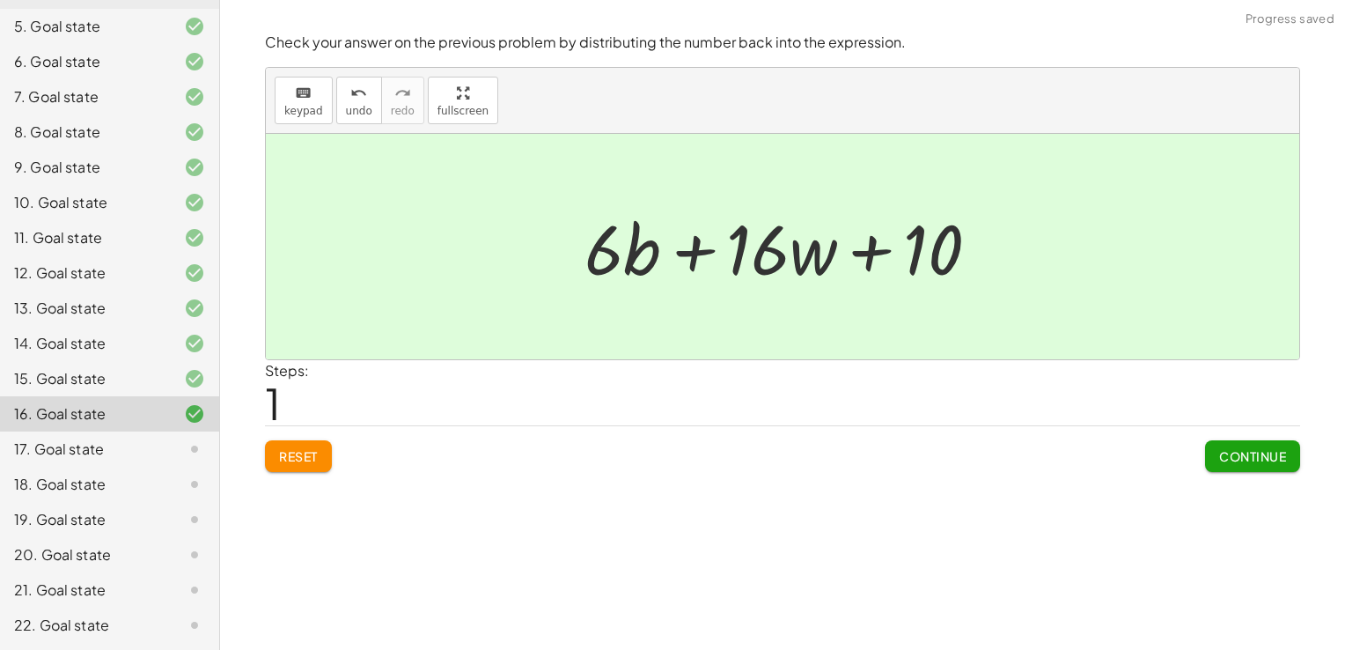
click at [1245, 456] on span "Continue" at bounding box center [1252, 456] width 67 height 16
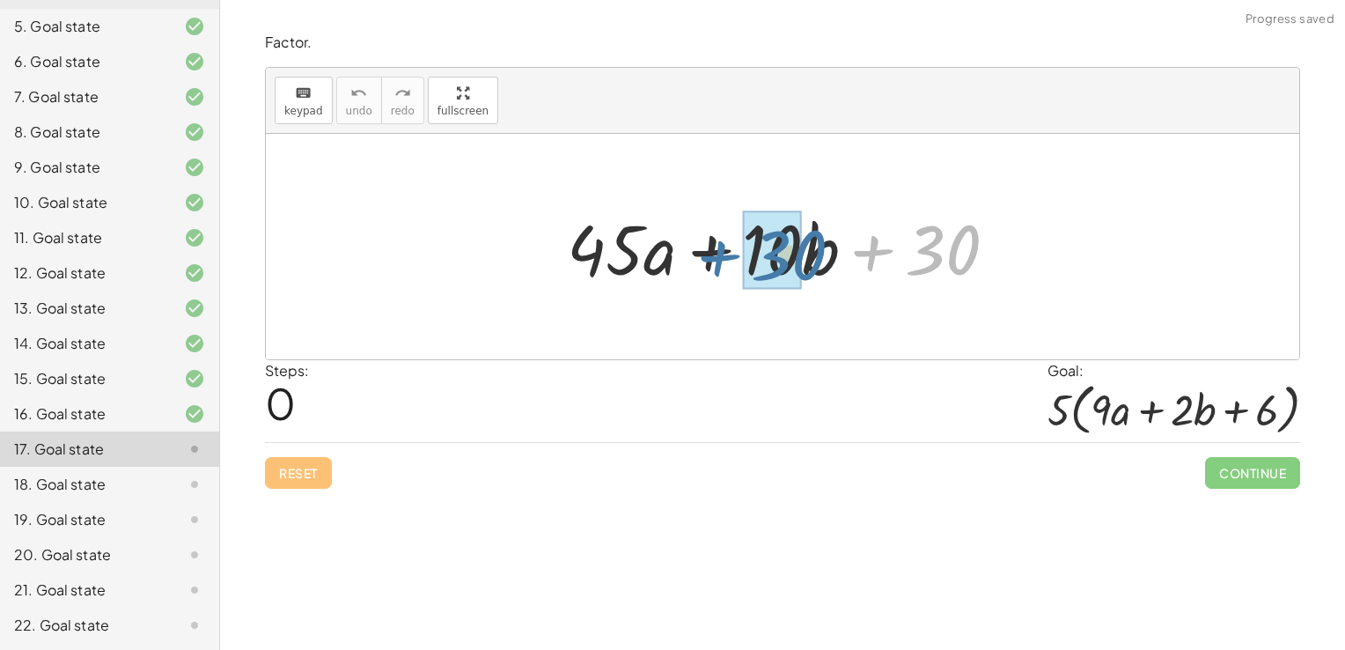
drag, startPoint x: 939, startPoint y: 259, endPoint x: 784, endPoint y: 263, distance: 155.0
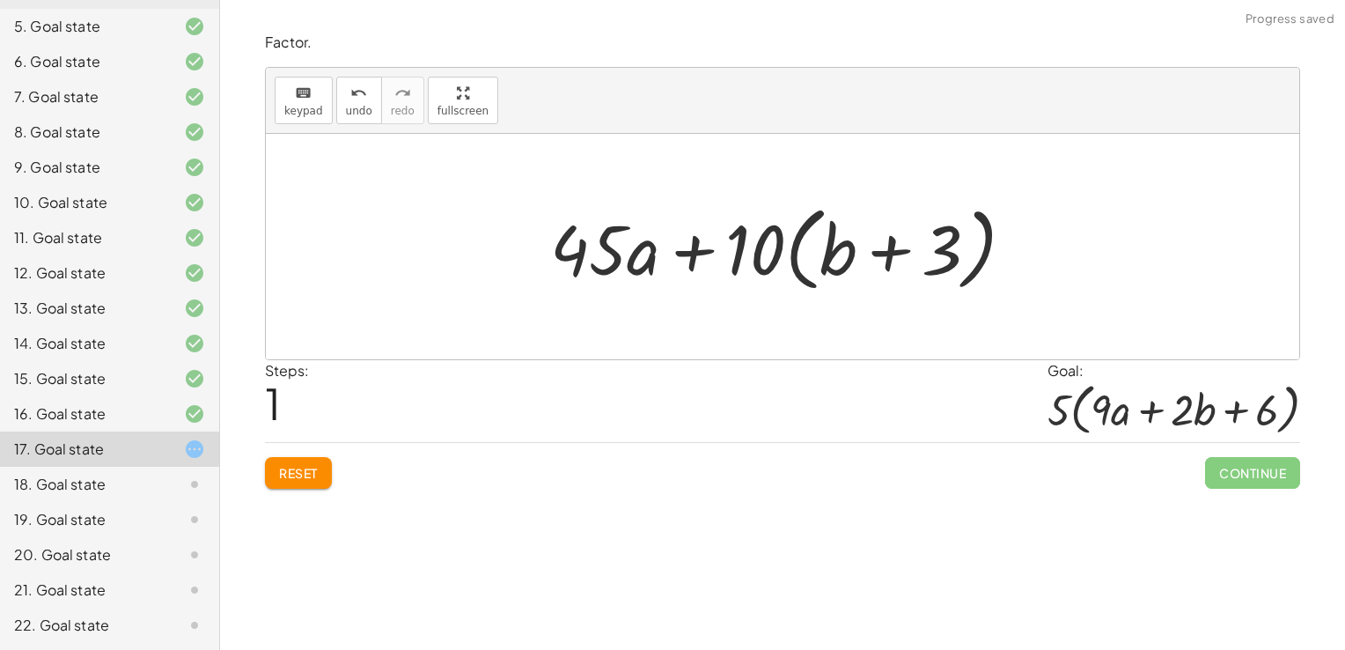
click at [283, 471] on span "Reset" at bounding box center [298, 473] width 39 height 16
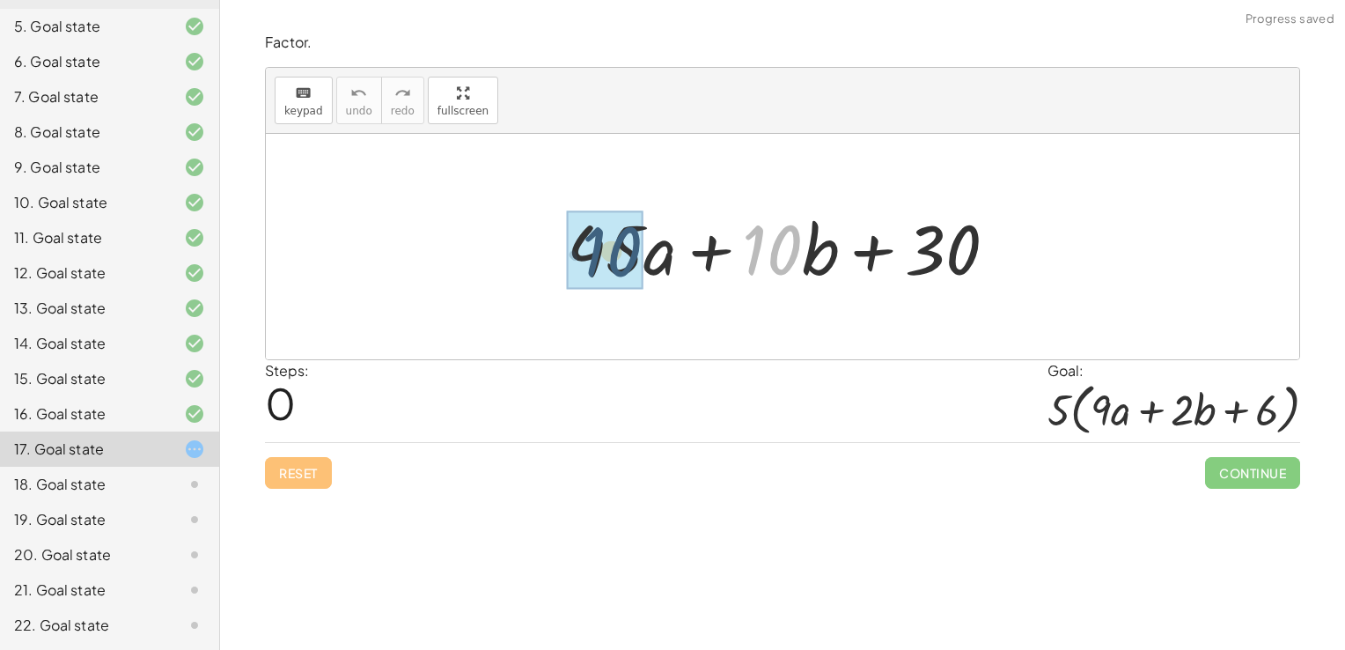
drag, startPoint x: 759, startPoint y: 250, endPoint x: 592, endPoint y: 251, distance: 167.3
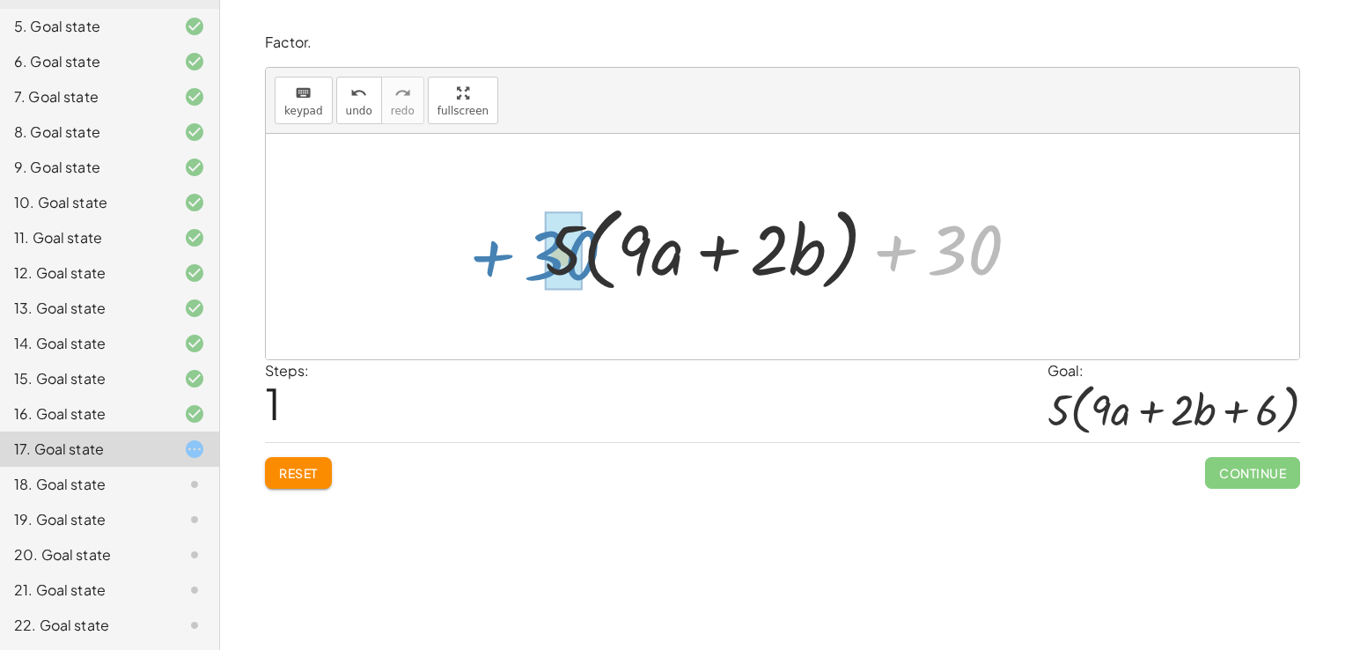
drag, startPoint x: 950, startPoint y: 252, endPoint x: 548, endPoint y: 256, distance: 401.4
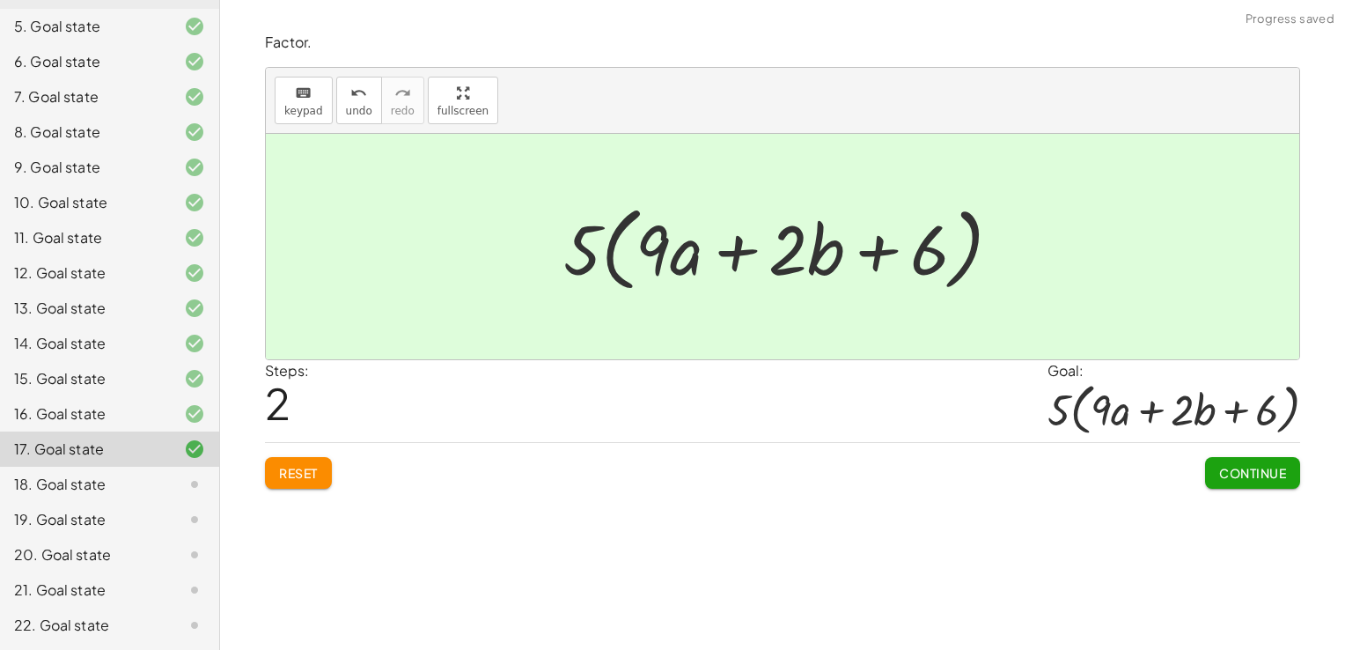
click at [1235, 471] on span "Continue" at bounding box center [1252, 473] width 67 height 16
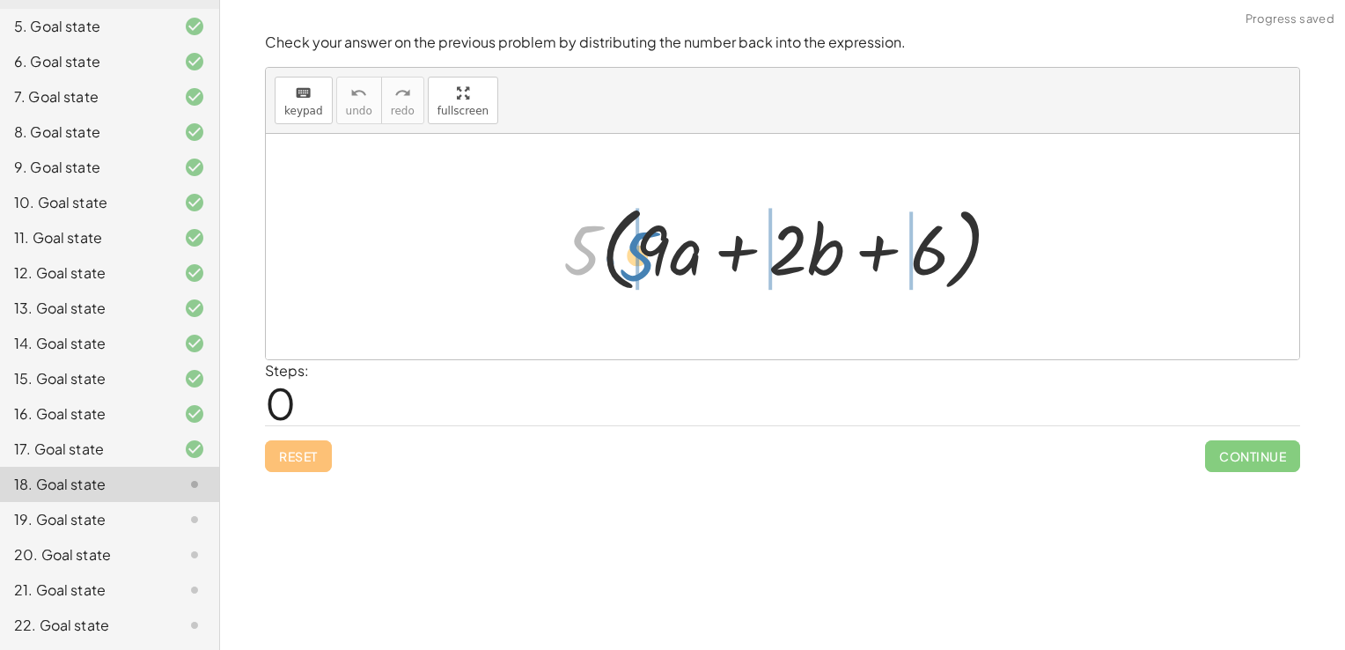
drag, startPoint x: 577, startPoint y: 246, endPoint x: 634, endPoint y: 252, distance: 56.6
click at [634, 252] on div at bounding box center [789, 246] width 469 height 101
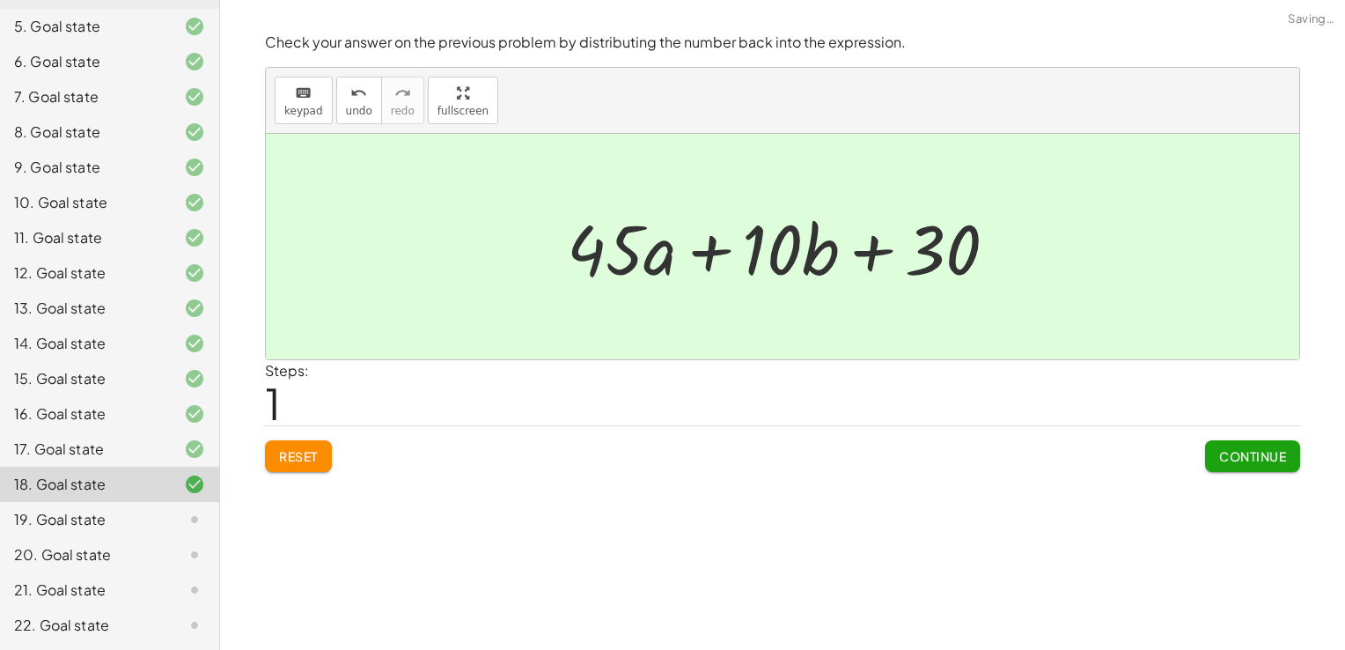
click at [1254, 460] on span "Continue" at bounding box center [1252, 456] width 67 height 16
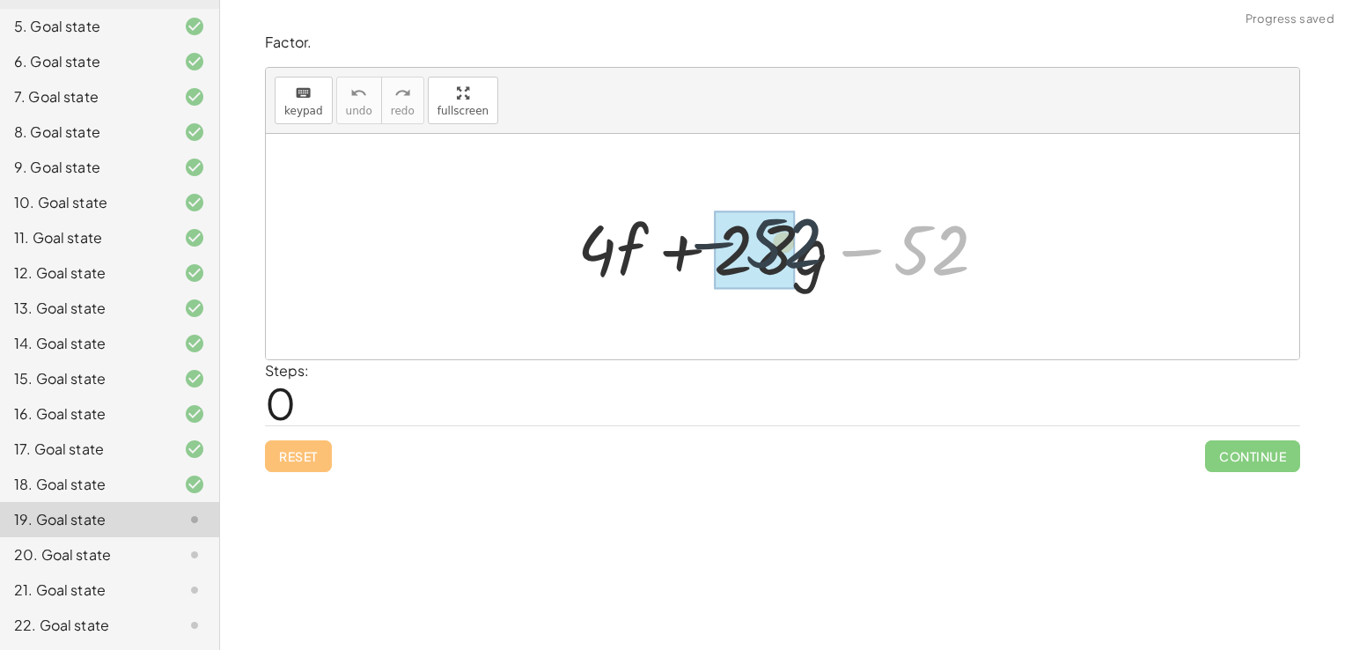
drag, startPoint x: 916, startPoint y: 260, endPoint x: 749, endPoint y: 255, distance: 167.3
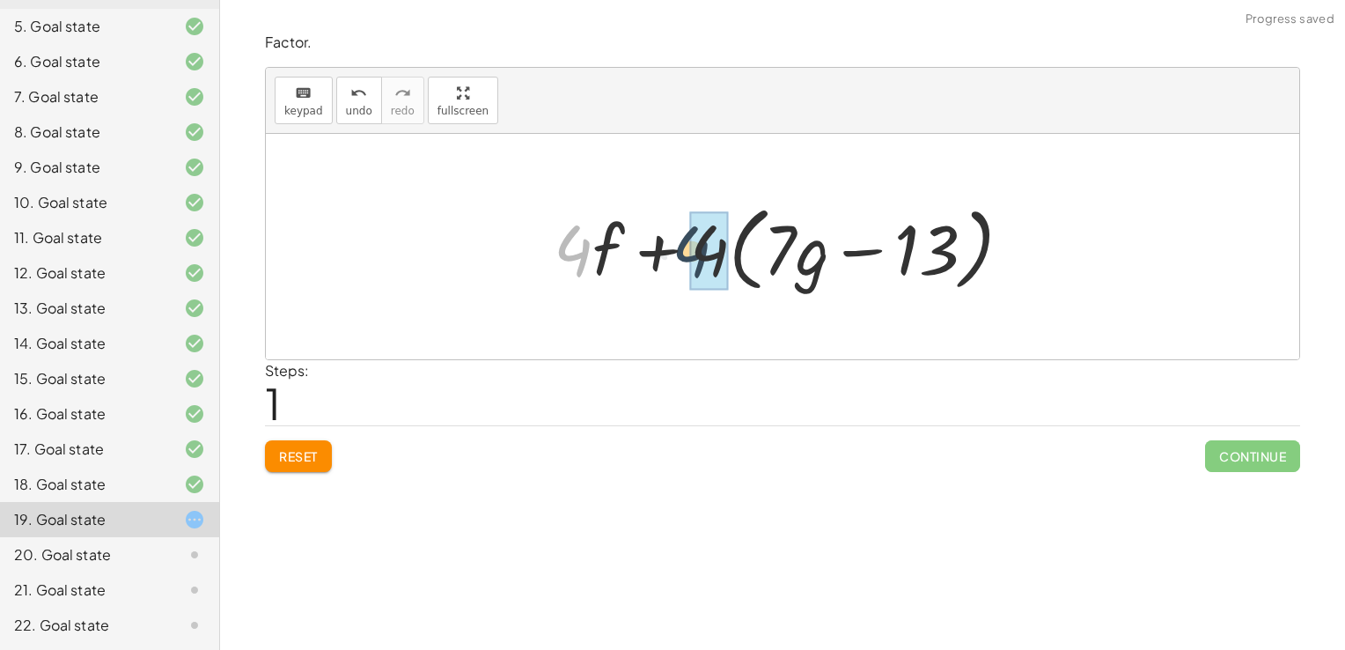
drag, startPoint x: 585, startPoint y: 249, endPoint x: 727, endPoint y: 254, distance: 142.7
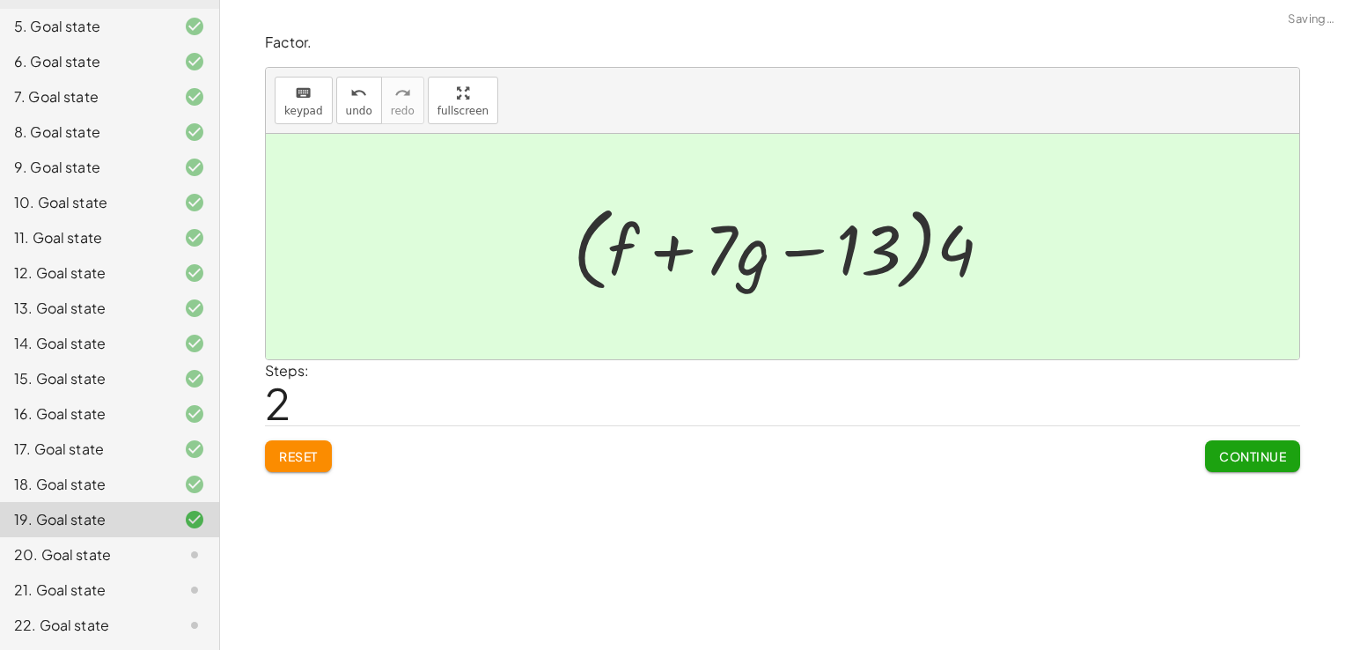
click at [1239, 452] on span "Continue" at bounding box center [1252, 456] width 67 height 16
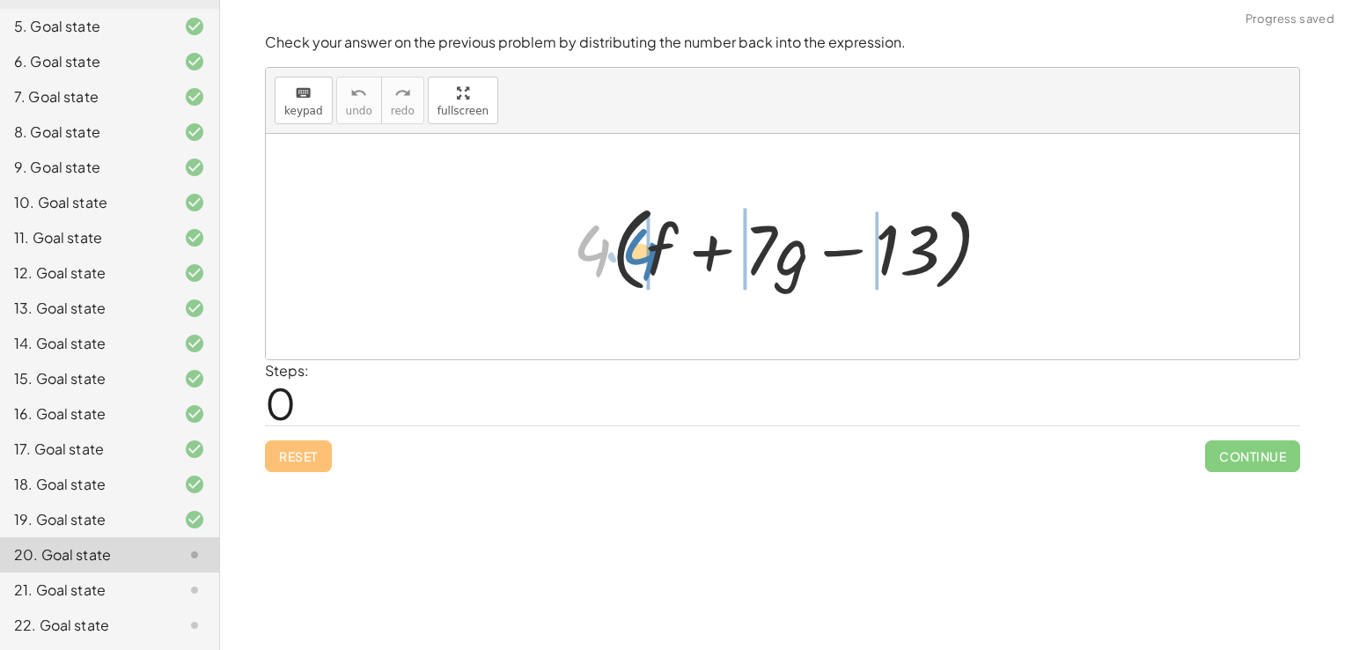
drag, startPoint x: 594, startPoint y: 241, endPoint x: 643, endPoint y: 245, distance: 48.5
click at [643, 245] on div at bounding box center [789, 246] width 451 height 101
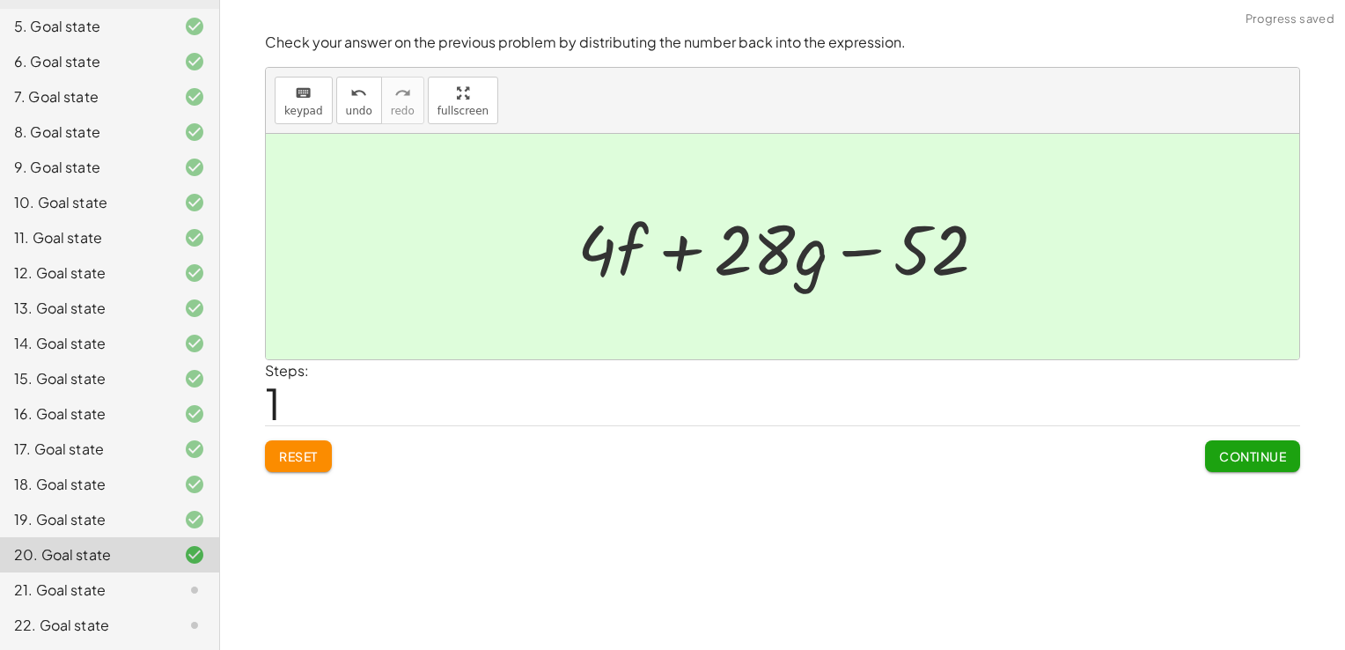
click at [1232, 459] on span "Continue" at bounding box center [1252, 456] width 67 height 16
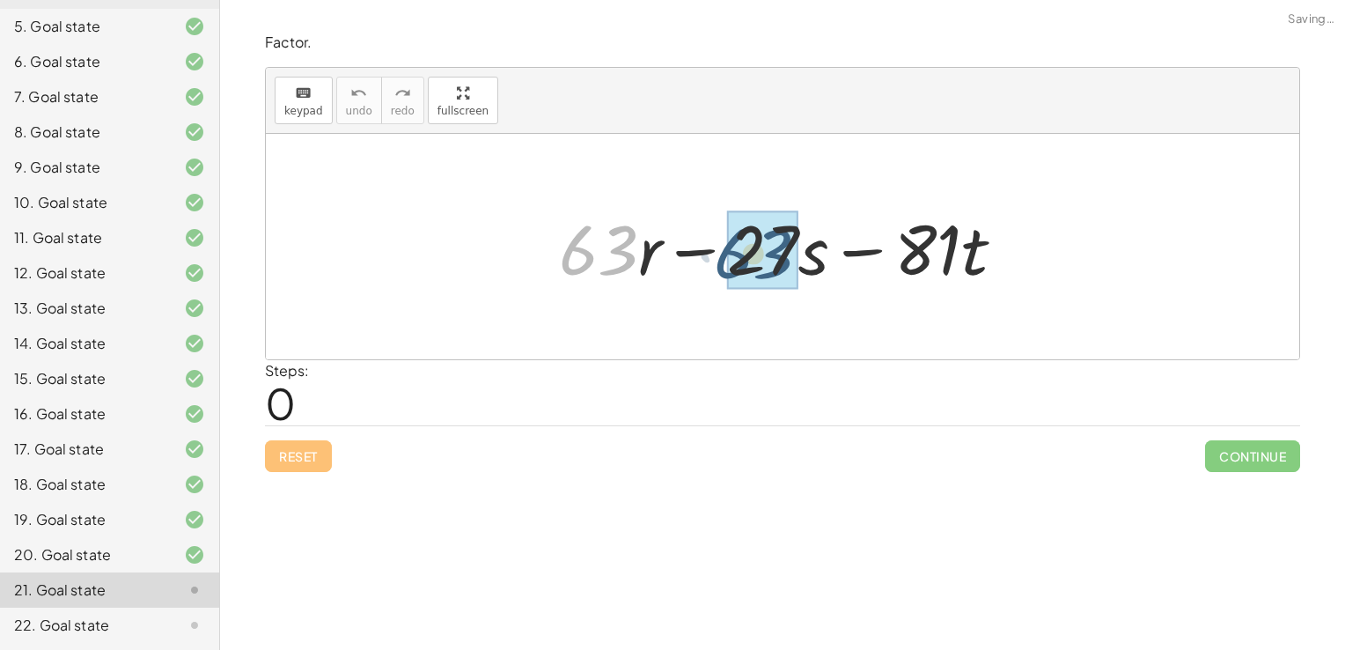
drag, startPoint x: 592, startPoint y: 255, endPoint x: 724, endPoint y: 259, distance: 132.1
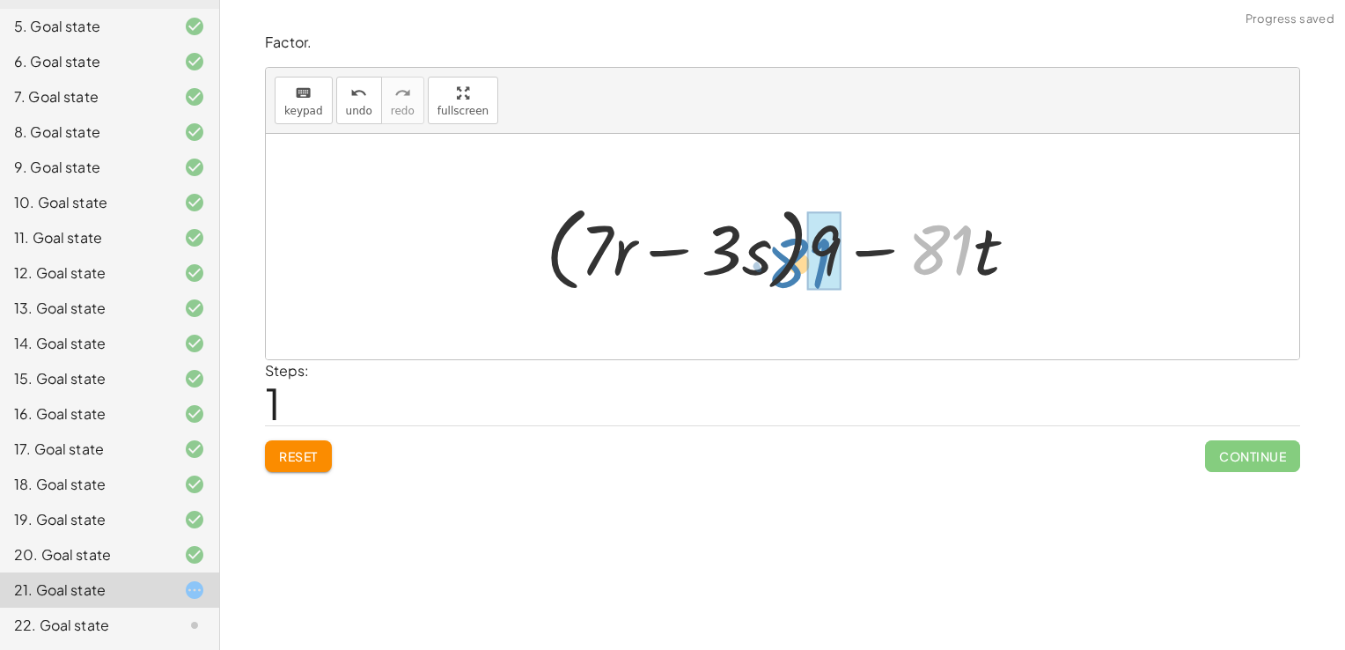
drag, startPoint x: 937, startPoint y: 232, endPoint x: 827, endPoint y: 240, distance: 109.5
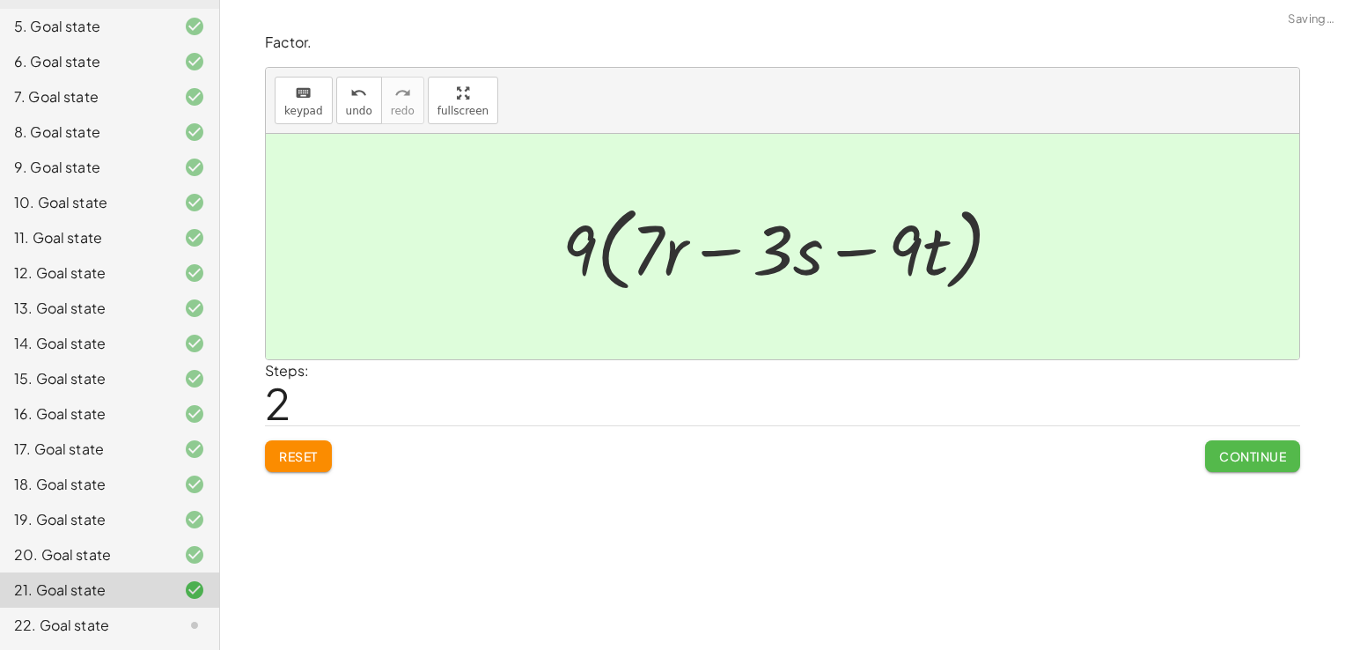
click at [1257, 459] on span "Continue" at bounding box center [1252, 456] width 67 height 16
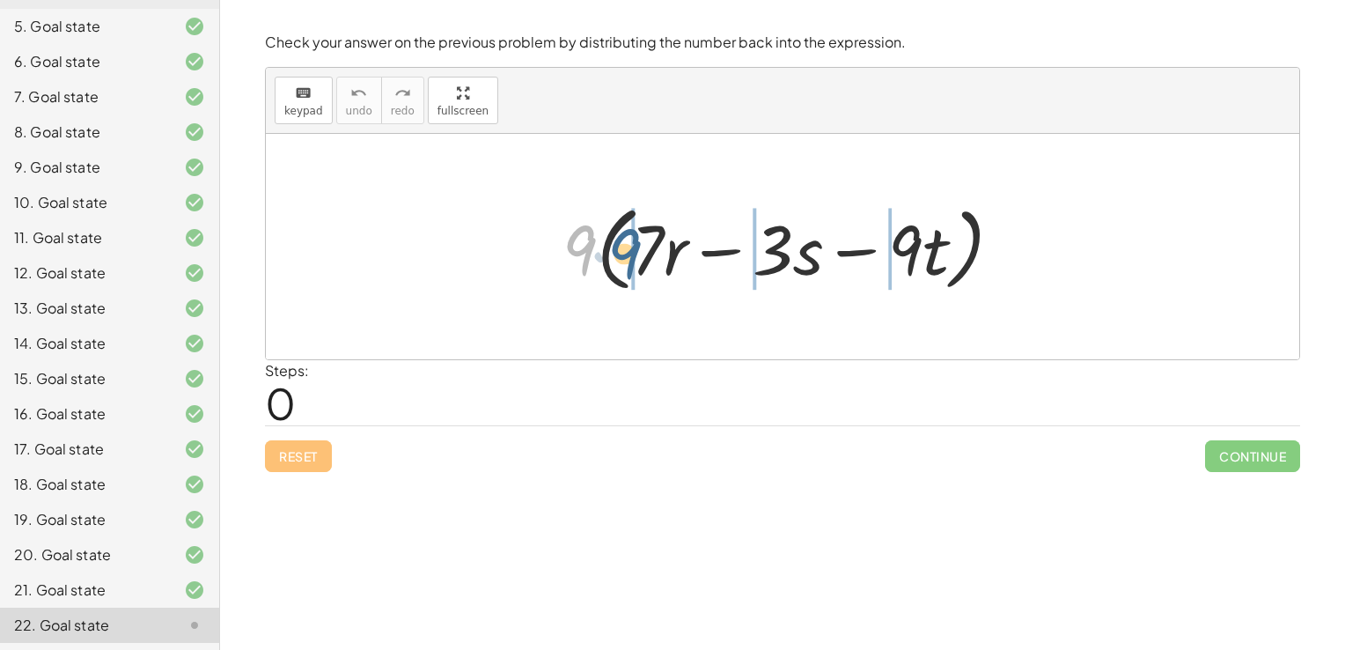
drag, startPoint x: 579, startPoint y: 256, endPoint x: 628, endPoint y: 261, distance: 48.7
click at [628, 261] on div at bounding box center [790, 246] width 472 height 101
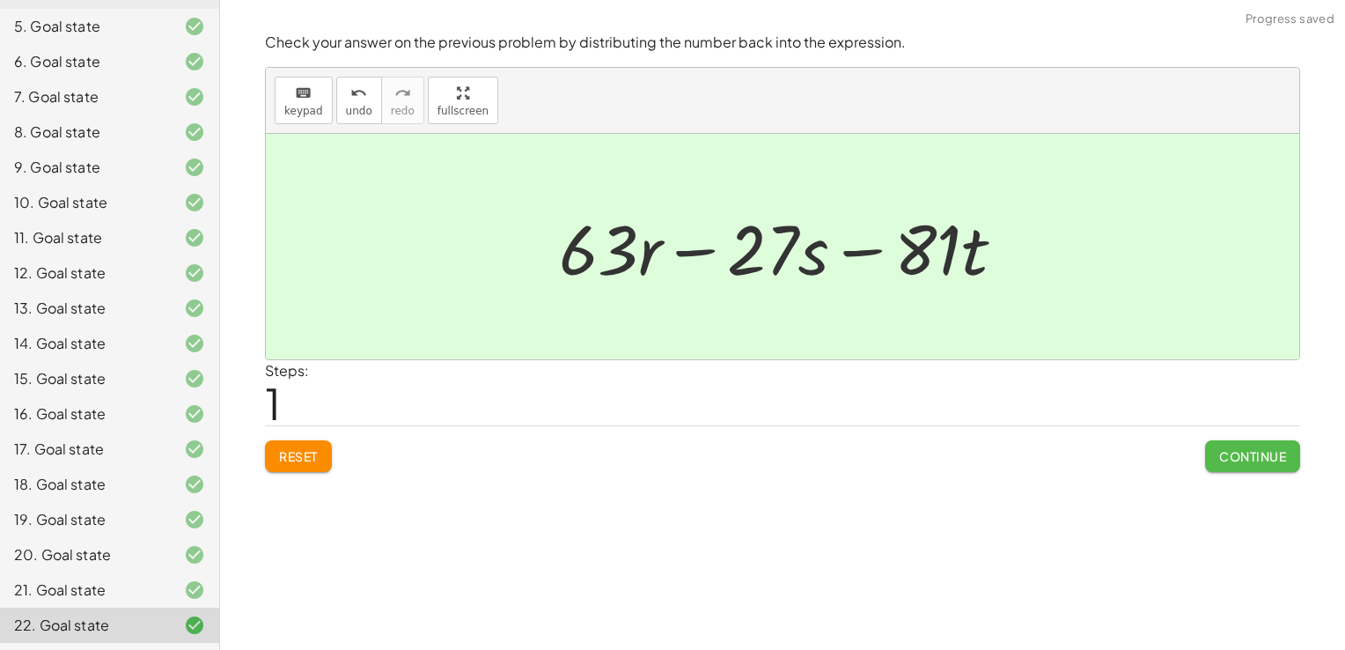
click at [1227, 464] on button "Continue" at bounding box center [1252, 456] width 95 height 32
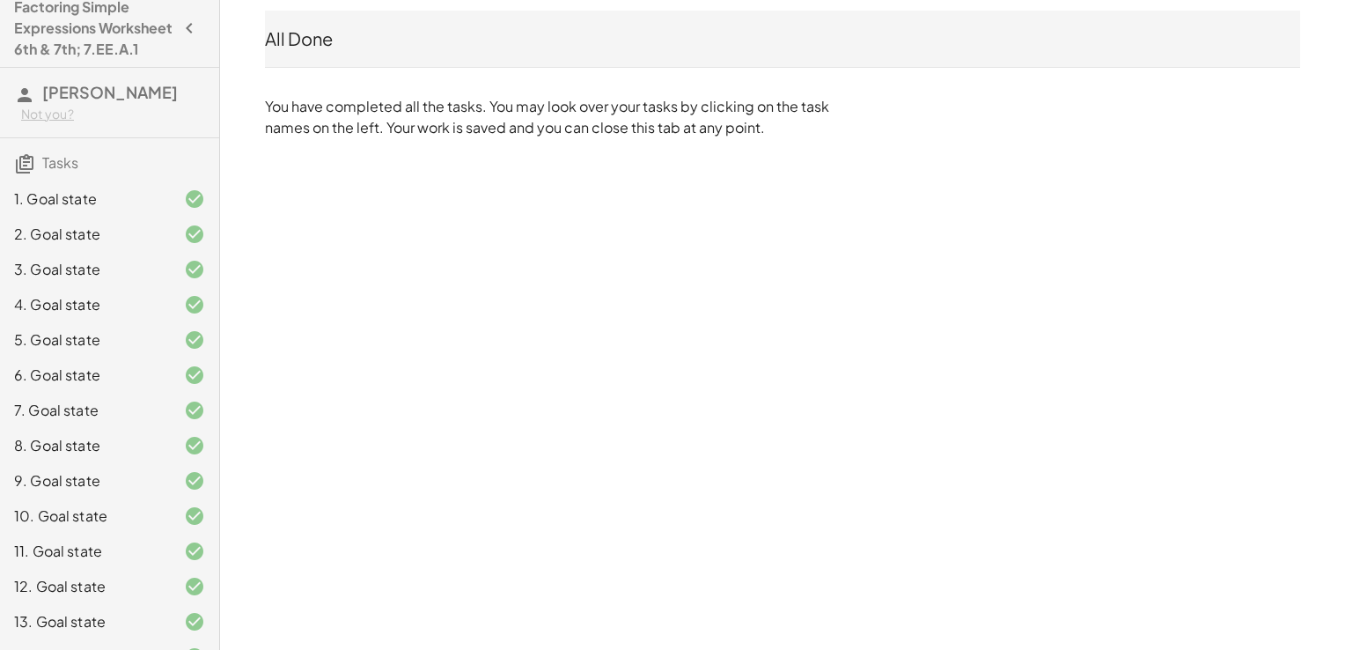
scroll to position [0, 0]
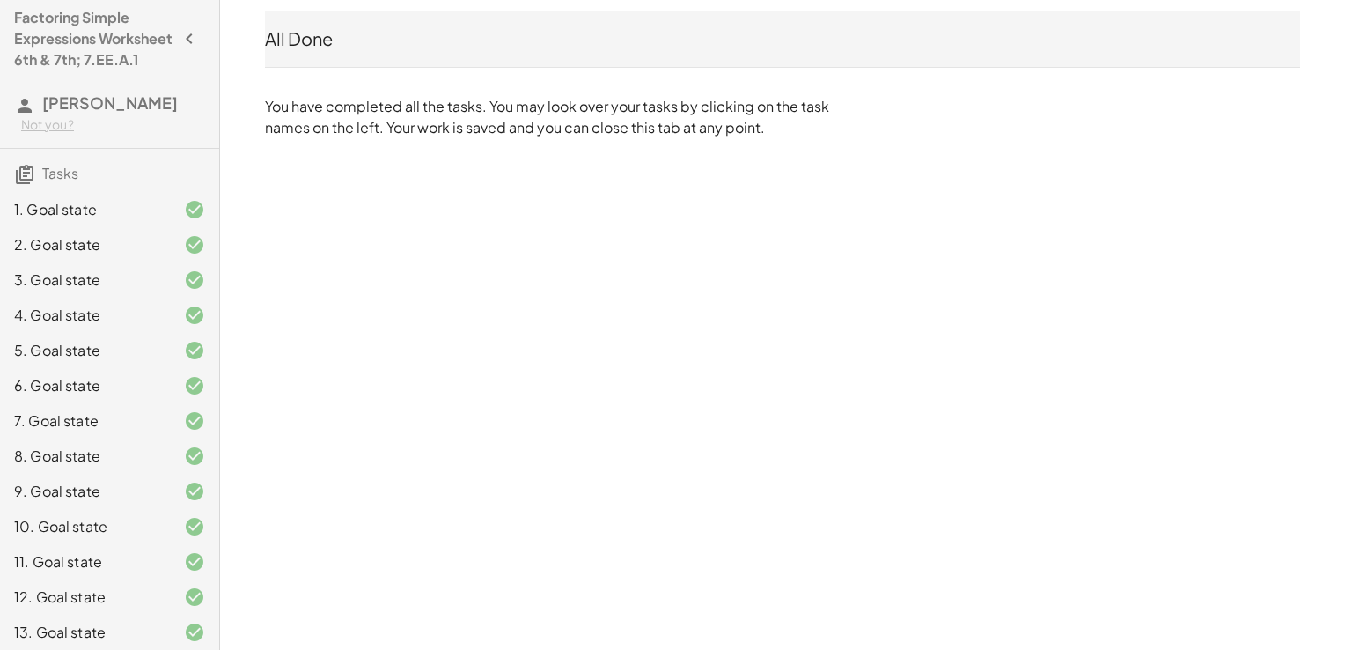
click at [57, 182] on span "Tasks" at bounding box center [60, 173] width 36 height 18
click at [179, 49] on icon "button" at bounding box center [189, 38] width 21 height 21
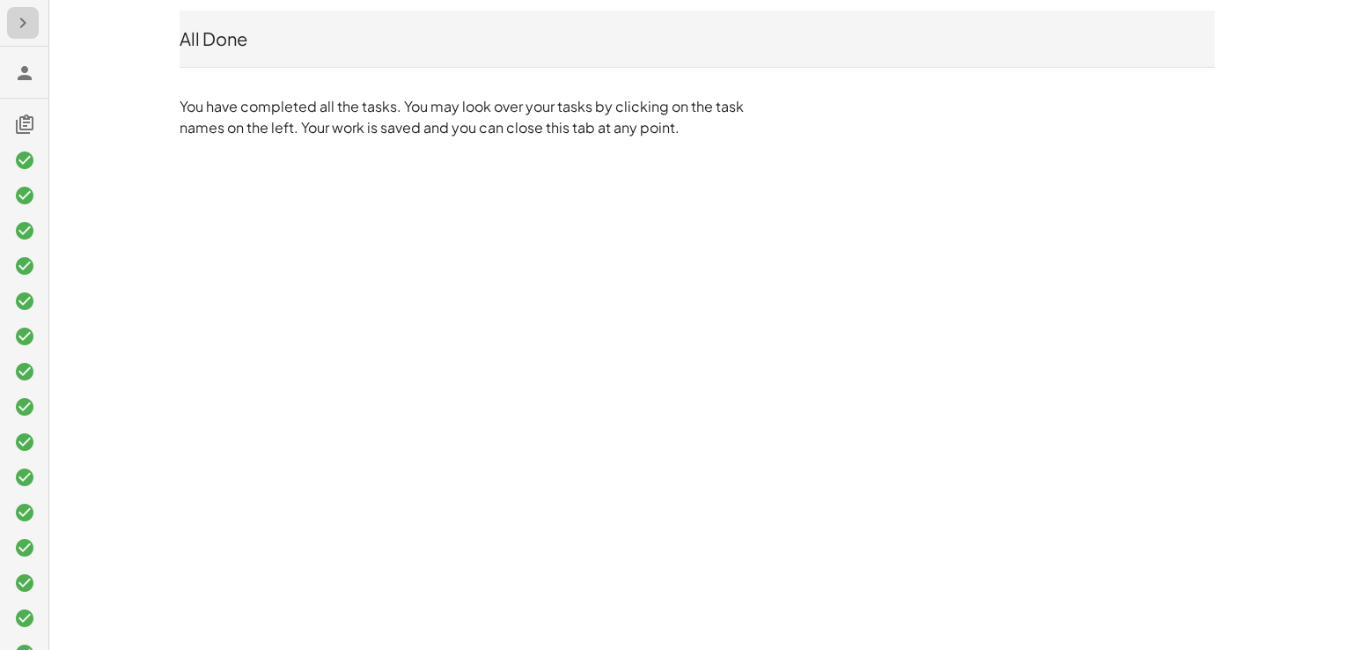
click at [21, 32] on icon "button" at bounding box center [22, 22] width 21 height 21
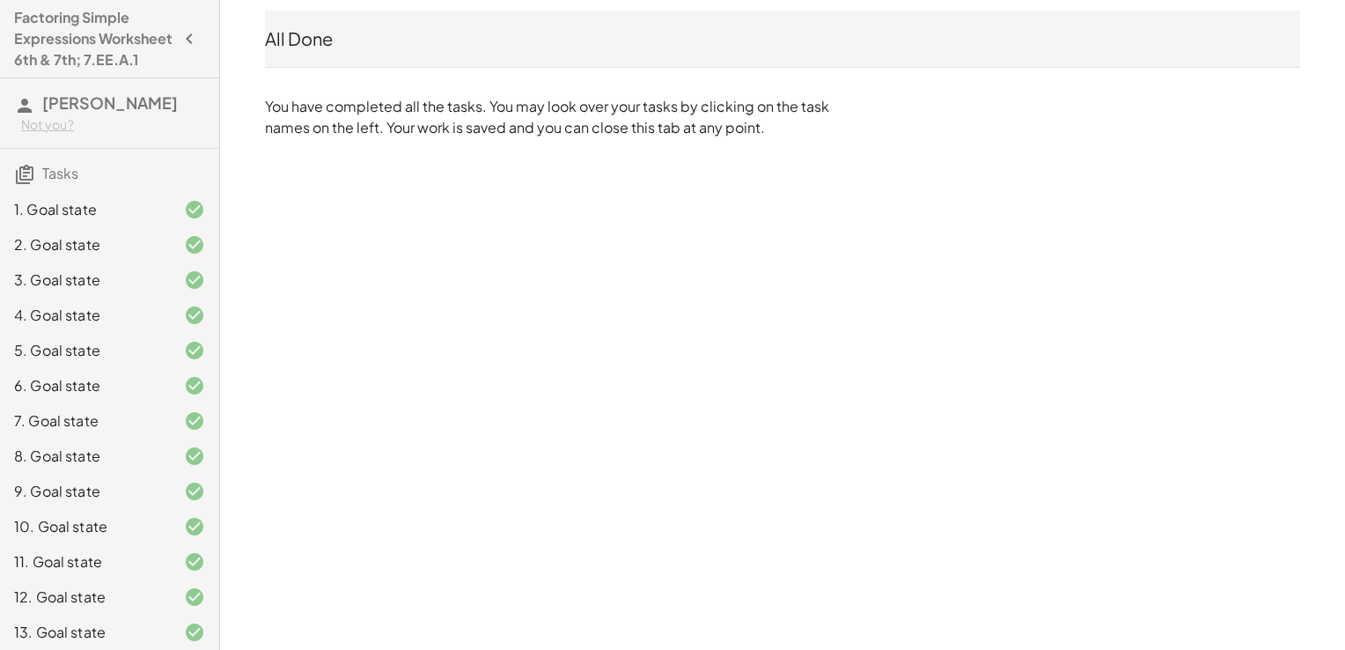
scroll to position [344, 0]
